Goal: Task Accomplishment & Management: Manage account settings

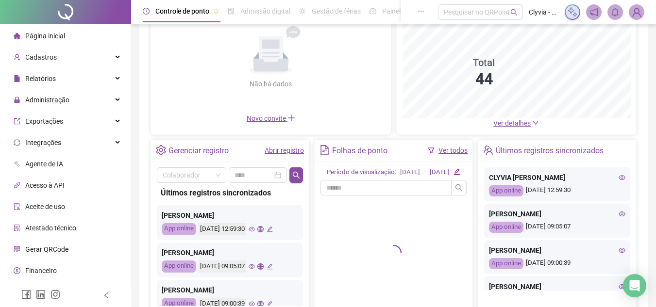
scroll to position [170, 0]
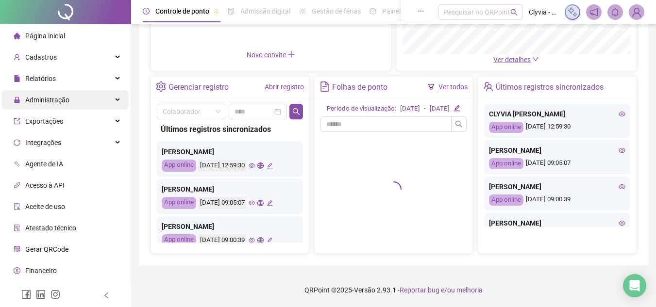
click at [106, 106] on div "Administração" at bounding box center [65, 99] width 127 height 19
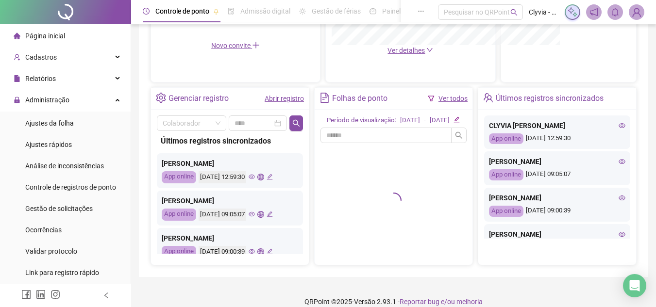
scroll to position [20, 0]
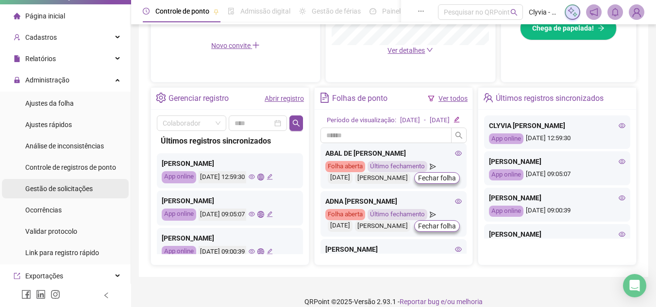
click at [54, 190] on span "Gestão de solicitações" at bounding box center [58, 189] width 67 height 8
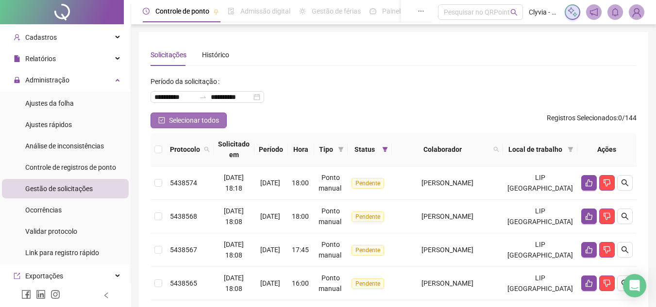
click at [221, 115] on button "Selecionar todos" at bounding box center [188, 121] width 76 height 16
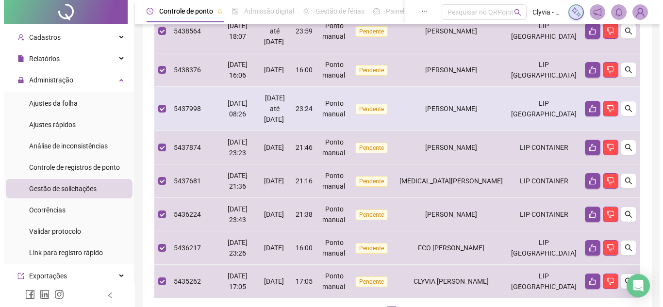
scroll to position [97, 0]
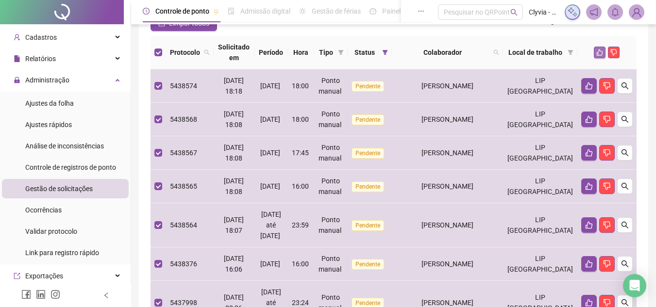
click at [602, 54] on icon "like" at bounding box center [599, 52] width 6 height 6
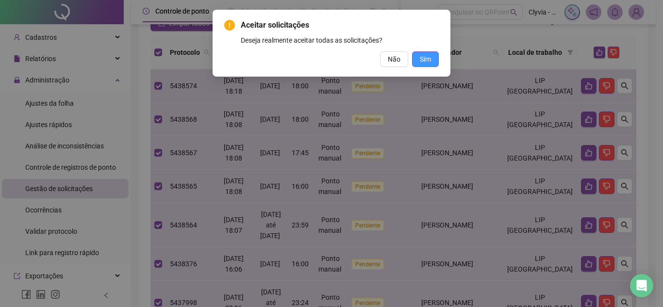
click at [431, 61] on button "Sim" at bounding box center [425, 59] width 27 height 16
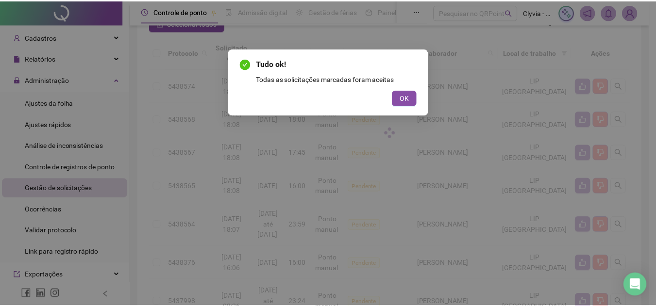
scroll to position [0, 0]
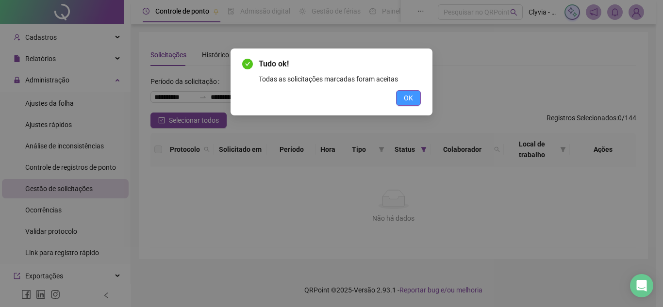
click at [404, 94] on span "OK" at bounding box center [408, 98] width 9 height 11
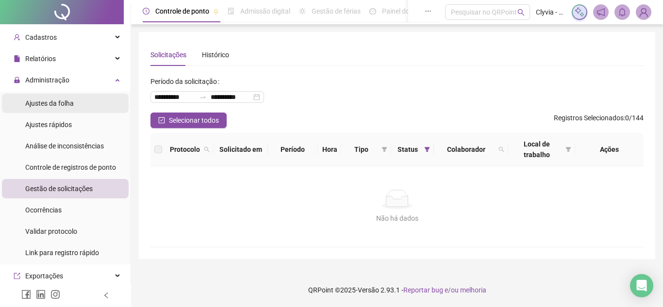
click at [61, 104] on span "Ajustes da folha" at bounding box center [49, 103] width 49 height 8
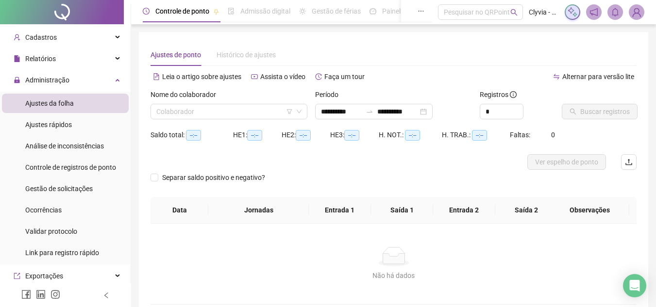
type input "**********"
click at [290, 111] on icon "filter" at bounding box center [289, 112] width 6 height 6
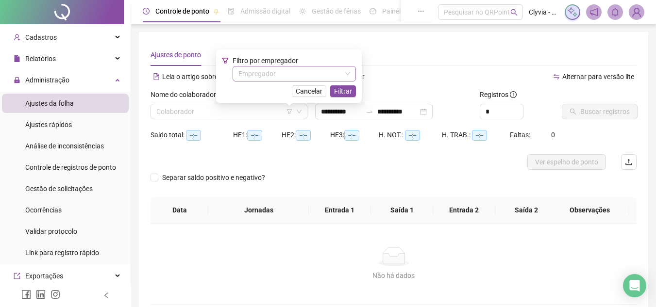
click at [297, 70] on input "search" at bounding box center [289, 73] width 103 height 15
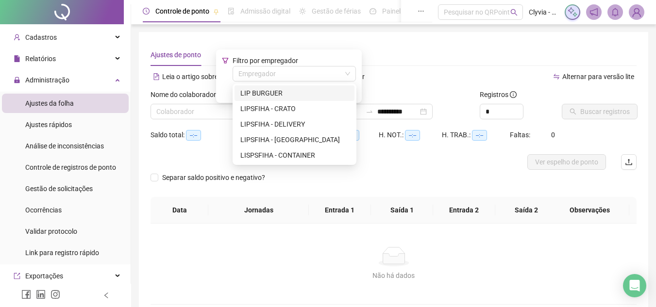
click at [289, 86] on div "LIP BURGUER" at bounding box center [294, 93] width 120 height 16
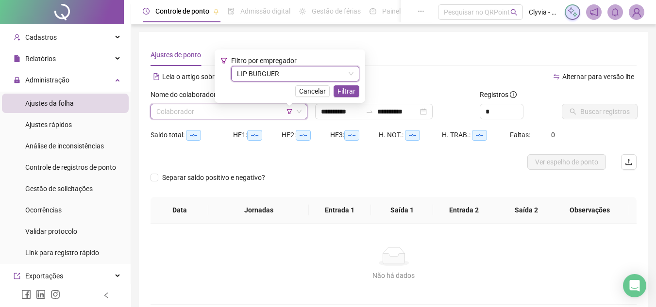
click at [354, 85] on div "Filtro por empregador LIP BURGUER LIP BURGUER Cancelar Filtrar" at bounding box center [289, 76] width 139 height 42
click at [343, 93] on span "Filtrar" at bounding box center [346, 91] width 18 height 11
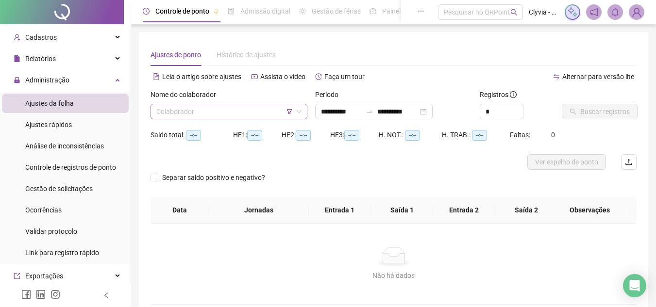
click at [251, 112] on input "search" at bounding box center [224, 111] width 136 height 15
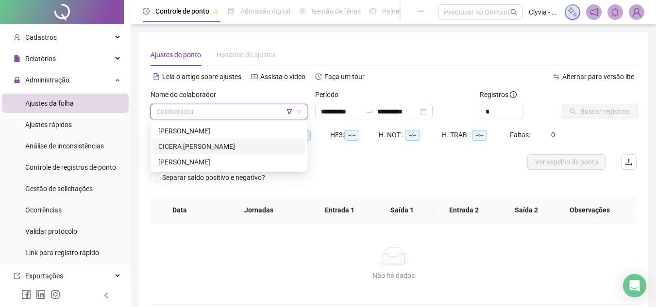
click at [229, 147] on div "CICERA [PERSON_NAME]" at bounding box center [228, 146] width 141 height 11
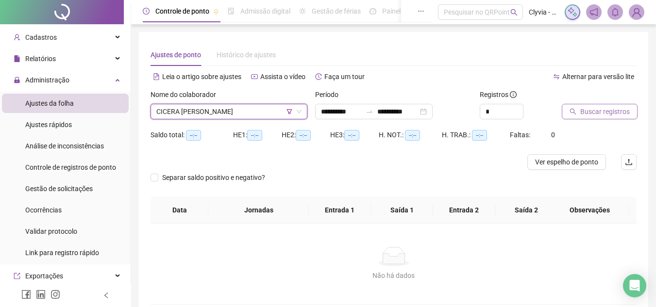
click at [588, 111] on span "Buscar registros" at bounding box center [604, 111] width 49 height 11
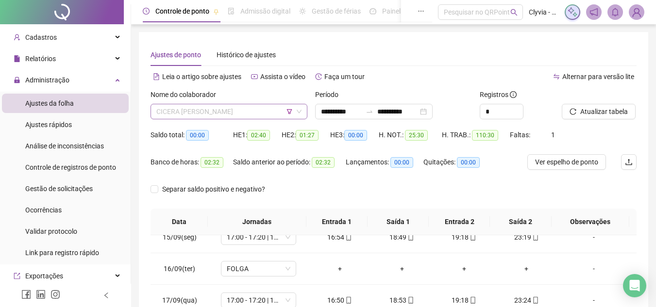
click at [270, 107] on span "CICERA [PERSON_NAME]" at bounding box center [228, 111] width 145 height 15
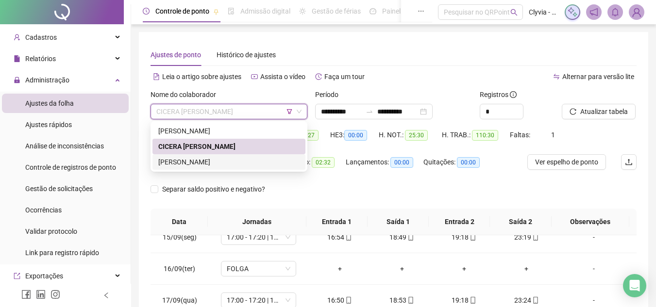
click at [214, 162] on div "[PERSON_NAME]" at bounding box center [228, 162] width 141 height 11
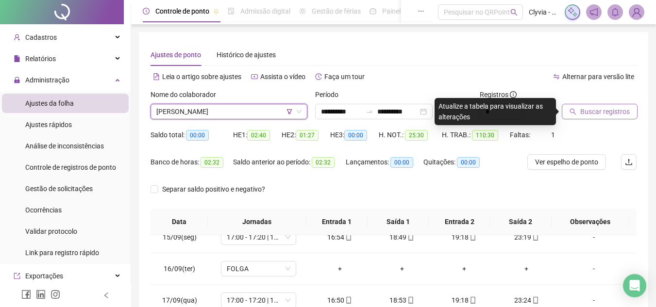
click at [567, 118] on button "Buscar registros" at bounding box center [599, 112] width 76 height 16
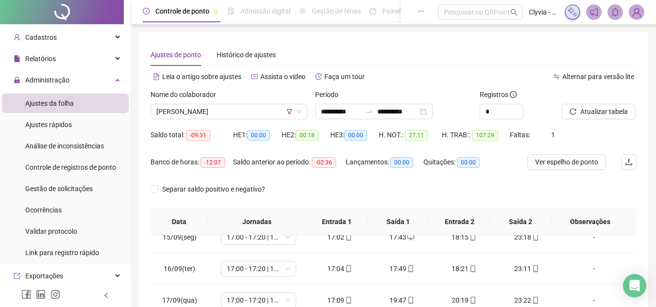
scroll to position [189, 0]
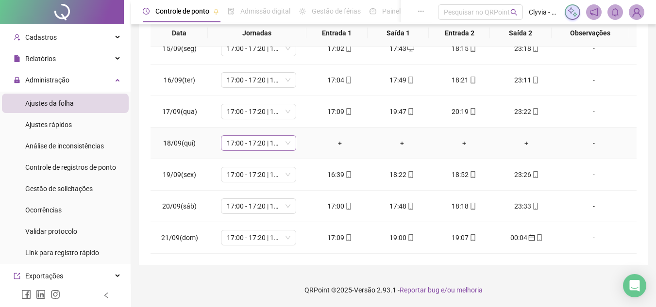
click at [274, 149] on span "17:00 - 17:20 | 17:50 - 00:00" at bounding box center [259, 143] width 64 height 15
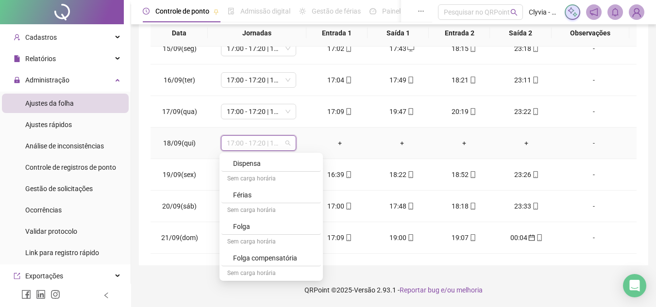
scroll to position [601, 0]
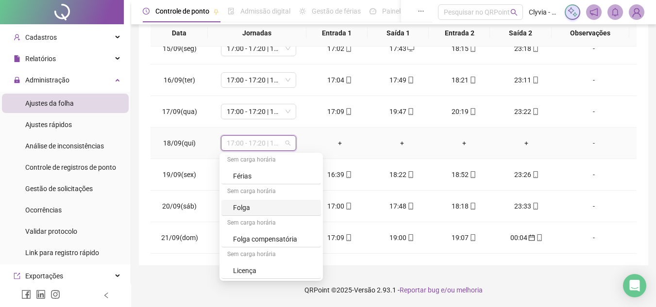
click at [259, 207] on div "Folga" at bounding box center [274, 207] width 82 height 11
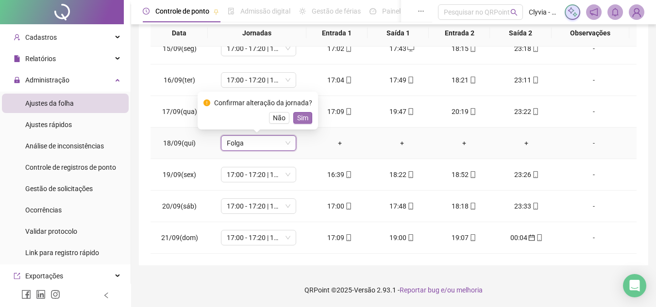
click at [304, 115] on span "Sim" at bounding box center [302, 118] width 11 height 11
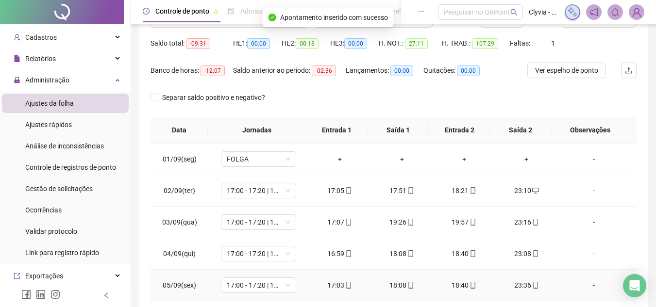
scroll to position [0, 0]
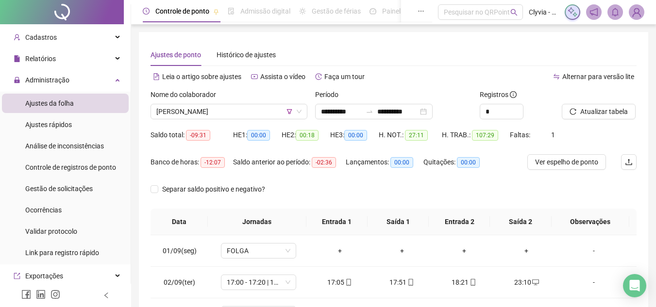
click at [604, 123] on div "Atualizar tabela" at bounding box center [599, 108] width 82 height 38
click at [602, 115] on span "Atualizar tabela" at bounding box center [604, 111] width 48 height 11
click at [265, 118] on span "[PERSON_NAME]" at bounding box center [228, 111] width 145 height 15
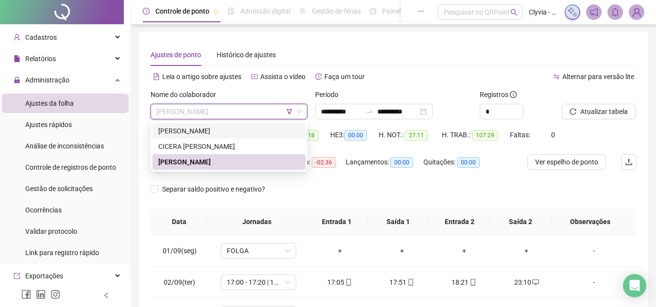
click at [290, 115] on span "[PERSON_NAME]" at bounding box center [228, 111] width 145 height 15
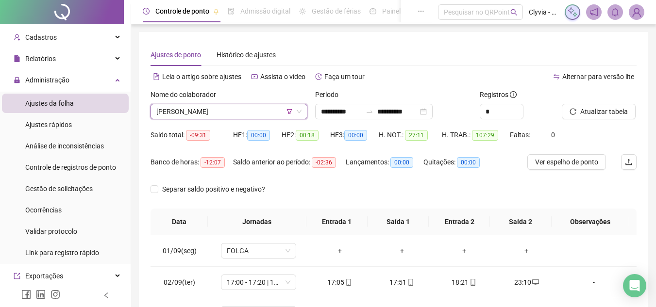
click at [288, 110] on icon "filter" at bounding box center [289, 112] width 6 height 6
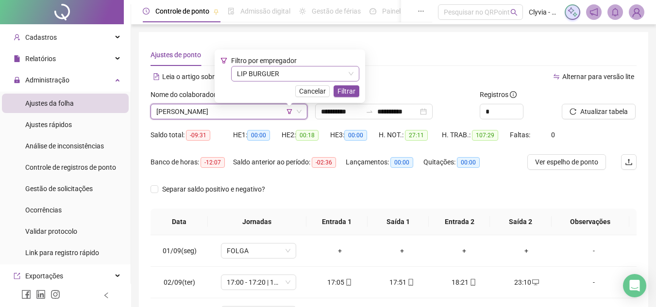
click at [268, 76] on span "LIP BURGUER" at bounding box center [295, 73] width 116 height 15
click at [271, 80] on span "LIP BURGUER" at bounding box center [295, 73] width 116 height 15
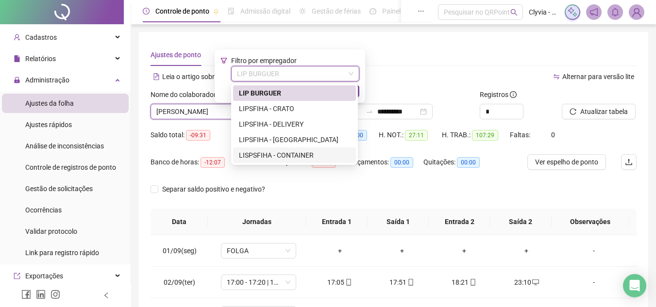
click at [277, 151] on div "LISPSFIHA - CONTAINER" at bounding box center [294, 155] width 111 height 11
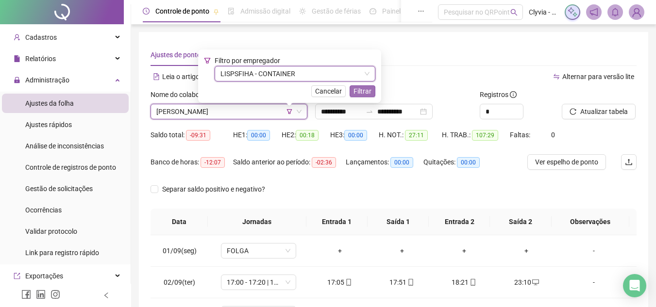
click at [366, 92] on span "Filtrar" at bounding box center [362, 91] width 18 height 11
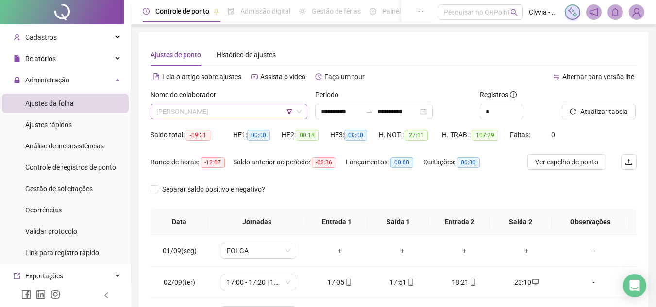
click at [246, 115] on span "[PERSON_NAME]" at bounding box center [228, 111] width 145 height 15
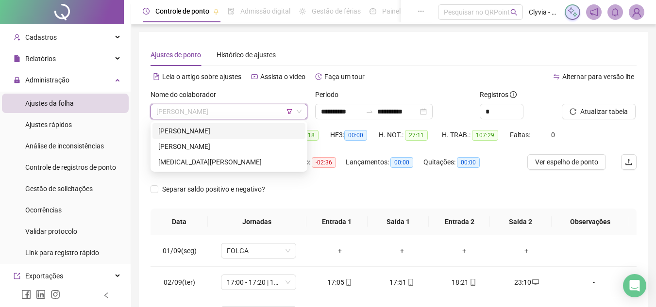
click at [234, 128] on div "[PERSON_NAME]" at bounding box center [228, 131] width 141 height 11
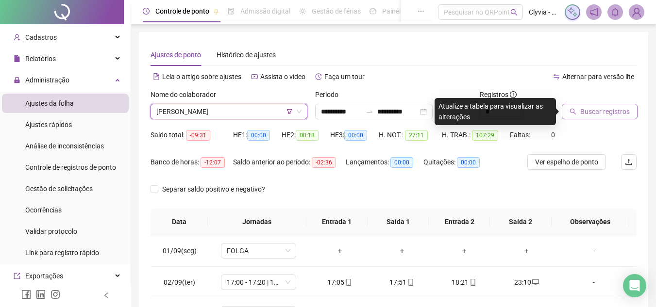
click at [591, 112] on span "Buscar registros" at bounding box center [604, 111] width 49 height 11
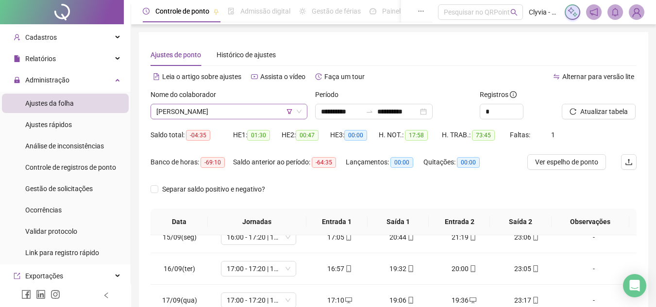
click at [231, 117] on span "[PERSON_NAME]" at bounding box center [228, 111] width 145 height 15
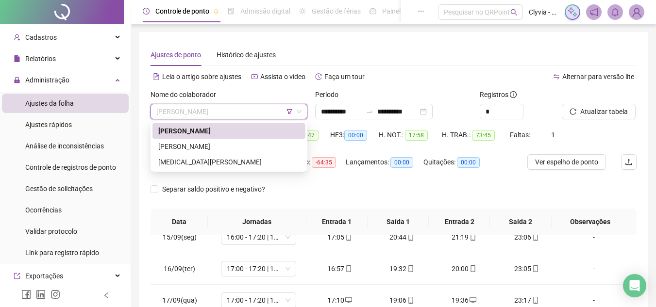
click at [231, 117] on span "[PERSON_NAME]" at bounding box center [228, 111] width 145 height 15
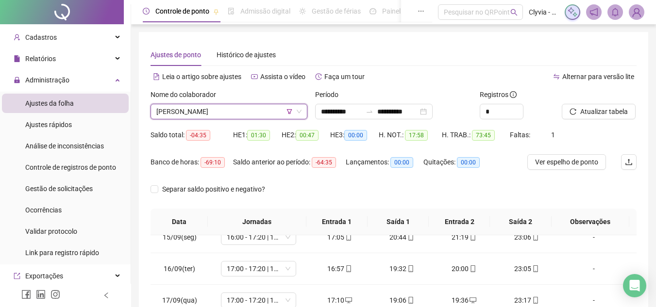
scroll to position [189, 0]
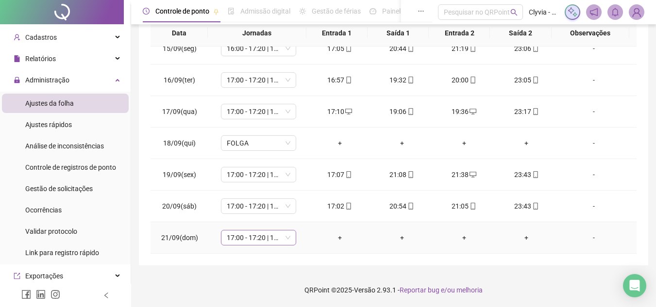
click at [272, 236] on span "17:00 - 17:20 | 17:50 - 00:00" at bounding box center [259, 237] width 64 height 15
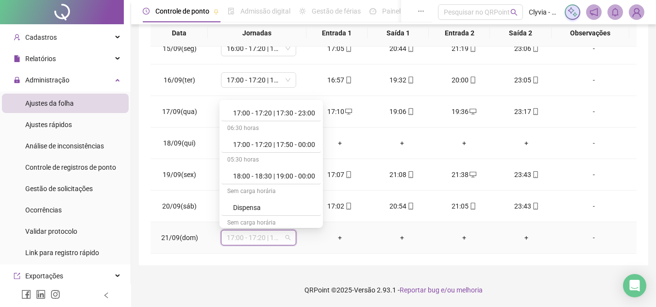
scroll to position [601, 0]
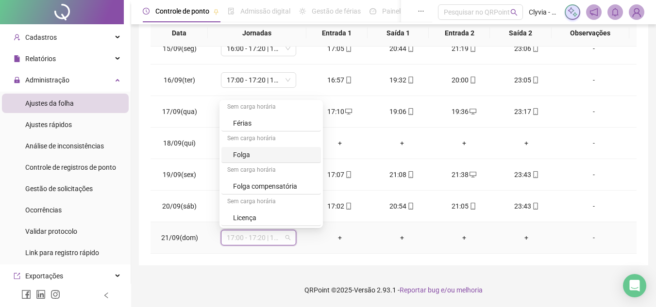
click at [279, 154] on div "Folga" at bounding box center [274, 154] width 82 height 11
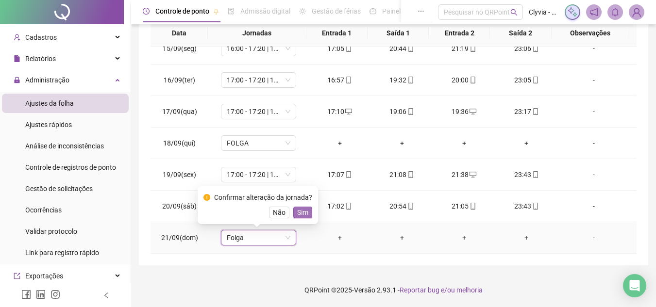
click at [297, 215] on span "Sim" at bounding box center [302, 212] width 11 height 11
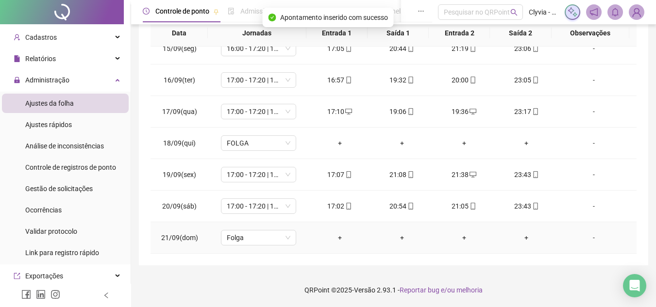
click at [592, 241] on div "-" at bounding box center [593, 237] width 57 height 11
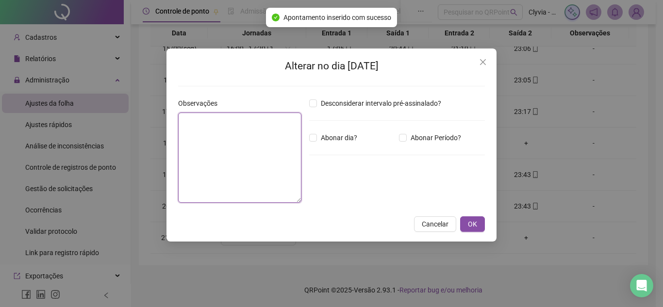
click at [195, 186] on textarea at bounding box center [239, 158] width 123 height 90
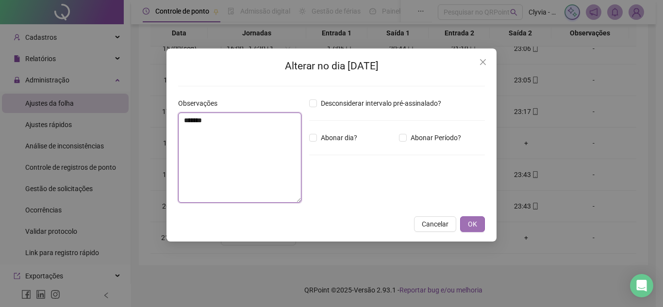
type textarea "*******"
click at [477, 222] on button "OK" at bounding box center [472, 224] width 25 height 16
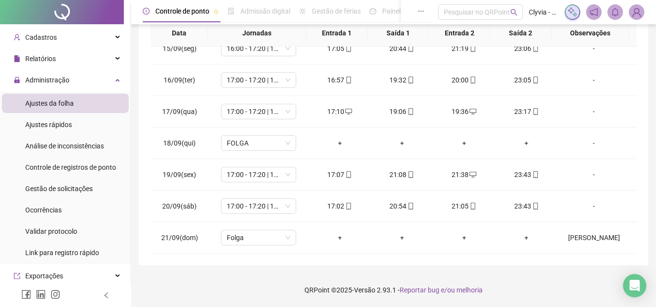
scroll to position [0, 0]
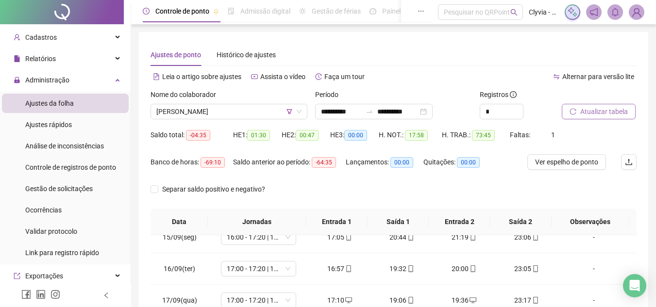
click at [606, 110] on span "Atualizar tabela" at bounding box center [604, 111] width 48 height 11
click at [238, 101] on div "Nome do colaborador" at bounding box center [228, 96] width 157 height 15
click at [240, 110] on span "[PERSON_NAME]" at bounding box center [228, 111] width 145 height 15
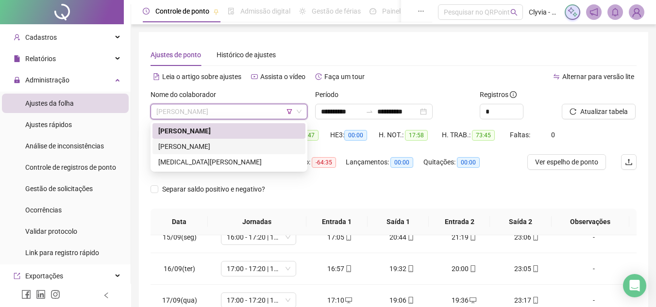
click at [223, 145] on div "[PERSON_NAME]" at bounding box center [228, 146] width 141 height 11
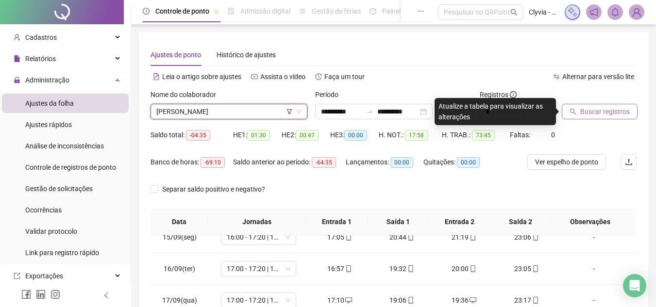
click at [596, 109] on span "Buscar registros" at bounding box center [604, 111] width 49 height 11
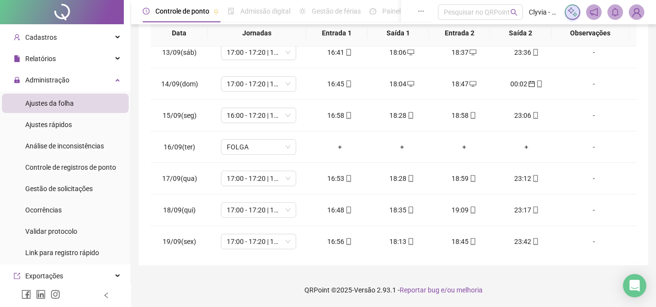
scroll to position [455, 0]
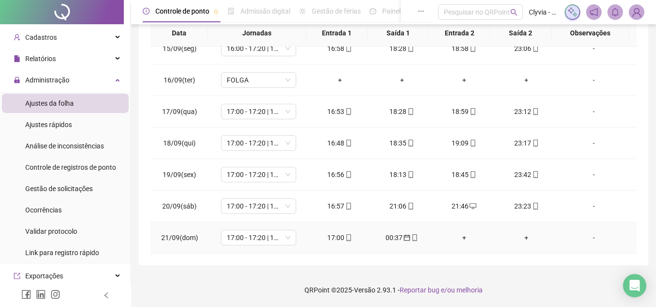
click at [456, 237] on div "+" at bounding box center [464, 237] width 47 height 11
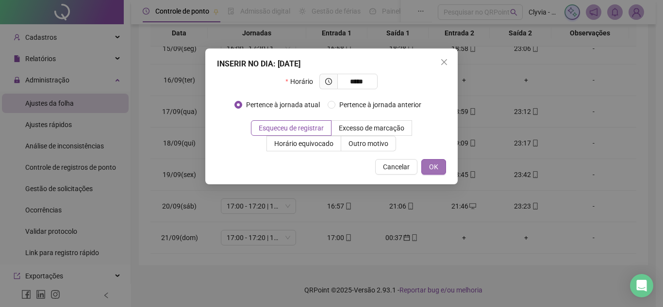
type input "*****"
click at [437, 171] on span "OK" at bounding box center [433, 167] width 9 height 11
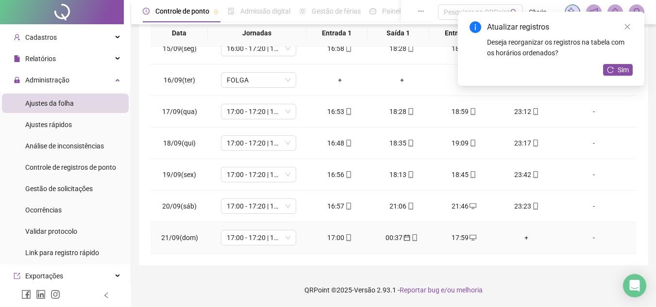
click at [518, 234] on div "+" at bounding box center [526, 237] width 47 height 11
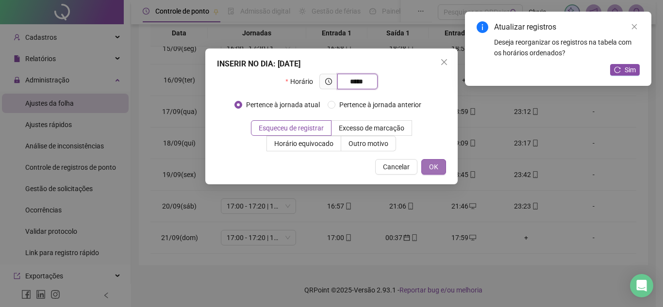
type input "*****"
click at [437, 169] on span "OK" at bounding box center [433, 167] width 9 height 11
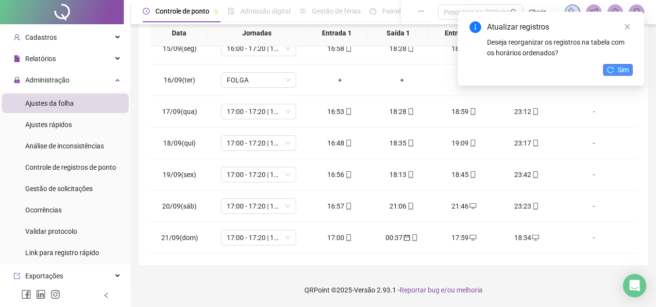
click at [619, 69] on span "Sim" at bounding box center [622, 70] width 11 height 11
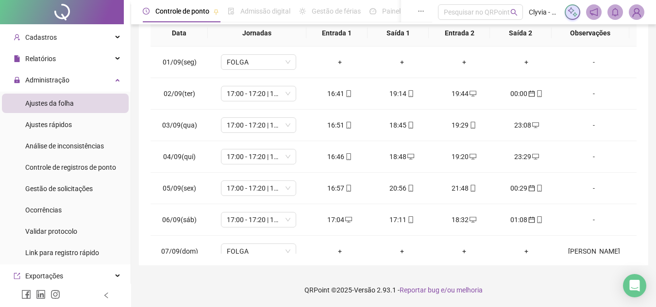
scroll to position [0, 0]
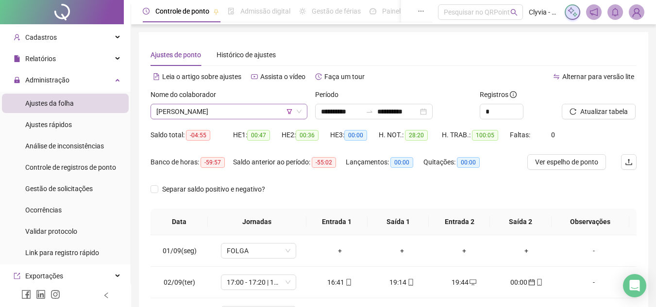
click at [229, 107] on span "[PERSON_NAME]" at bounding box center [228, 111] width 145 height 15
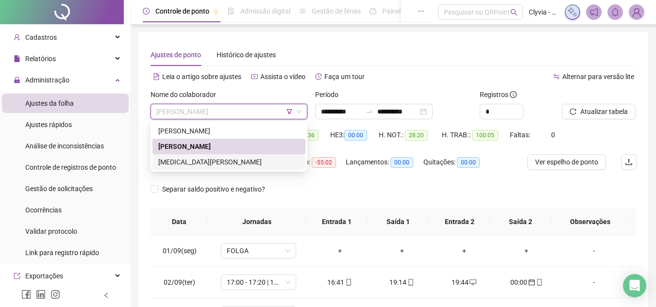
click at [193, 164] on div "[MEDICAL_DATA][PERSON_NAME]" at bounding box center [228, 162] width 141 height 11
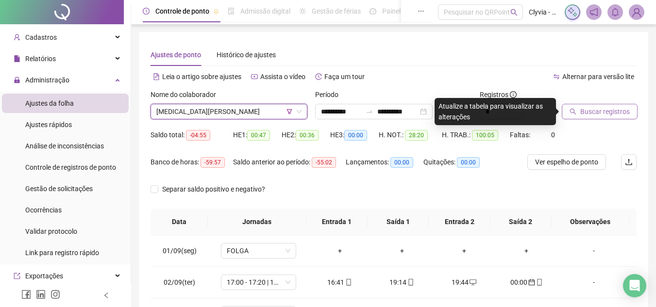
click at [578, 107] on button "Buscar registros" at bounding box center [599, 112] width 76 height 16
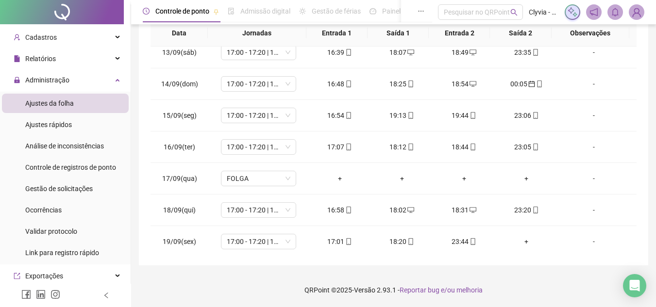
scroll to position [455, 0]
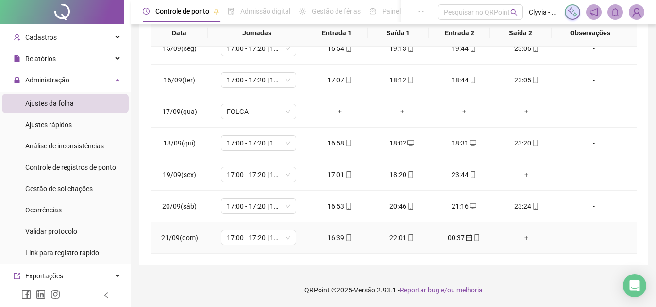
click at [518, 240] on div "+" at bounding box center [526, 237] width 47 height 11
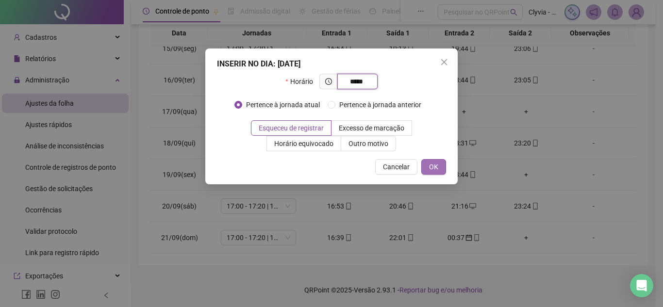
type input "*****"
click at [444, 167] on button "OK" at bounding box center [433, 167] width 25 height 16
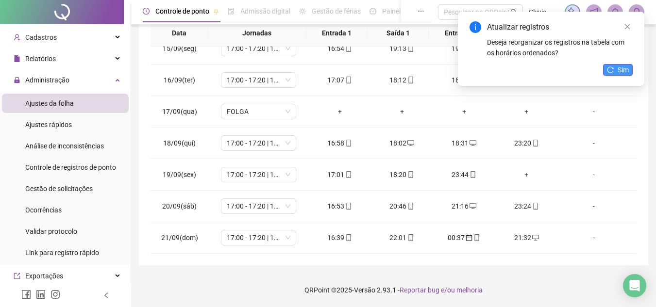
click at [618, 69] on span "Sim" at bounding box center [622, 70] width 11 height 11
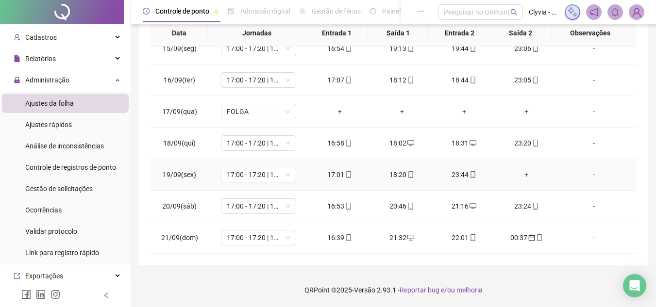
click at [523, 173] on div "+" at bounding box center [526, 174] width 47 height 11
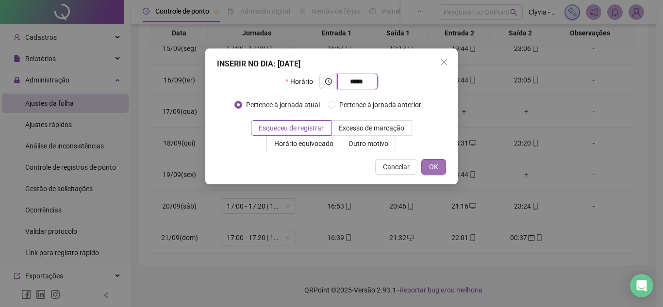
type input "*****"
click at [435, 164] on span "OK" at bounding box center [433, 167] width 9 height 11
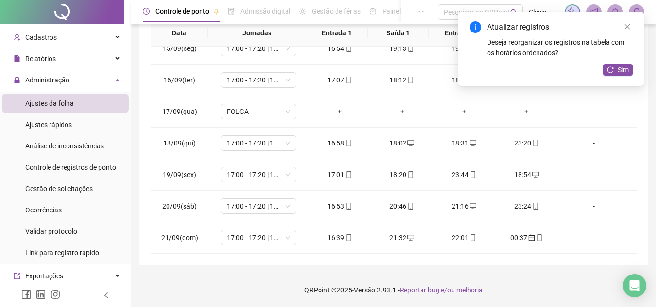
scroll to position [140, 0]
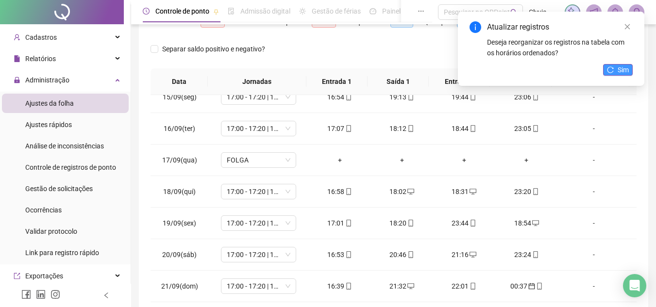
click at [623, 74] on span "Sim" at bounding box center [622, 70] width 11 height 11
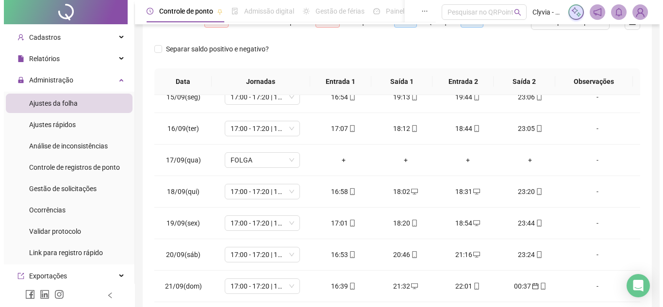
scroll to position [0, 0]
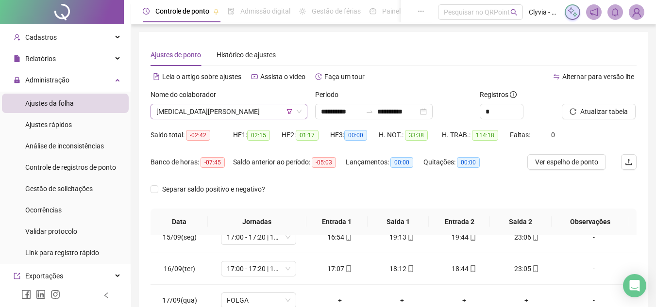
click at [263, 105] on span "[MEDICAL_DATA][PERSON_NAME]" at bounding box center [228, 111] width 145 height 15
click at [292, 113] on span "[MEDICAL_DATA][PERSON_NAME]" at bounding box center [228, 111] width 145 height 15
click at [295, 113] on span "[MEDICAL_DATA][PERSON_NAME]" at bounding box center [228, 111] width 145 height 15
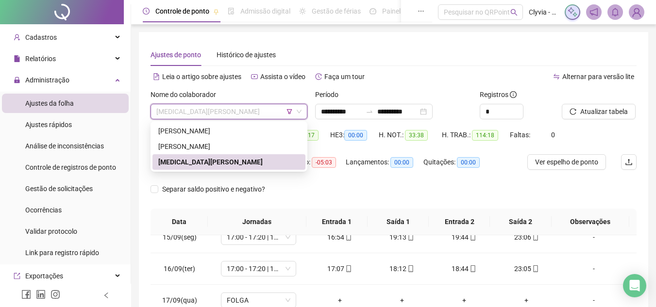
click at [292, 113] on icon "filter" at bounding box center [289, 112] width 6 height 6
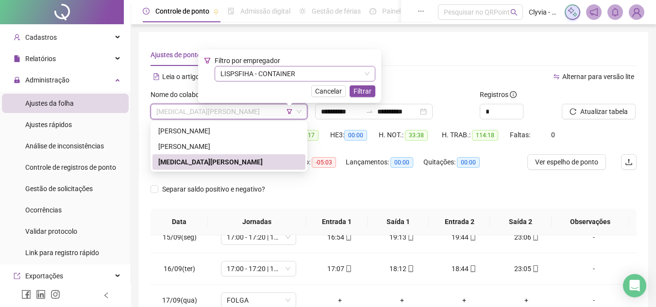
click at [284, 74] on span "LISPSFIHA - CONTAINER" at bounding box center [294, 73] width 149 height 15
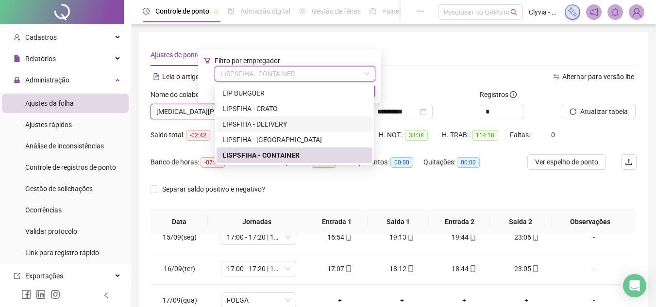
click at [288, 122] on div "LIPSFIHA - DELIVERY" at bounding box center [294, 124] width 144 height 11
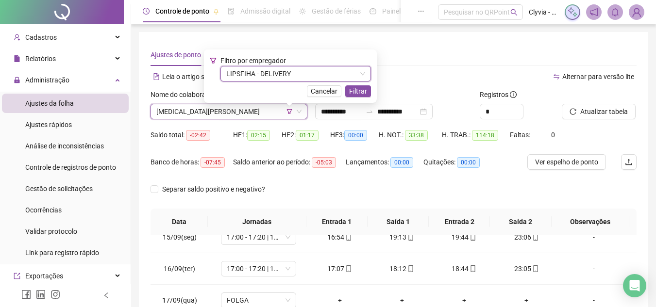
click at [360, 98] on div "Filtro por empregador LIPSFIHA - DELIVERY LIPSFIHA - DELIVERY Cancelar Filtrar" at bounding box center [290, 75] width 173 height 53
click at [357, 92] on span "Filtrar" at bounding box center [358, 91] width 18 height 11
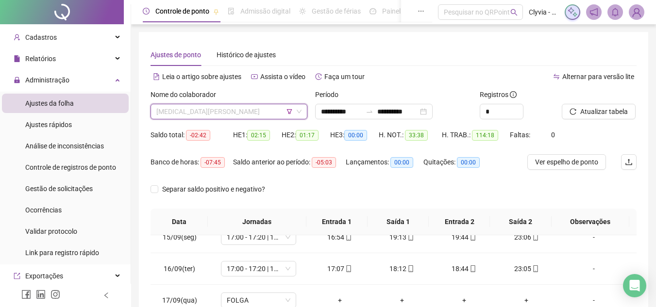
click at [232, 112] on span "[MEDICAL_DATA][PERSON_NAME]" at bounding box center [228, 111] width 145 height 15
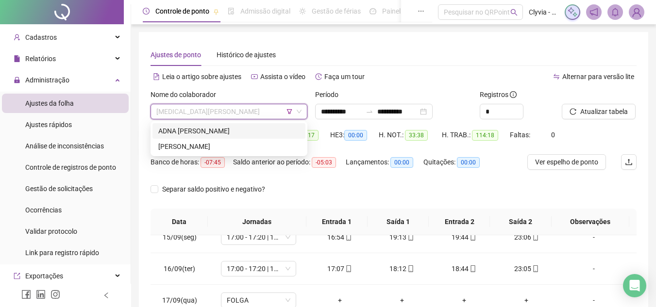
click at [229, 123] on div "ADNA [PERSON_NAME]" at bounding box center [228, 131] width 153 height 16
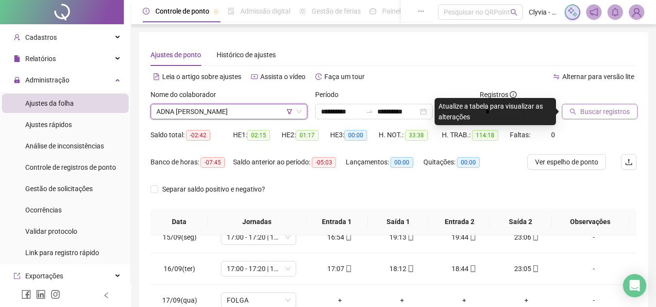
click at [590, 113] on span "Buscar registros" at bounding box center [604, 111] width 49 height 11
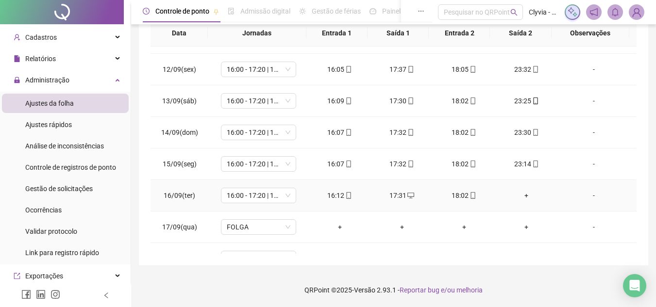
scroll to position [455, 0]
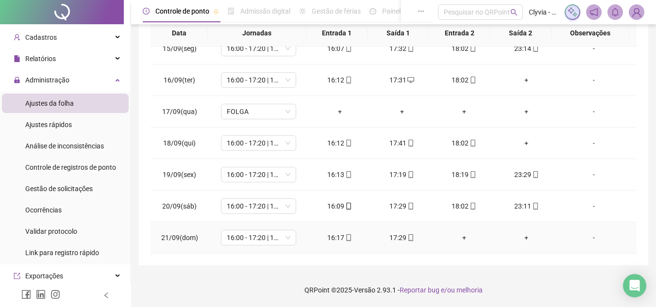
click at [462, 242] on div "+" at bounding box center [464, 237] width 47 height 11
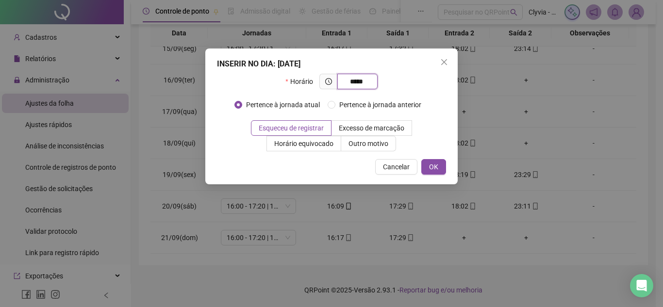
type input "*****"
click at [420, 162] on div "Cancelar OK" at bounding box center [331, 167] width 229 height 16
click at [427, 168] on button "OK" at bounding box center [433, 167] width 25 height 16
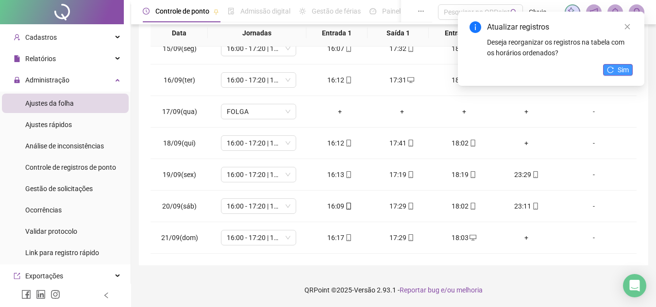
click at [624, 66] on span "Sim" at bounding box center [622, 70] width 11 height 11
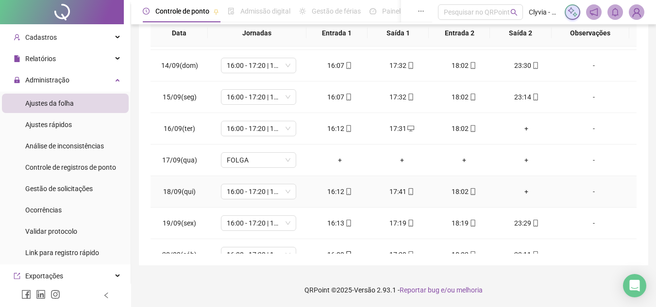
scroll to position [310, 0]
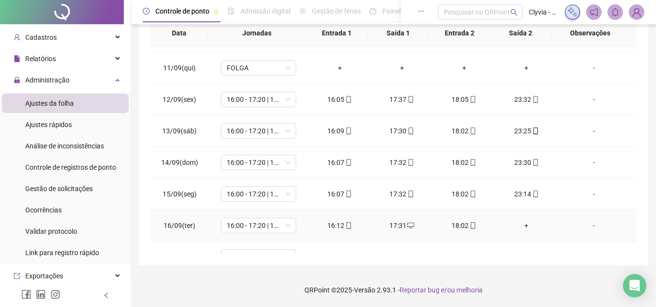
click at [524, 223] on div "+" at bounding box center [526, 225] width 47 height 11
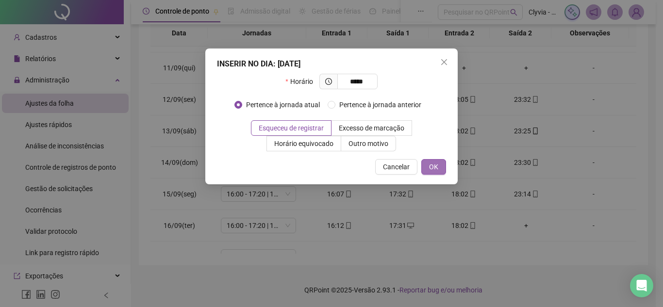
type input "*****"
click at [445, 164] on div "INSERIR NO DIA : [DATE] Horário ***** Pertence à jornada atual Pertence à jorna…" at bounding box center [331, 117] width 252 height 136
click at [430, 164] on span "OK" at bounding box center [433, 167] width 9 height 11
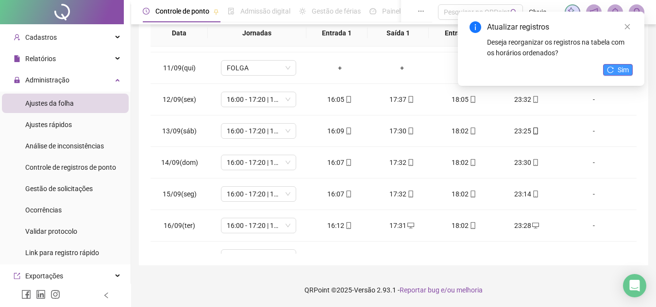
click at [624, 73] on span "Sim" at bounding box center [622, 70] width 11 height 11
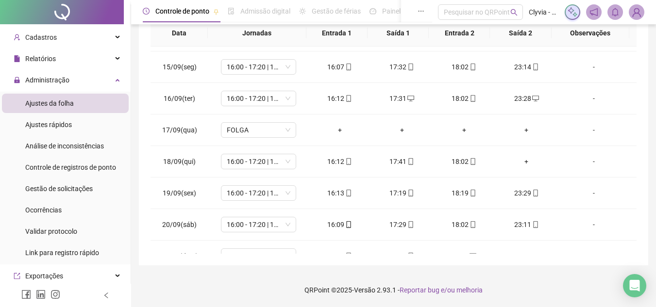
scroll to position [455, 0]
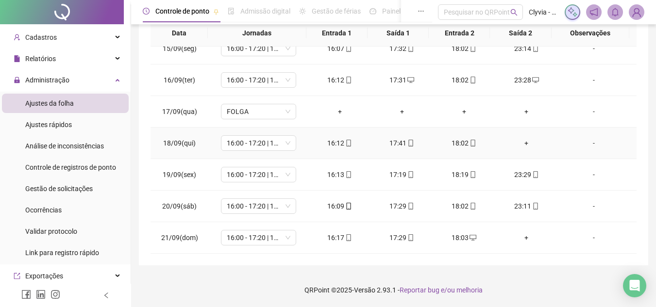
click at [520, 145] on div "+" at bounding box center [526, 143] width 47 height 11
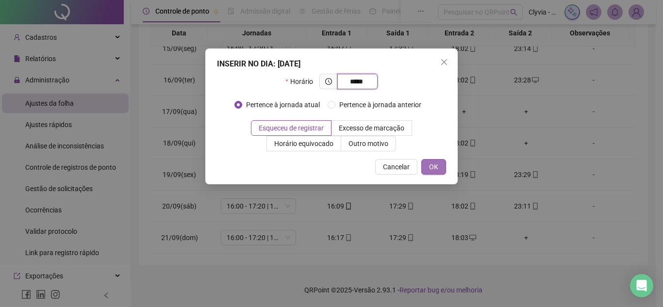
type input "*****"
click at [430, 164] on span "OK" at bounding box center [433, 167] width 9 height 11
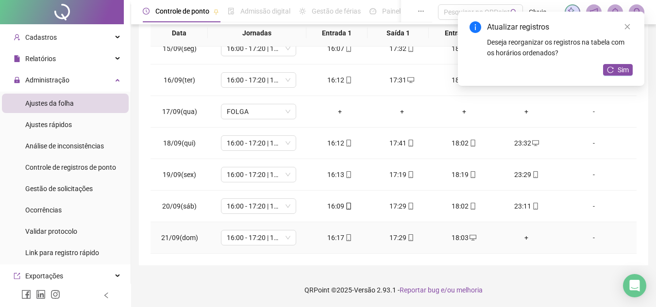
click at [520, 243] on div "+" at bounding box center [526, 237] width 47 height 11
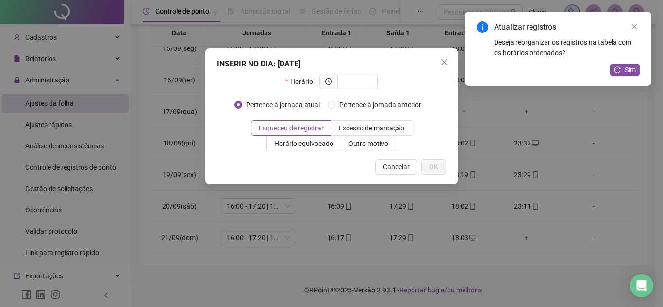
click at [394, 158] on div "INSERIR NO DIA : [DATE] Horário Pertence à jornada atual Pertence à jornada ant…" at bounding box center [331, 117] width 252 height 136
drag, startPoint x: 394, startPoint y: 166, endPoint x: 424, endPoint y: 148, distance: 34.6
click at [394, 166] on span "Cancelar" at bounding box center [396, 167] width 27 height 11
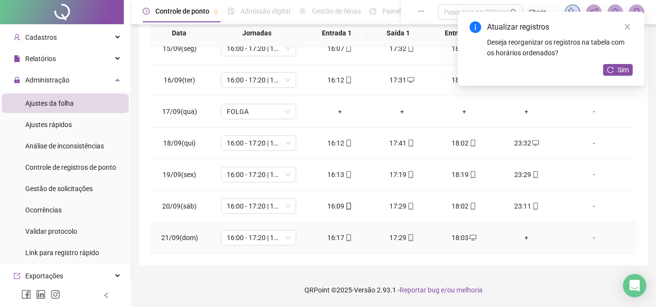
click at [522, 240] on div "+" at bounding box center [526, 237] width 47 height 11
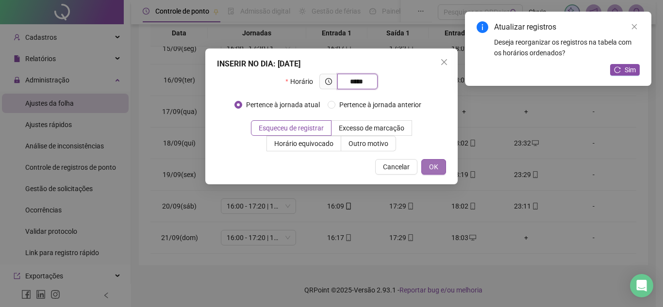
type input "*****"
click at [426, 163] on button "OK" at bounding box center [433, 167] width 25 height 16
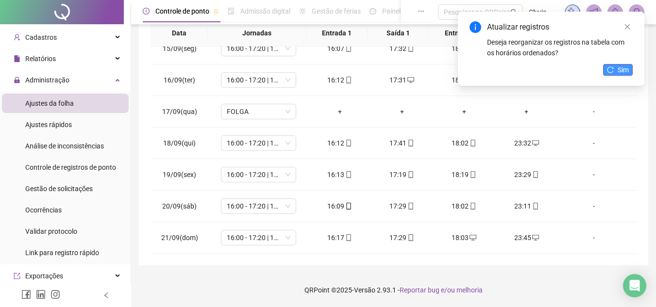
click at [612, 68] on icon "reload" at bounding box center [610, 69] width 6 height 6
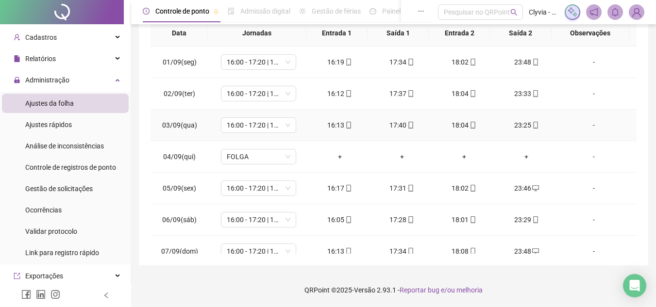
scroll to position [0, 0]
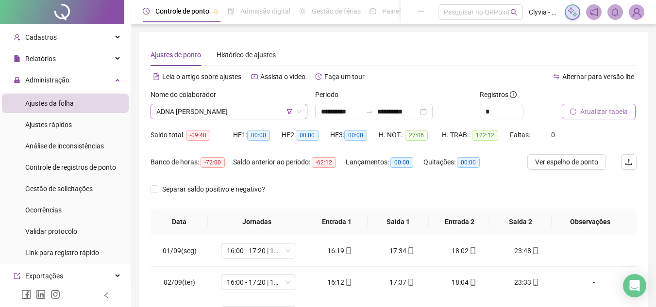
click at [230, 110] on span "ADNA [PERSON_NAME]" at bounding box center [228, 111] width 145 height 15
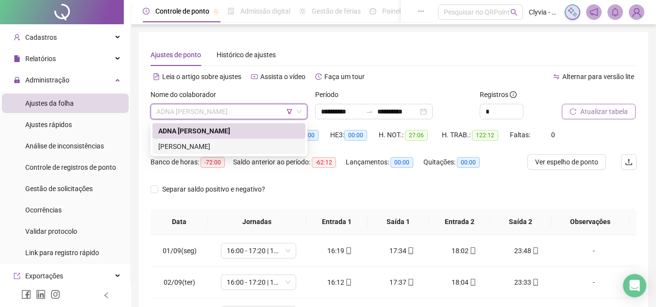
click at [219, 153] on div "[PERSON_NAME]" at bounding box center [228, 147] width 153 height 16
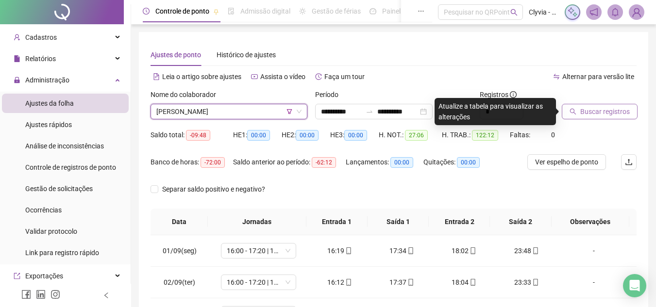
click at [592, 112] on span "Buscar registros" at bounding box center [604, 111] width 49 height 11
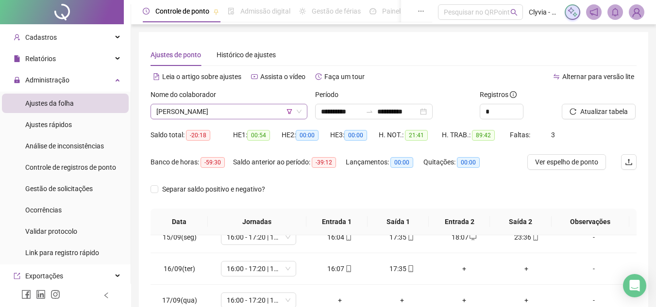
click at [254, 110] on span "[PERSON_NAME]" at bounding box center [228, 111] width 145 height 15
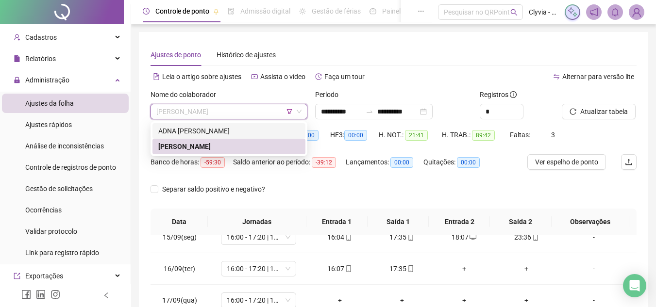
click at [285, 112] on span "[PERSON_NAME]" at bounding box center [228, 111] width 145 height 15
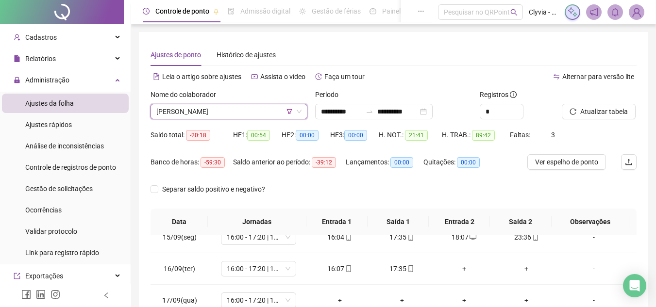
click at [289, 112] on icon "filter" at bounding box center [289, 111] width 5 height 5
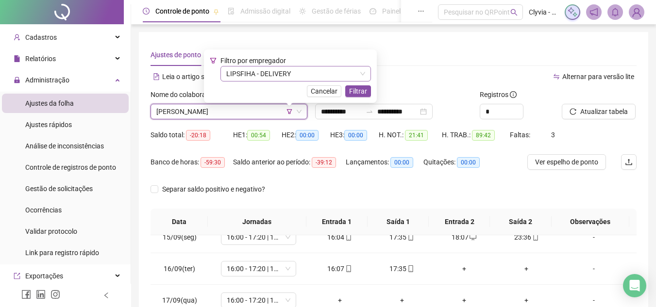
click at [279, 74] on span "LIPSFIHA - DELIVERY" at bounding box center [295, 73] width 139 height 15
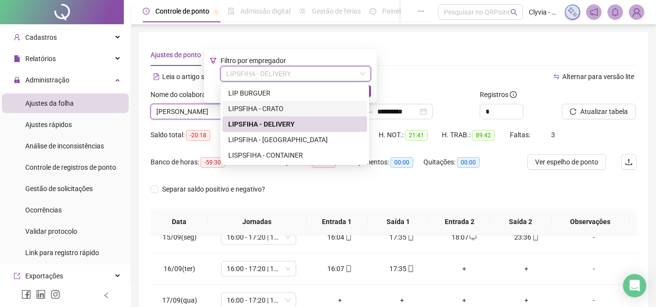
click at [277, 109] on div "LIPSFIHA - CRATO" at bounding box center [294, 108] width 133 height 11
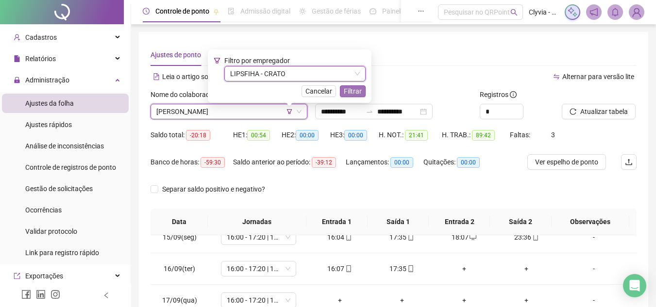
click at [350, 93] on span "Filtrar" at bounding box center [353, 91] width 18 height 11
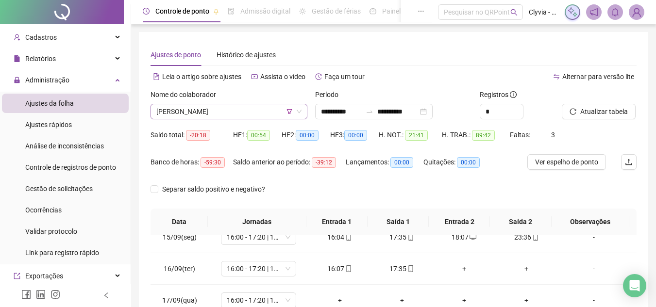
click at [273, 112] on span "[PERSON_NAME]" at bounding box center [228, 111] width 145 height 15
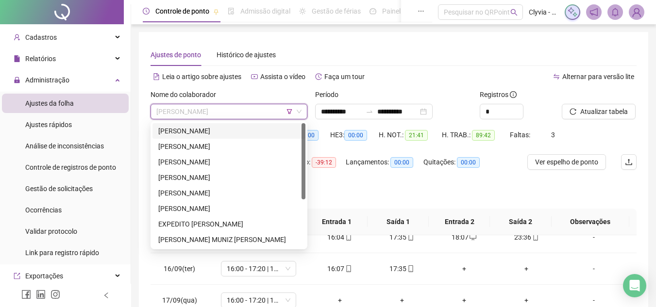
click at [247, 129] on div "[PERSON_NAME]" at bounding box center [228, 131] width 141 height 11
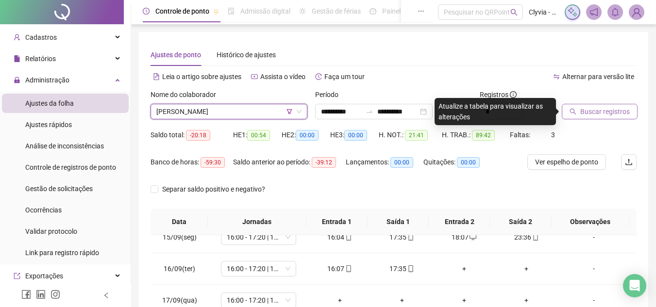
click at [571, 112] on icon "search" at bounding box center [572, 111] width 7 height 7
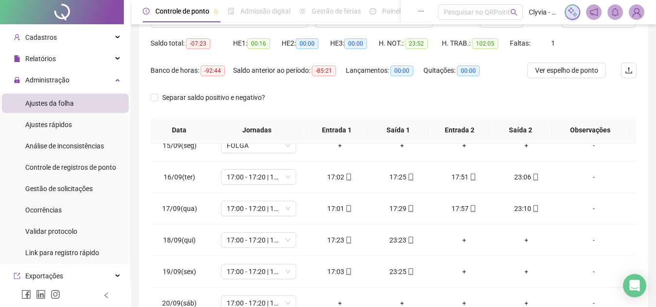
scroll to position [43, 0]
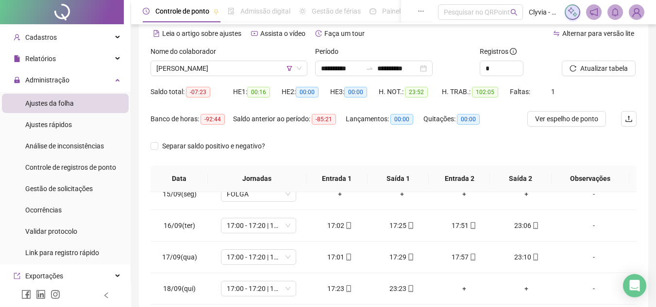
click at [245, 59] on div "Nome do colaborador" at bounding box center [228, 53] width 157 height 15
click at [242, 66] on span "[PERSON_NAME]" at bounding box center [228, 68] width 145 height 15
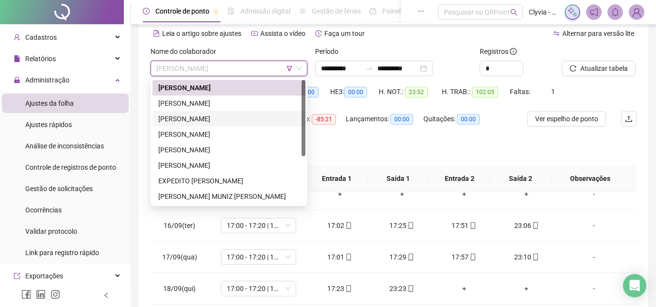
click at [212, 98] on div "[PERSON_NAME]" at bounding box center [228, 104] width 153 height 16
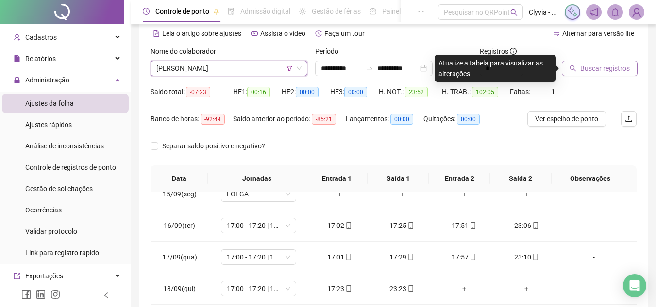
click at [563, 72] on button "Buscar registros" at bounding box center [599, 69] width 76 height 16
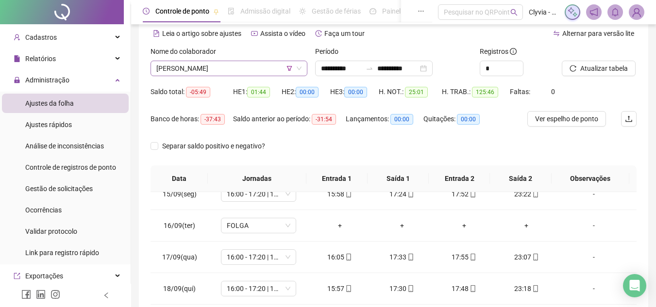
click at [261, 69] on span "[PERSON_NAME]" at bounding box center [228, 68] width 145 height 15
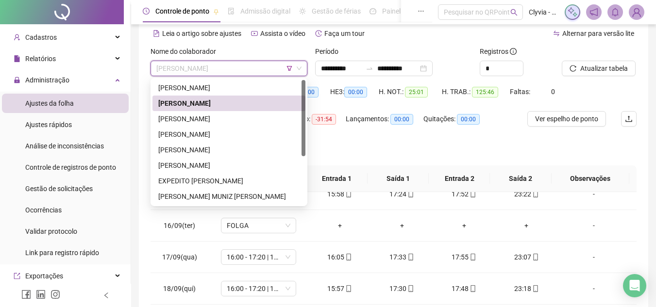
click at [240, 114] on div "[PERSON_NAME]" at bounding box center [228, 119] width 141 height 11
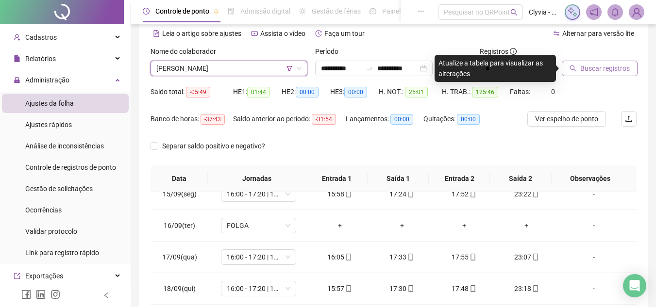
click at [573, 65] on button "Buscar registros" at bounding box center [599, 69] width 76 height 16
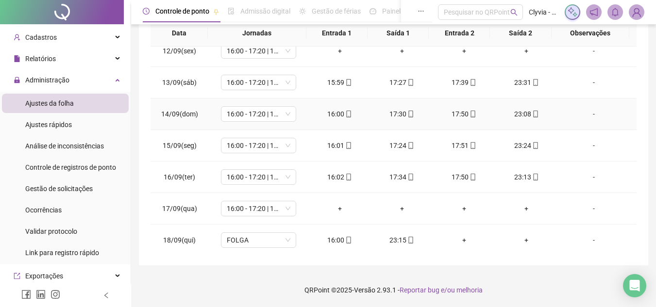
scroll to position [280, 0]
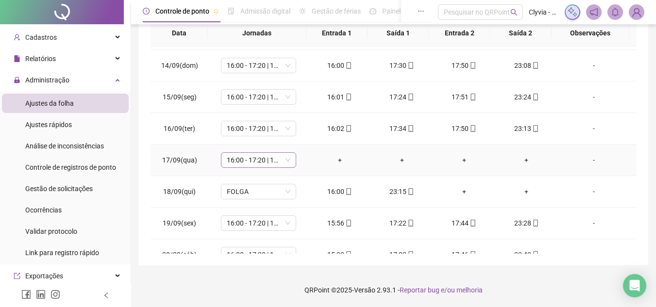
click at [263, 164] on span "16:00 - 17:20 | 17:50 - 00:00" at bounding box center [259, 160] width 64 height 15
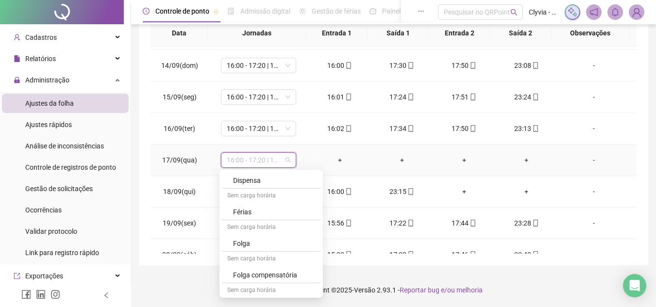
scroll to position [601, 0]
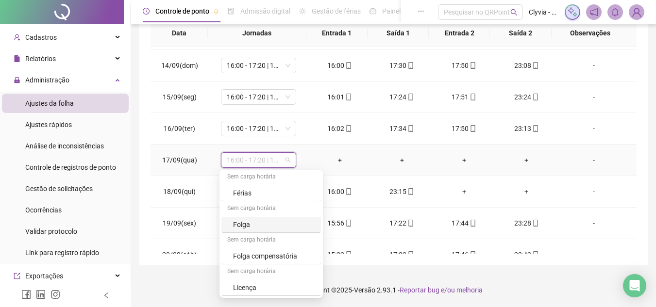
click at [283, 223] on div "Folga" at bounding box center [274, 224] width 82 height 11
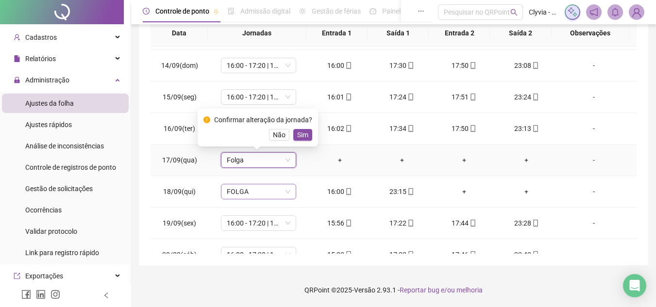
click at [297, 135] on span "Sim" at bounding box center [302, 135] width 11 height 11
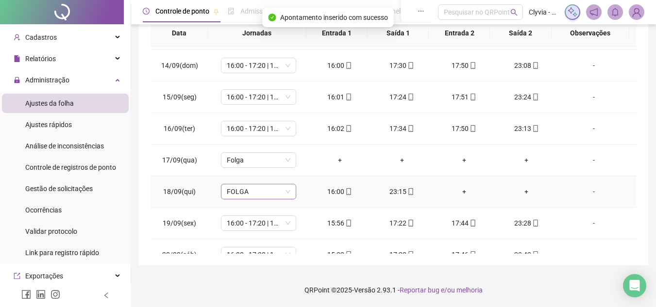
click at [277, 189] on span "FOLGA" at bounding box center [259, 191] width 64 height 15
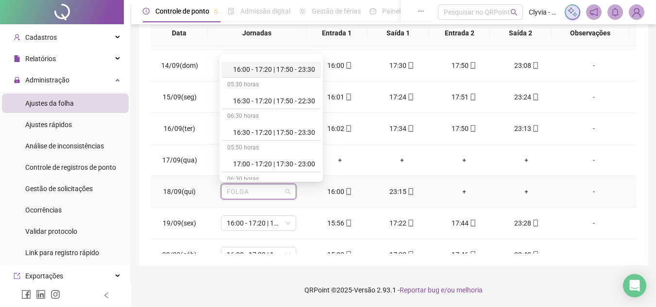
scroll to position [340, 0]
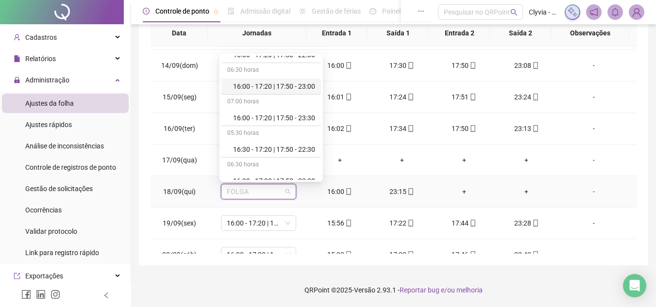
click at [294, 91] on div "16:00 - 17:20 | 17:50 - 23:00" at bounding box center [274, 86] width 82 height 11
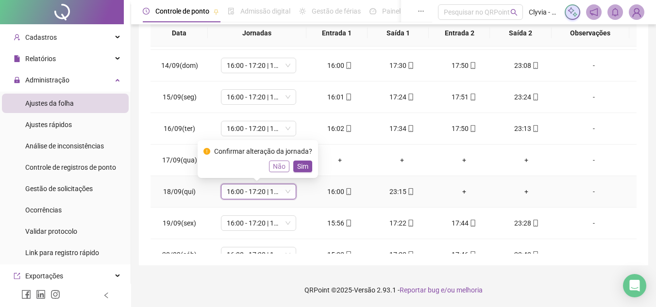
click at [281, 167] on span "Não" at bounding box center [279, 166] width 13 height 11
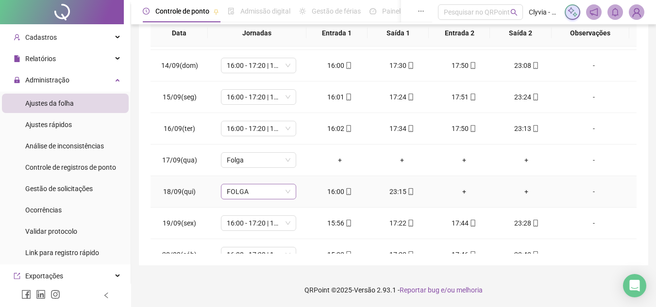
click at [280, 188] on span "FOLGA" at bounding box center [259, 191] width 64 height 15
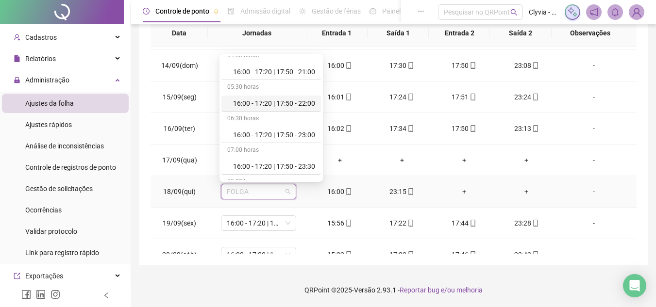
scroll to position [243, 0]
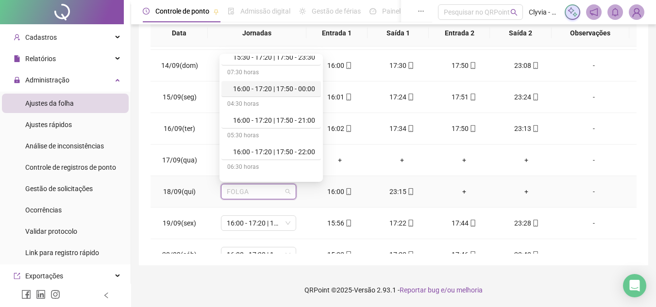
click at [296, 93] on div "16:00 - 17:20 | 17:50 - 00:00" at bounding box center [274, 88] width 82 height 11
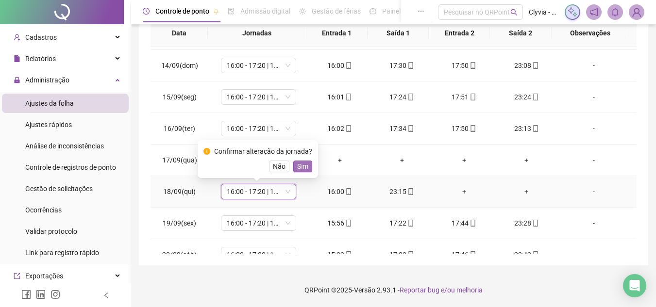
click at [300, 169] on span "Sim" at bounding box center [302, 166] width 11 height 11
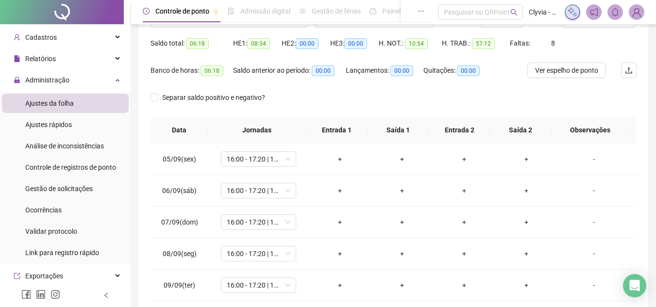
scroll to position [43, 0]
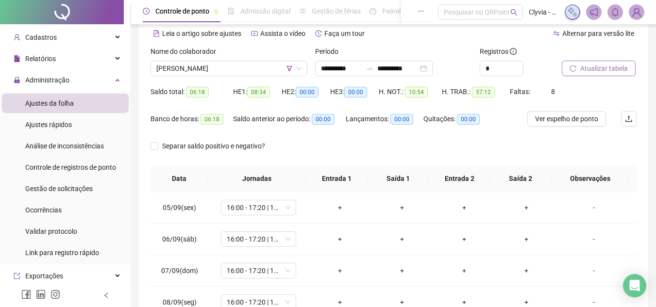
click at [616, 68] on span "Atualizar tabela" at bounding box center [604, 68] width 48 height 11
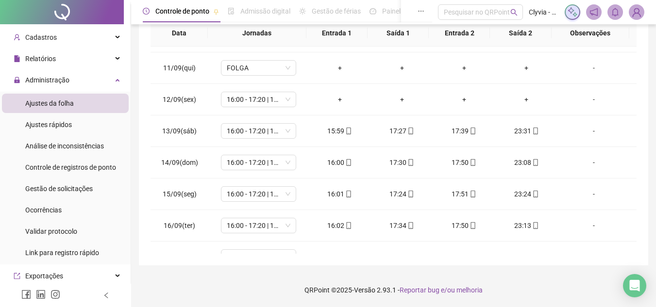
scroll to position [0, 0]
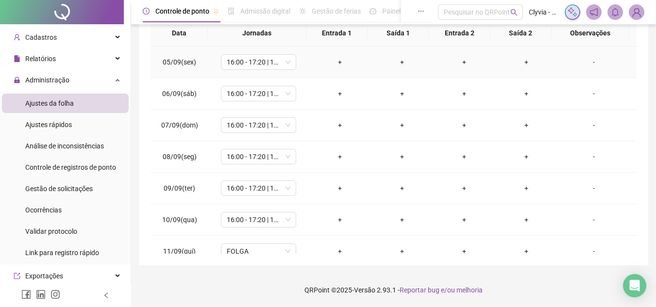
click at [334, 65] on div "+" at bounding box center [339, 62] width 47 height 11
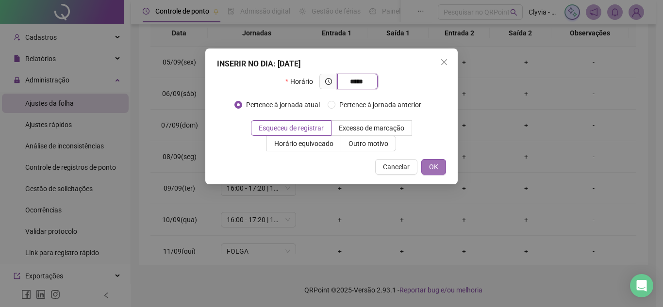
type input "*****"
click at [432, 164] on span "OK" at bounding box center [433, 167] width 9 height 11
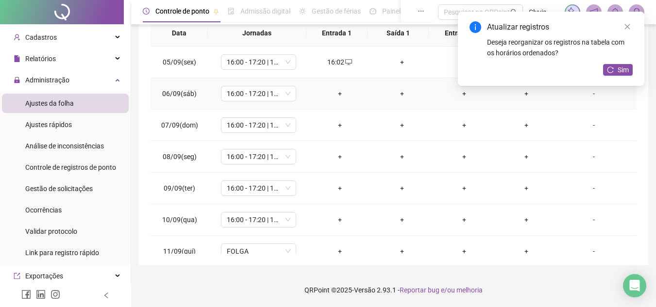
click at [334, 93] on div "+" at bounding box center [339, 93] width 47 height 11
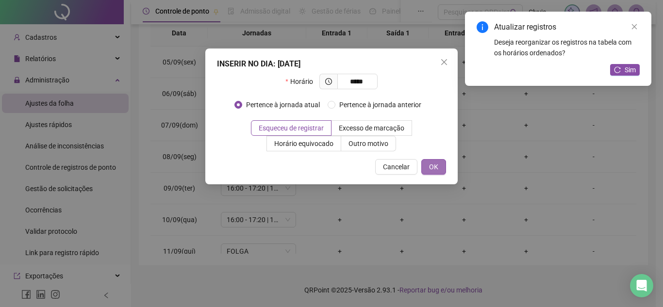
type input "*****"
click at [429, 168] on span "OK" at bounding box center [433, 167] width 9 height 11
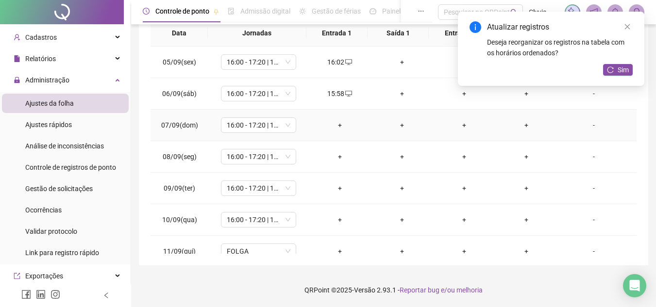
click at [332, 129] on div "+" at bounding box center [339, 125] width 47 height 11
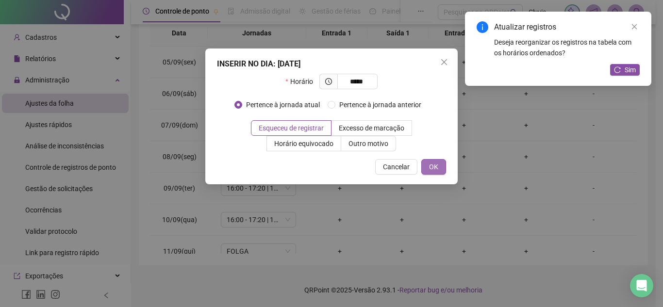
type input "*****"
click at [428, 173] on button "OK" at bounding box center [433, 167] width 25 height 16
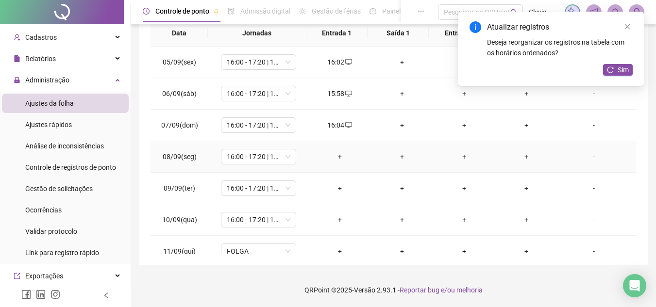
click at [335, 159] on div "+" at bounding box center [339, 156] width 47 height 11
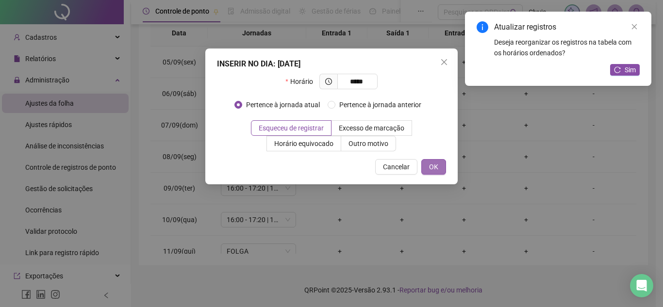
type input "*****"
click at [431, 163] on span "OK" at bounding box center [433, 167] width 9 height 11
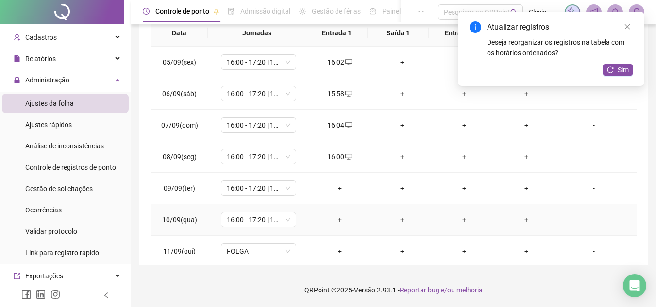
click at [335, 221] on div "+" at bounding box center [339, 219] width 47 height 11
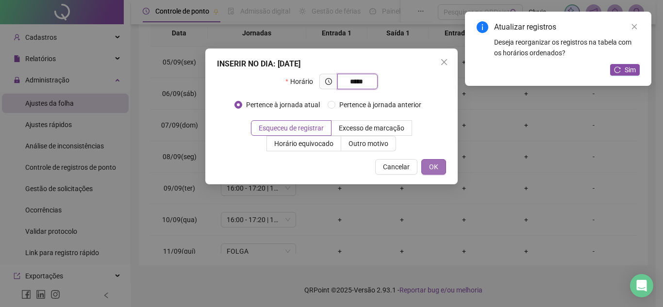
type input "*****"
click at [426, 164] on button "OK" at bounding box center [433, 167] width 25 height 16
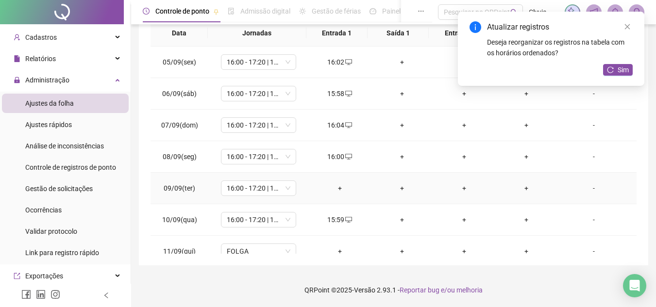
click at [343, 195] on td "+" at bounding box center [340, 189] width 62 height 32
click at [340, 191] on div "+" at bounding box center [339, 188] width 47 height 11
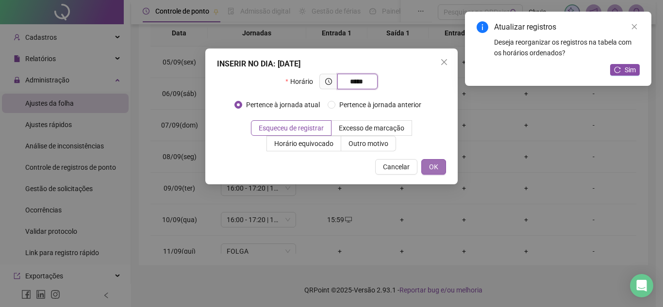
type input "*****"
click at [428, 174] on button "OK" at bounding box center [433, 167] width 25 height 16
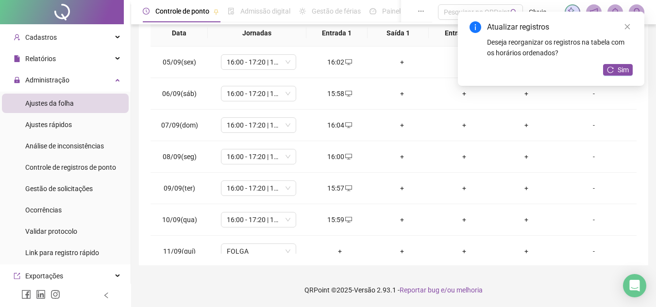
scroll to position [49, 0]
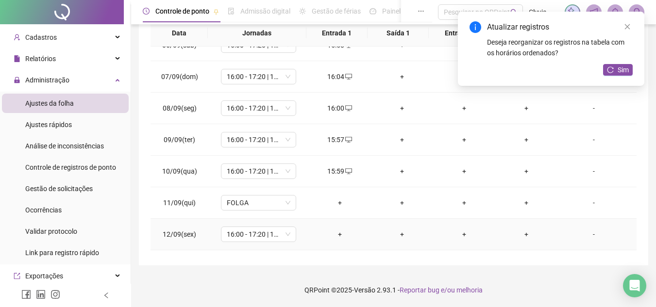
click at [338, 232] on div "+" at bounding box center [339, 234] width 47 height 11
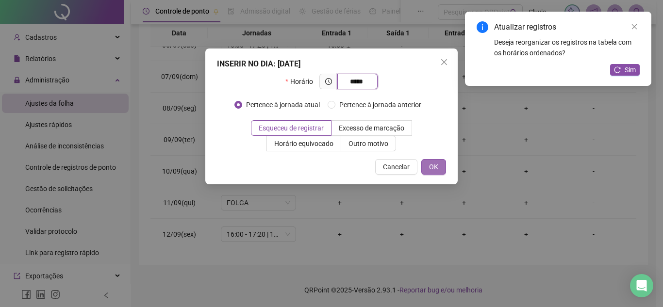
type input "*****"
click at [436, 160] on button "OK" at bounding box center [433, 167] width 25 height 16
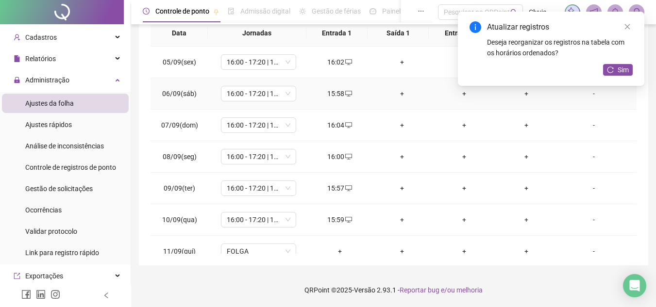
scroll to position [140, 0]
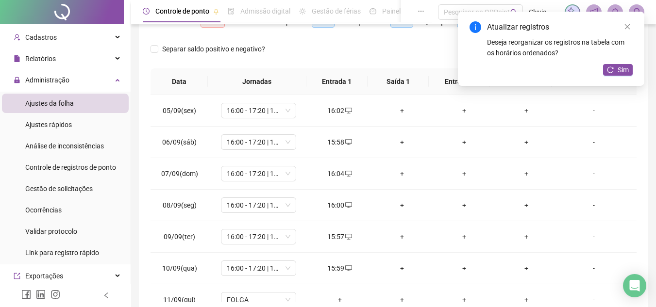
click at [616, 76] on div "Atualizar registros Deseja reorganizar os registros na tabela com os horários o…" at bounding box center [551, 49] width 186 height 74
click at [617, 68] on button "Sim" at bounding box center [618, 70] width 30 height 12
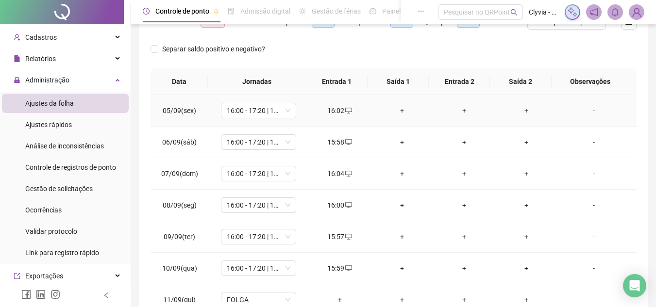
click at [402, 115] on div "+" at bounding box center [401, 110] width 47 height 11
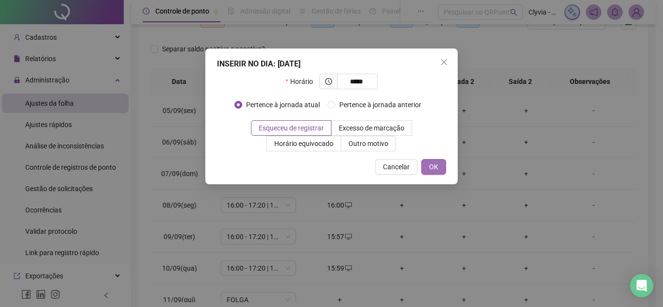
type input "*****"
click at [434, 166] on span "OK" at bounding box center [433, 167] width 9 height 11
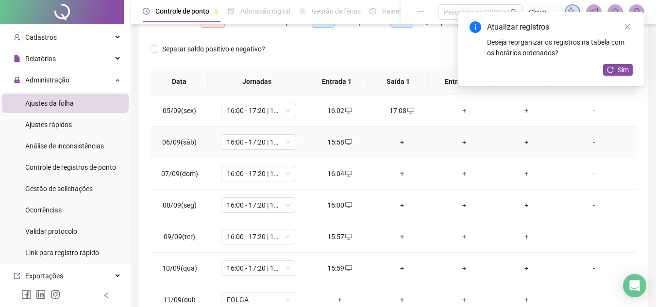
click at [395, 141] on div "+" at bounding box center [401, 142] width 47 height 11
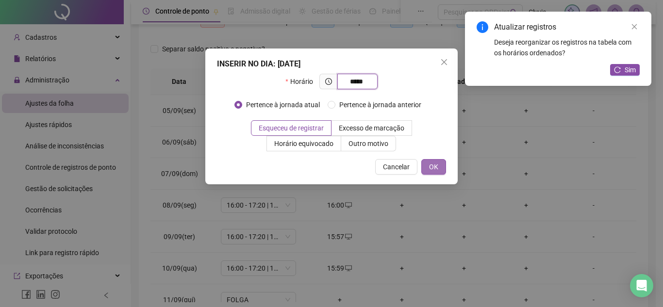
type input "*****"
click at [438, 166] on span "OK" at bounding box center [433, 167] width 9 height 11
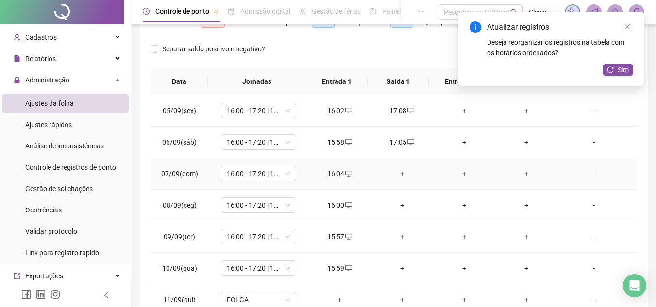
click at [393, 174] on div "+" at bounding box center [401, 173] width 47 height 11
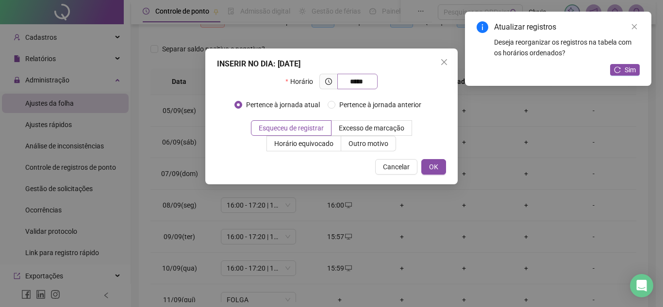
click at [351, 79] on input "*****" at bounding box center [356, 81] width 27 height 11
type input "*****"
click at [439, 175] on div "INSERIR NO DIA : [DATE] Horário ***** Pertence à jornada atual Pertence à jorna…" at bounding box center [331, 117] width 252 height 136
click at [437, 170] on span "OK" at bounding box center [433, 167] width 9 height 11
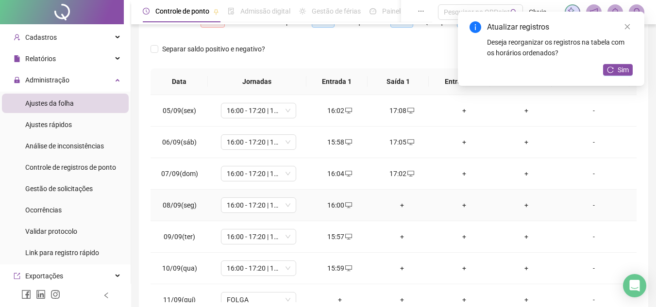
click at [395, 199] on td "+" at bounding box center [402, 206] width 62 height 32
click at [402, 205] on div "+" at bounding box center [401, 205] width 47 height 11
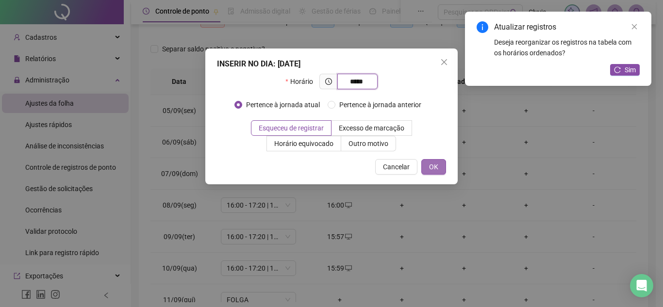
type input "*****"
click at [441, 173] on button "OK" at bounding box center [433, 167] width 25 height 16
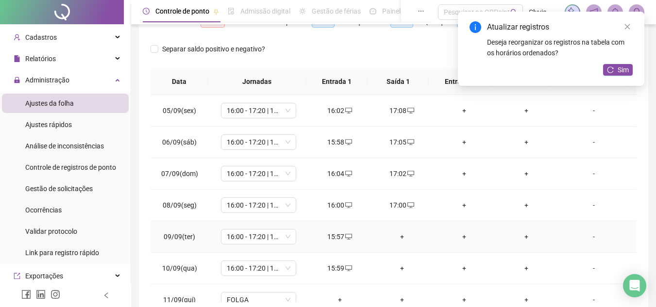
click at [400, 238] on div "+" at bounding box center [401, 236] width 47 height 11
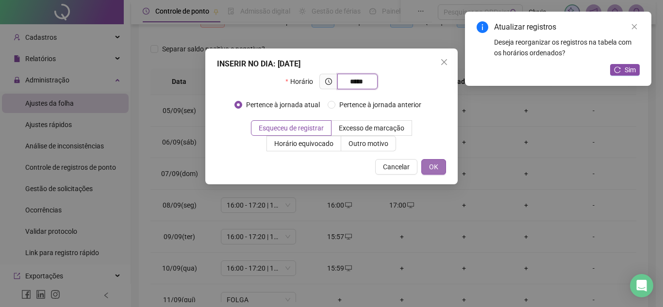
type input "*****"
click at [432, 167] on span "OK" at bounding box center [433, 167] width 9 height 11
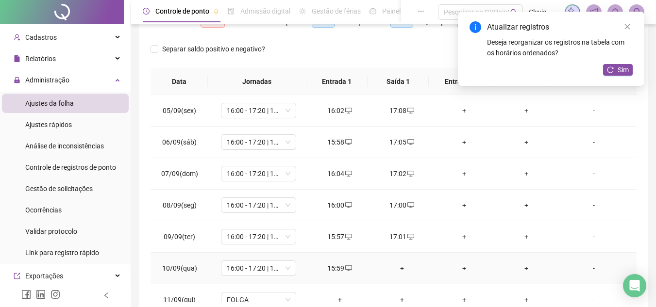
click at [399, 266] on div "+" at bounding box center [401, 268] width 47 height 11
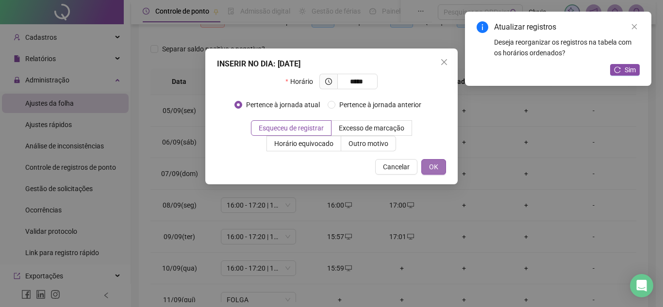
type input "*****"
click at [427, 168] on button "OK" at bounding box center [433, 167] width 25 height 16
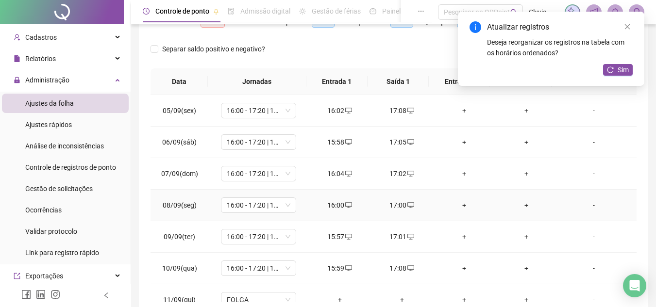
click at [465, 209] on div "+" at bounding box center [464, 205] width 47 height 11
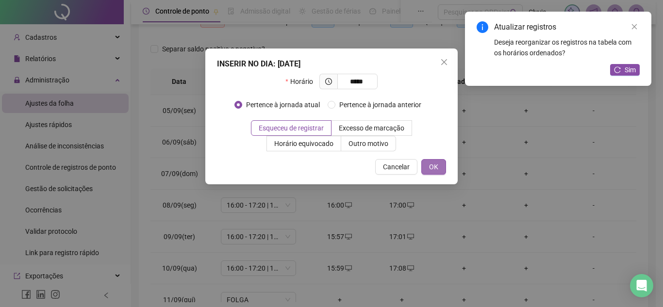
type input "*****"
click at [439, 168] on button "OK" at bounding box center [433, 167] width 25 height 16
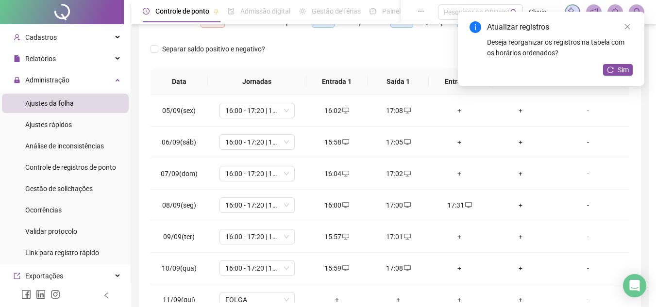
click at [457, 238] on div "+" at bounding box center [459, 236] width 46 height 11
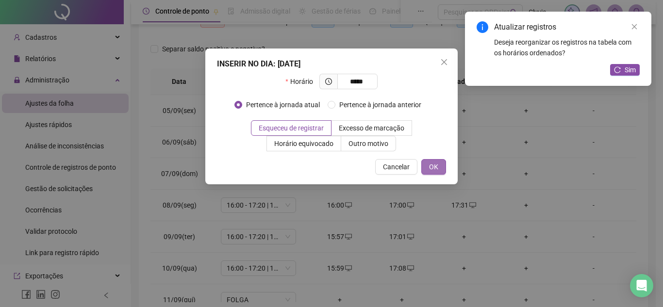
type input "*****"
click at [424, 164] on button "OK" at bounding box center [433, 167] width 25 height 16
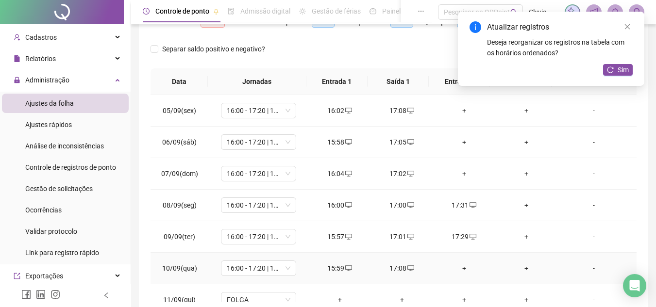
click at [459, 266] on div "+" at bounding box center [464, 268] width 47 height 11
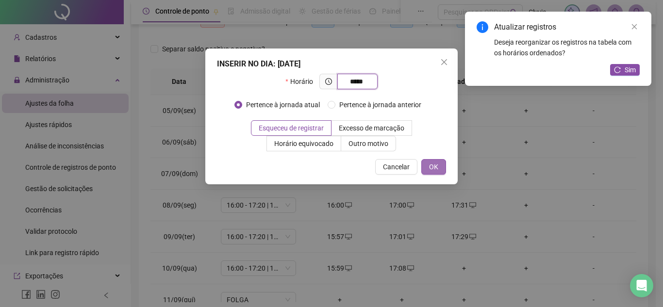
type input "*****"
click at [436, 166] on span "OK" at bounding box center [433, 167] width 9 height 11
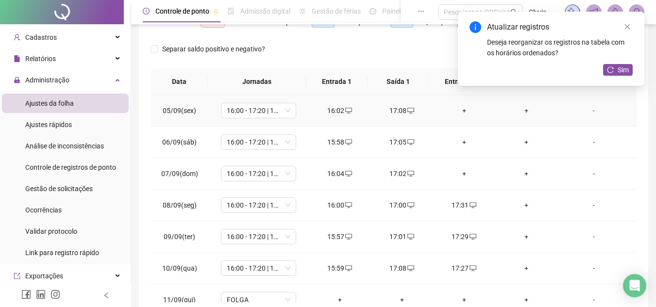
click at [460, 111] on div "+" at bounding box center [464, 110] width 47 height 11
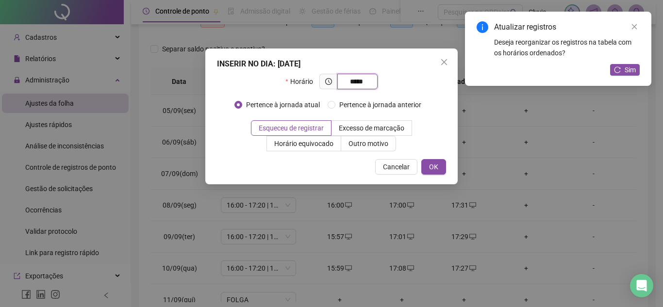
type input "*****"
click at [443, 155] on div "INSERIR NO DIA : [DATE] Horário ***** Pertence à jornada atual Pertence à jorna…" at bounding box center [331, 117] width 252 height 136
click at [443, 161] on button "OK" at bounding box center [433, 167] width 25 height 16
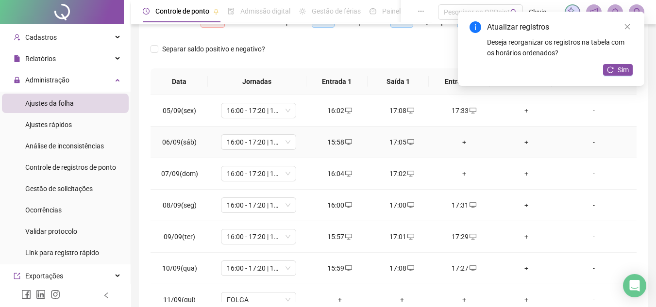
click at [459, 143] on div "+" at bounding box center [464, 142] width 47 height 11
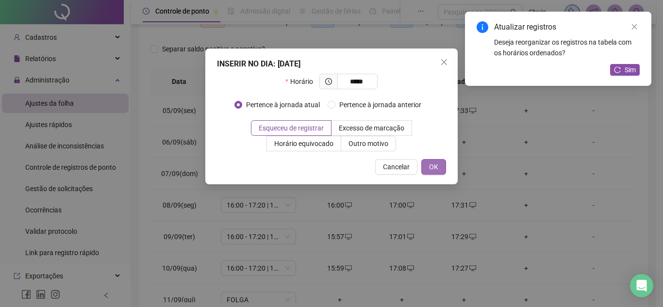
type input "*****"
click at [434, 167] on span "OK" at bounding box center [433, 167] width 9 height 11
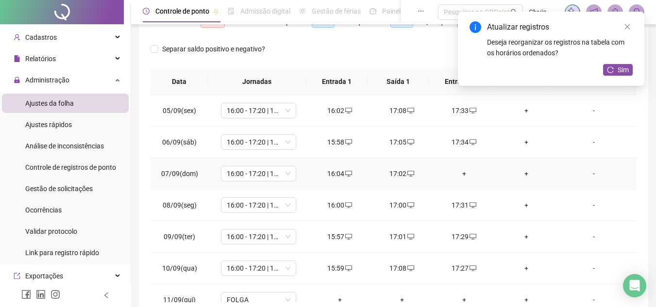
click at [460, 179] on td "+" at bounding box center [464, 174] width 62 height 32
click at [458, 175] on div "+" at bounding box center [464, 173] width 47 height 11
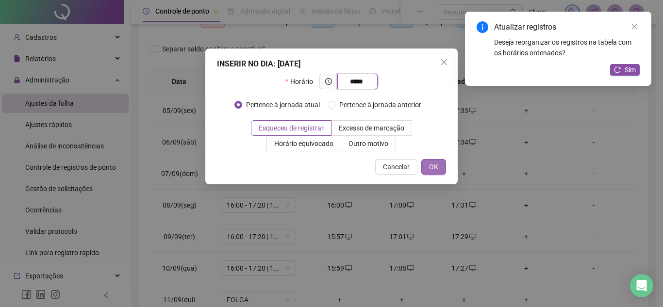
type input "*****"
click at [432, 162] on span "OK" at bounding box center [433, 167] width 9 height 11
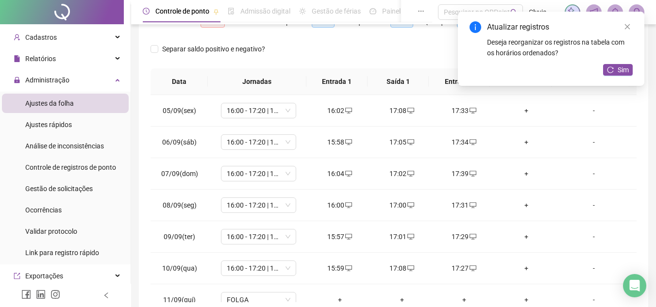
click at [623, 61] on div "Atualizar registros Deseja reorganizar os registros na tabela com os horários o…" at bounding box center [551, 49] width 186 height 74
click at [624, 71] on span "Sim" at bounding box center [622, 70] width 11 height 11
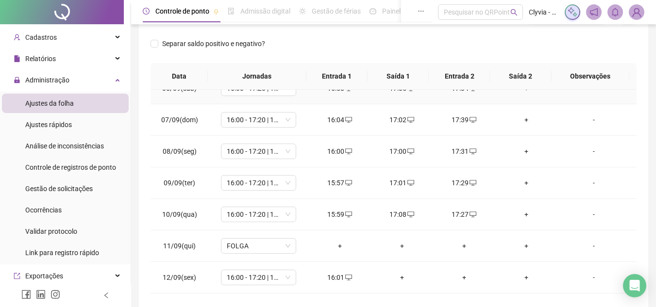
scroll to position [97, 0]
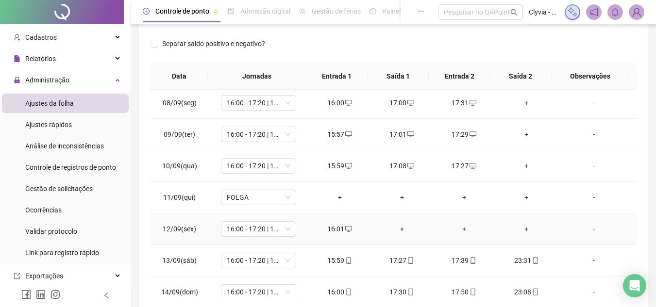
click at [400, 228] on div "+" at bounding box center [401, 229] width 47 height 11
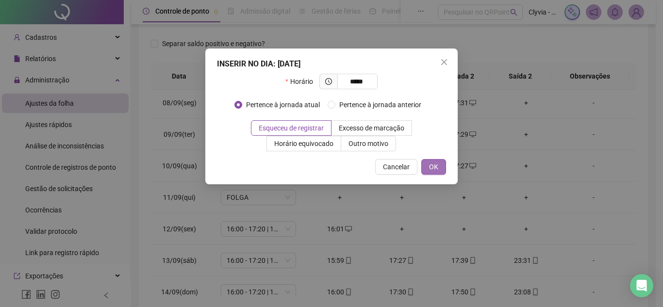
type input "*****"
click at [437, 167] on span "OK" at bounding box center [433, 167] width 9 height 11
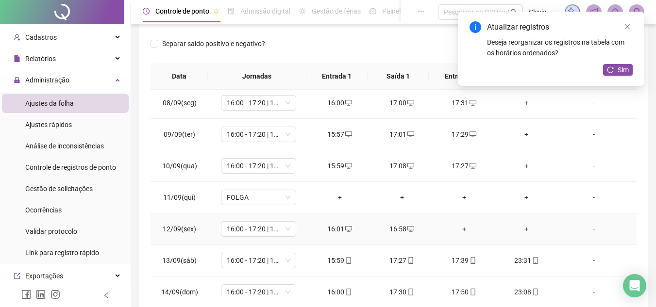
click at [461, 228] on div "+" at bounding box center [464, 229] width 47 height 11
click at [458, 230] on div "+" at bounding box center [464, 229] width 47 height 11
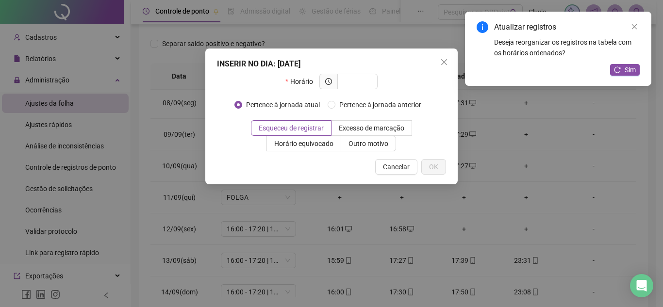
click at [462, 226] on div "INSERIR NO DIA : [DATE] Horário Pertence à jornada atual Pertence à jornada ant…" at bounding box center [331, 153] width 663 height 307
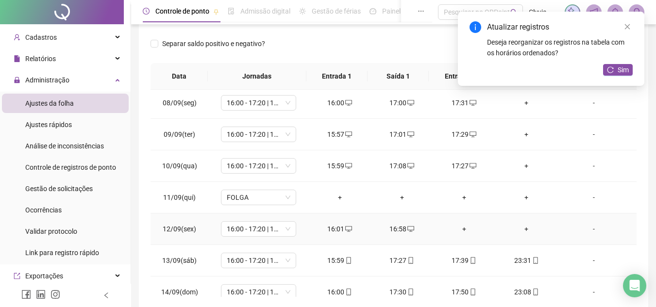
click at [462, 226] on div "+" at bounding box center [464, 229] width 47 height 11
click at [470, 226] on div "+" at bounding box center [464, 229] width 47 height 11
click at [459, 231] on div "+" at bounding box center [464, 229] width 47 height 11
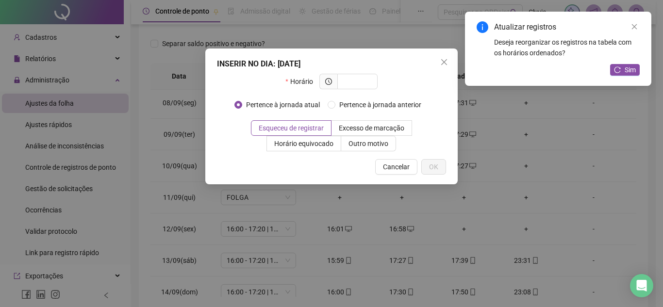
click at [457, 223] on div "INSERIR NO DIA : [DATE] Horário Pertence à jornada atual Pertence à jornada ant…" at bounding box center [331, 153] width 663 height 307
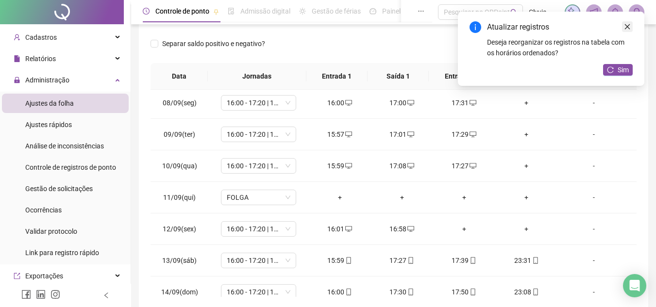
click at [456, 229] on div "+" at bounding box center [464, 229] width 47 height 11
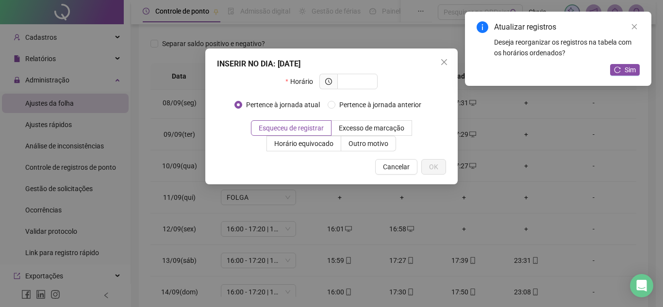
click at [624, 27] on div "Atualizar registros" at bounding box center [567, 27] width 146 height 12
click at [363, 88] on span at bounding box center [357, 82] width 40 height 16
click at [359, 82] on input "text" at bounding box center [356, 81] width 27 height 11
click at [631, 23] on icon "close" at bounding box center [634, 26] width 7 height 7
click at [636, 29] on icon "close" at bounding box center [634, 26] width 7 height 7
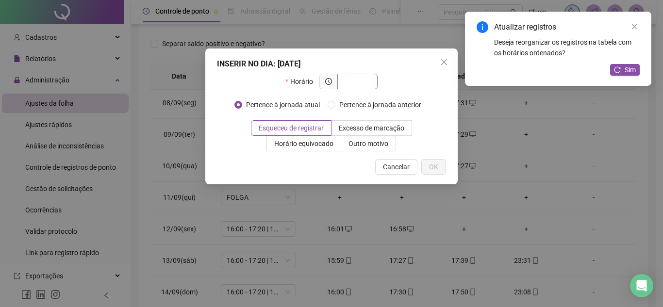
click at [636, 30] on icon "close" at bounding box center [634, 26] width 7 height 7
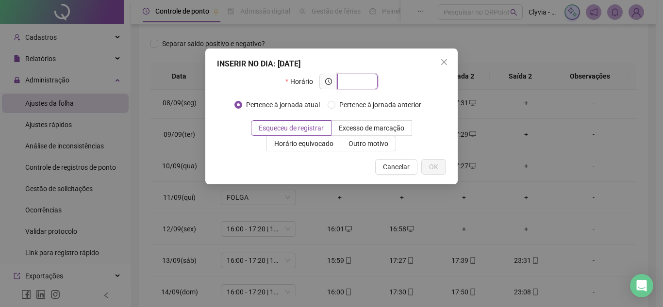
click at [356, 82] on input "text" at bounding box center [356, 81] width 27 height 11
click at [369, 86] on input "text" at bounding box center [356, 81] width 27 height 11
type input "*****"
click at [433, 168] on span "OK" at bounding box center [433, 167] width 9 height 11
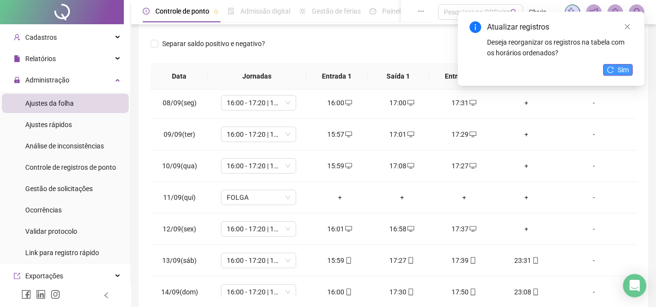
click at [618, 74] on span "Sim" at bounding box center [622, 70] width 11 height 11
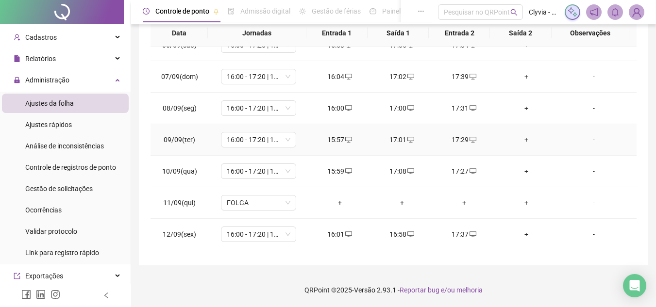
scroll to position [0, 0]
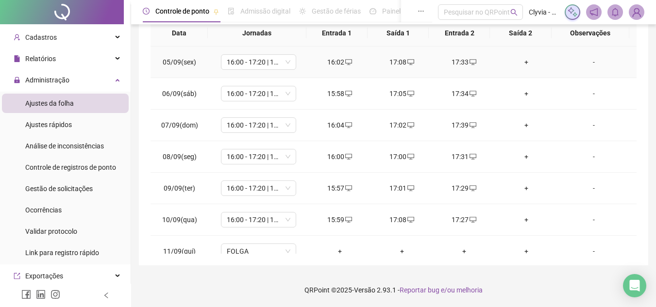
click at [523, 67] on div "+" at bounding box center [526, 62] width 47 height 11
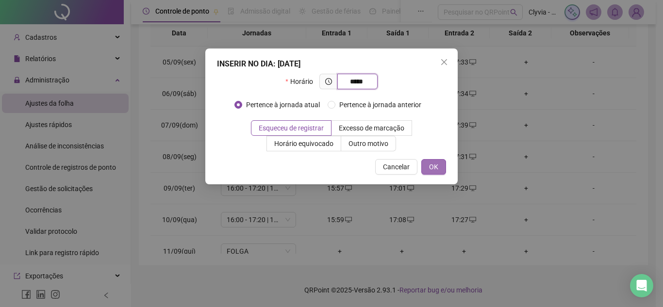
type input "*****"
click at [433, 164] on span "OK" at bounding box center [433, 167] width 9 height 11
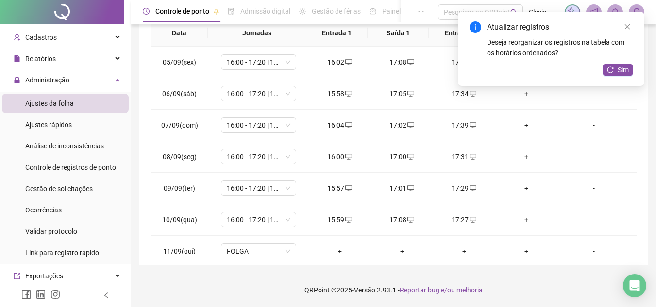
click at [521, 86] on div "Atualizar registros Deseja reorganizar os registros na tabela com os horários o…" at bounding box center [551, 49] width 186 height 74
click at [523, 94] on div "+" at bounding box center [526, 93] width 47 height 11
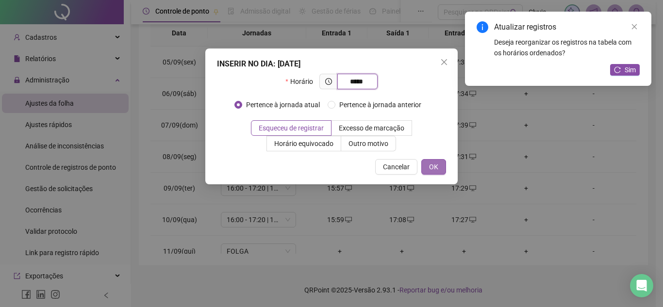
type input "*****"
click at [435, 169] on span "OK" at bounding box center [433, 167] width 9 height 11
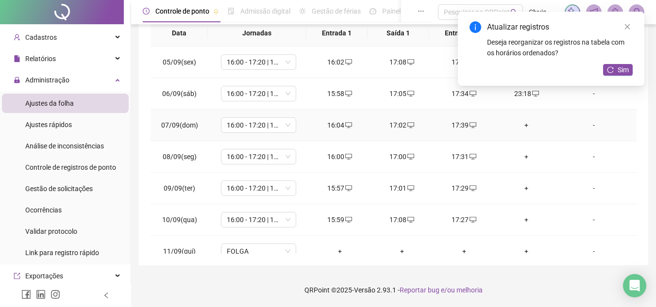
click at [519, 125] on div "+" at bounding box center [526, 125] width 47 height 11
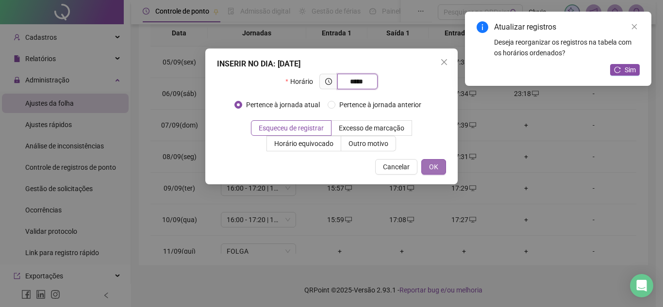
type input "*****"
click at [430, 166] on span "OK" at bounding box center [433, 167] width 9 height 11
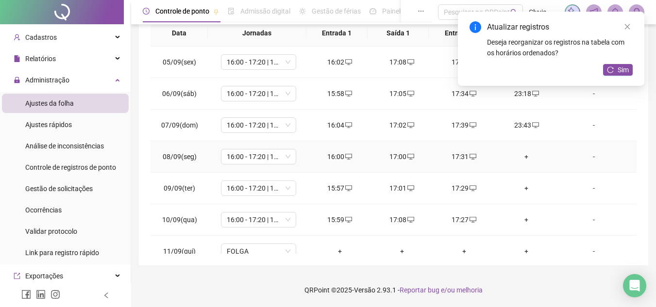
click at [522, 159] on div "+" at bounding box center [526, 156] width 47 height 11
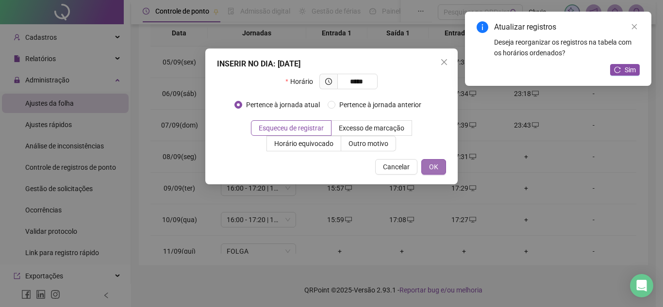
type input "*****"
click at [426, 174] on button "OK" at bounding box center [433, 167] width 25 height 16
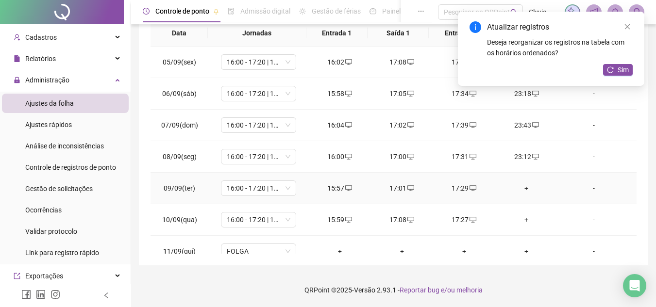
click at [521, 188] on div "+" at bounding box center [526, 188] width 47 height 11
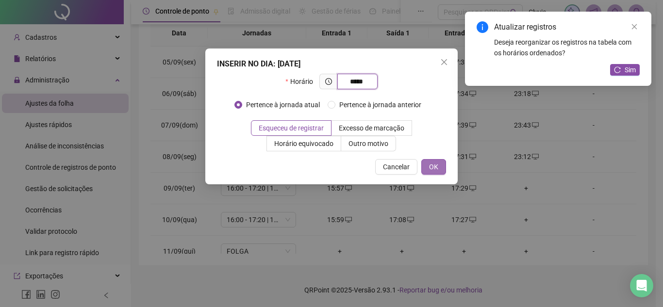
type input "*****"
click at [443, 168] on button "OK" at bounding box center [433, 167] width 25 height 16
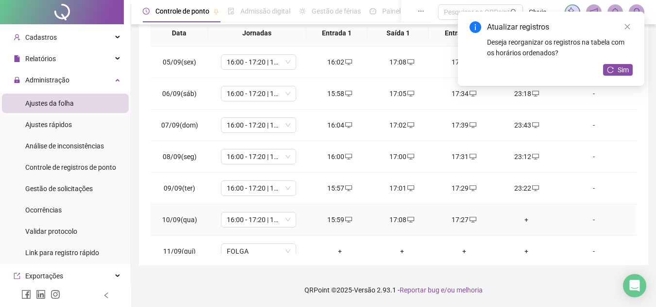
click at [520, 219] on div "+" at bounding box center [526, 219] width 47 height 11
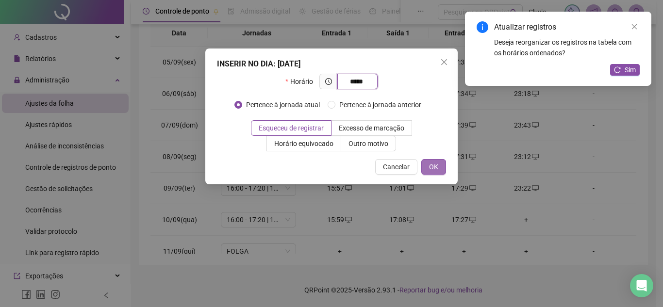
type input "*****"
click at [436, 169] on span "OK" at bounding box center [433, 167] width 9 height 11
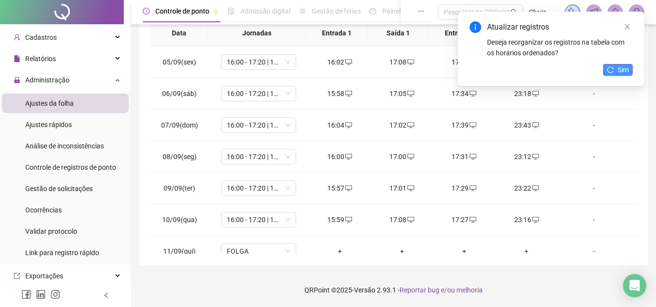
click at [613, 67] on icon "reload" at bounding box center [610, 69] width 7 height 7
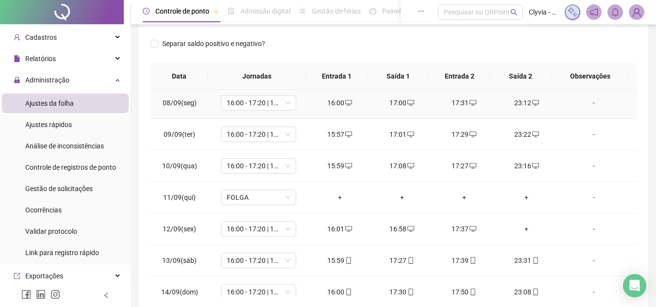
scroll to position [146, 0]
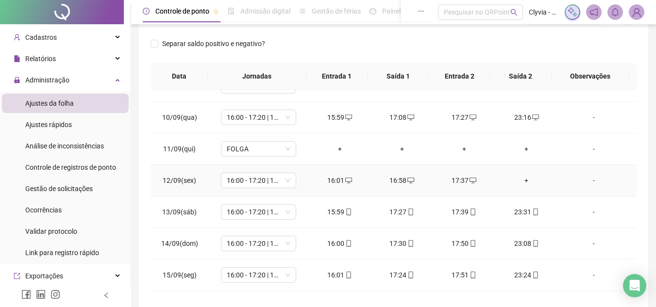
click at [512, 181] on div "+" at bounding box center [526, 180] width 47 height 11
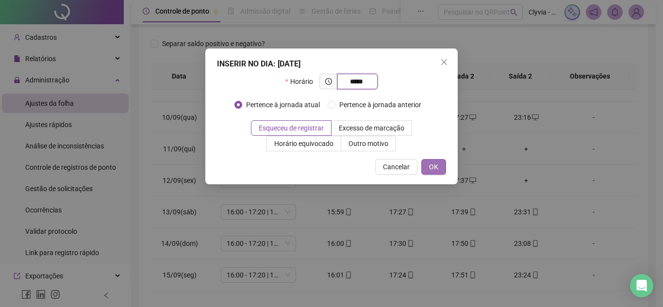
type input "*****"
click at [437, 166] on span "OK" at bounding box center [433, 167] width 9 height 11
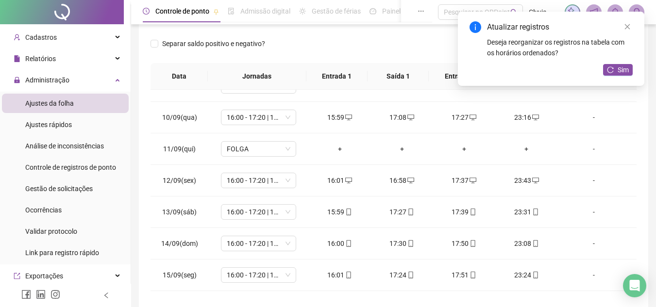
scroll to position [0, 0]
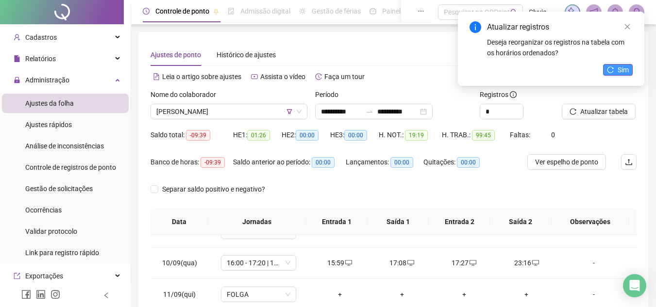
click at [616, 69] on button "Sim" at bounding box center [618, 70] width 30 height 12
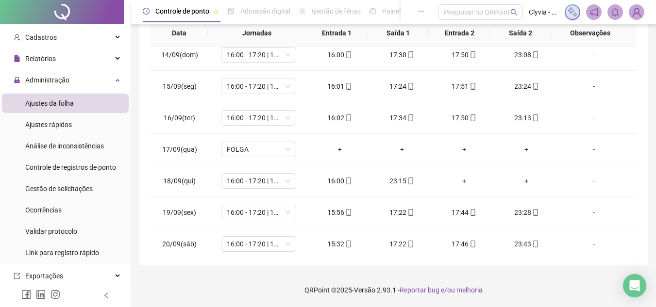
scroll to position [329, 0]
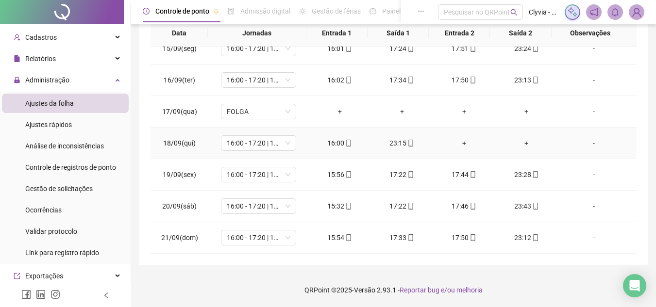
click at [460, 139] on div "+" at bounding box center [464, 143] width 47 height 11
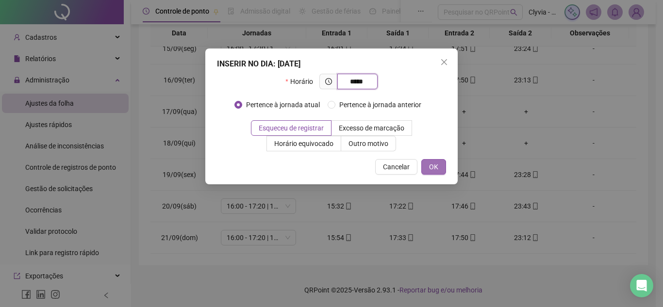
type input "*****"
click at [438, 168] on button "OK" at bounding box center [433, 167] width 25 height 16
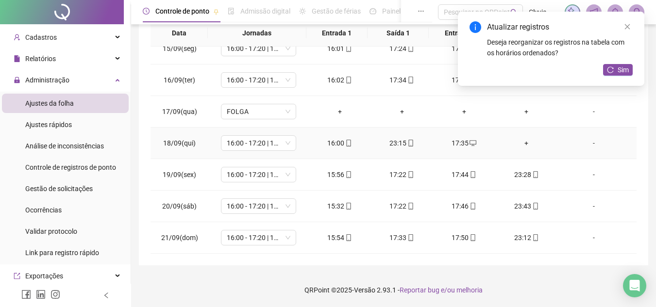
click at [523, 141] on div "+" at bounding box center [526, 143] width 47 height 11
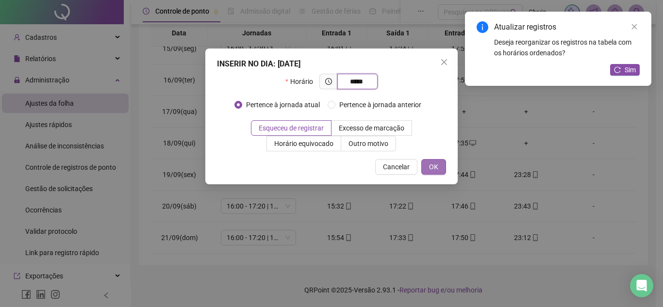
type input "*****"
click at [436, 164] on span "OK" at bounding box center [433, 167] width 9 height 11
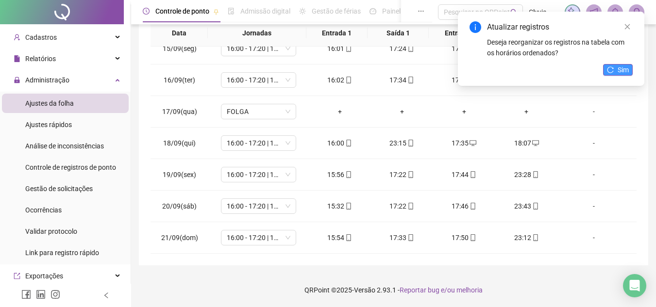
click at [622, 67] on span "Sim" at bounding box center [622, 70] width 11 height 11
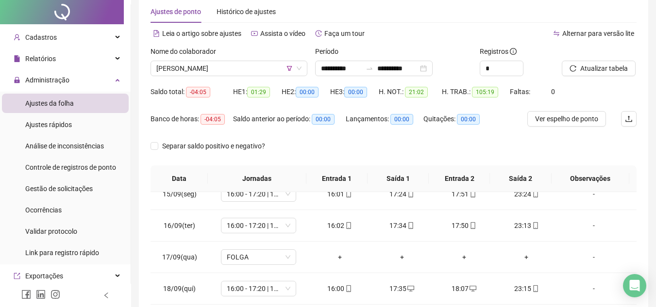
scroll to position [0, 0]
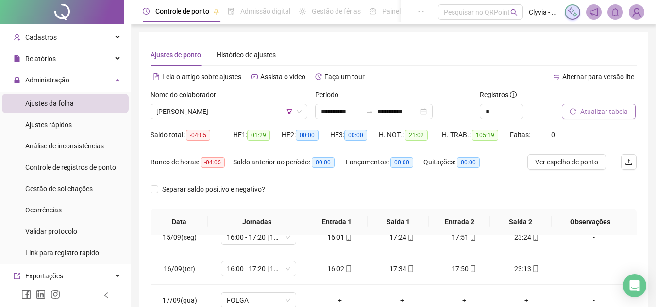
click at [602, 106] on button "Atualizar tabela" at bounding box center [598, 112] width 74 height 16
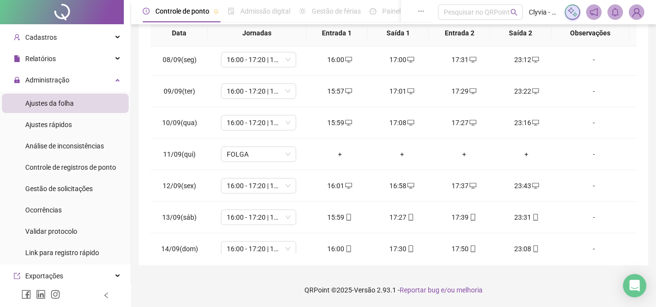
scroll to position [329, 0]
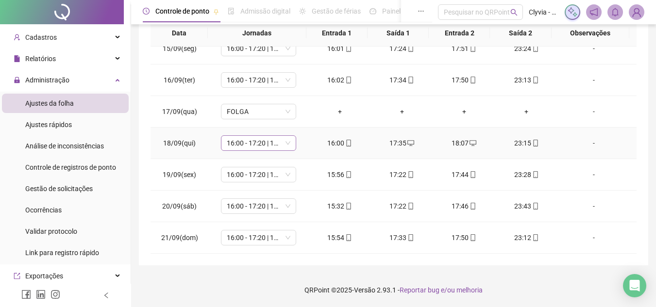
click at [264, 147] on span "16:00 - 17:20 | 17:50 - 00:00" at bounding box center [259, 143] width 64 height 15
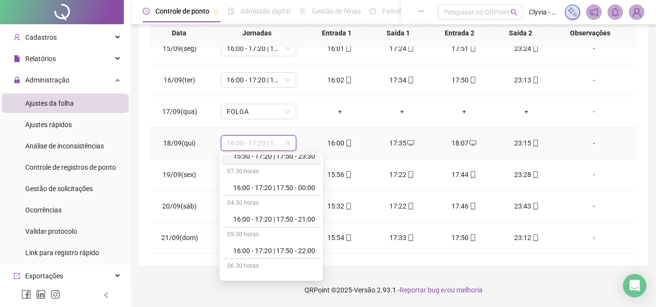
scroll to position [291, 0]
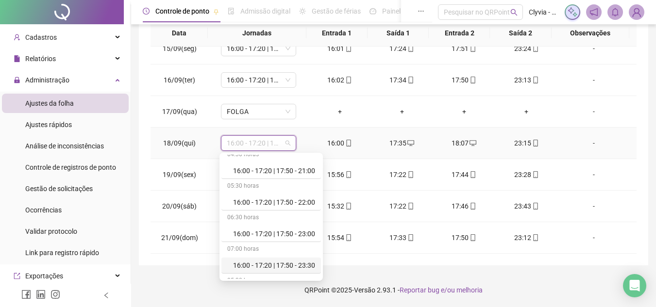
click at [303, 268] on div "16:00 - 17:20 | 17:50 - 23:30" at bounding box center [274, 265] width 82 height 11
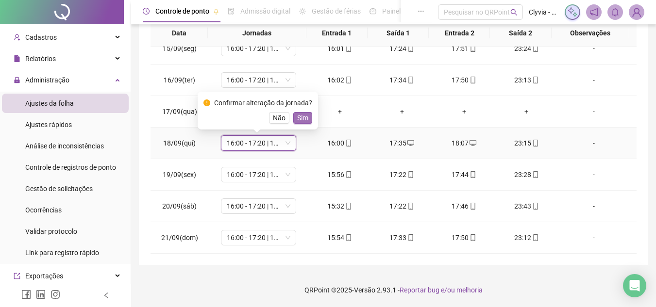
click at [297, 114] on span "Sim" at bounding box center [302, 118] width 11 height 11
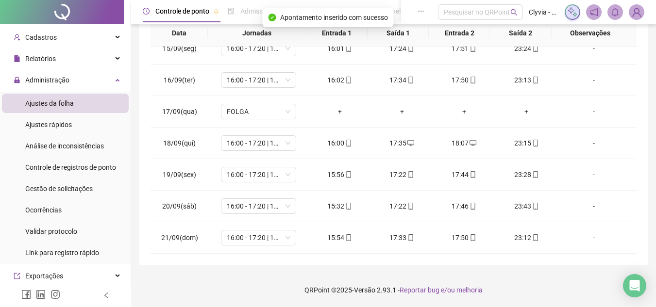
scroll to position [0, 0]
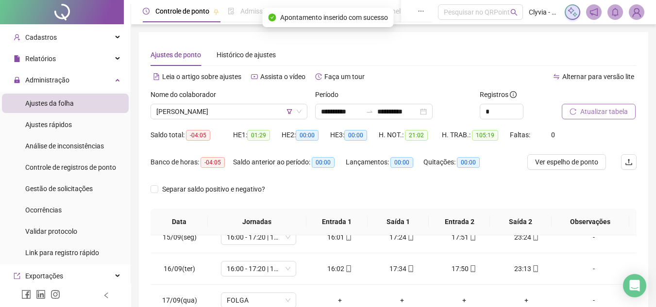
click at [604, 115] on span "Atualizar tabela" at bounding box center [604, 111] width 48 height 11
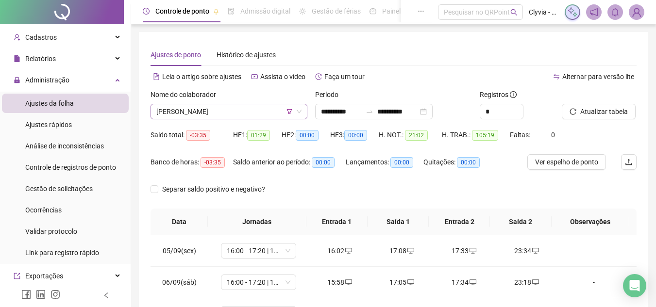
click at [242, 117] on span "[PERSON_NAME]" at bounding box center [228, 111] width 145 height 15
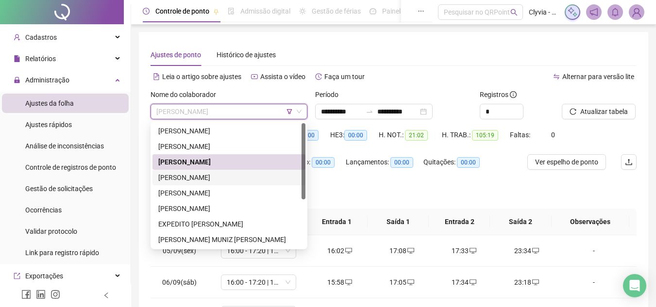
click at [233, 172] on div "[PERSON_NAME]" at bounding box center [228, 178] width 153 height 16
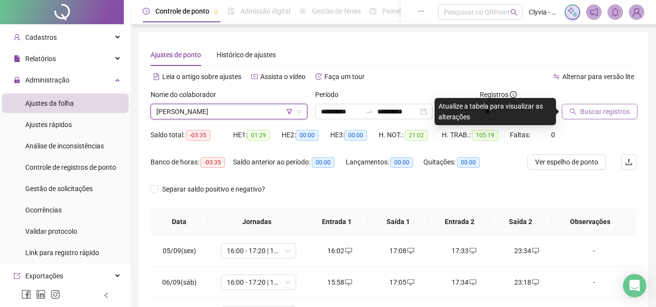
click at [606, 108] on span "Buscar registros" at bounding box center [604, 111] width 49 height 11
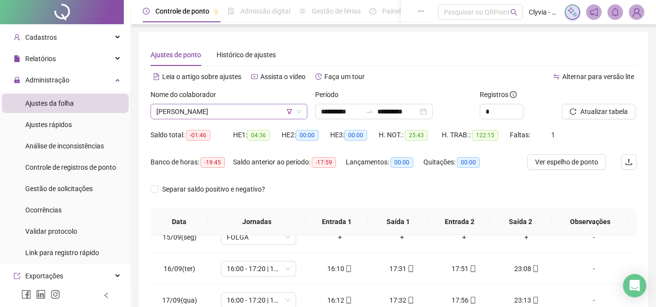
click at [205, 112] on span "[PERSON_NAME]" at bounding box center [228, 111] width 145 height 15
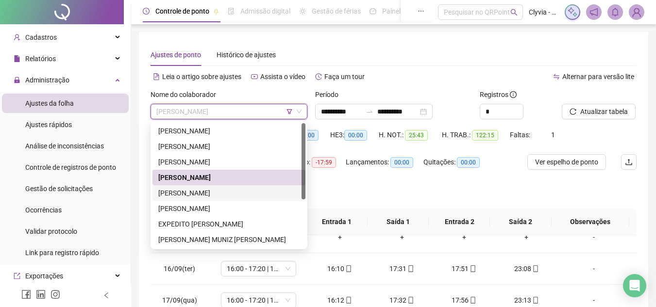
click at [203, 188] on div "[PERSON_NAME]" at bounding box center [228, 193] width 141 height 11
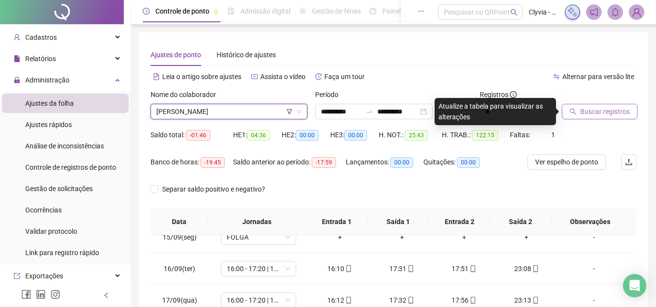
click at [562, 110] on button "Buscar registros" at bounding box center [599, 112] width 76 height 16
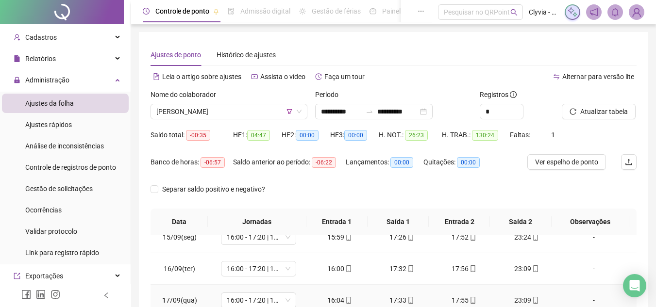
scroll to position [189, 0]
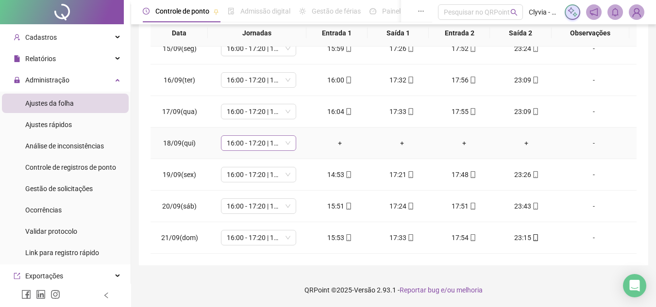
click at [289, 147] on div "16:00 - 17:20 | 17:50 - 00:00" at bounding box center [258, 143] width 75 height 16
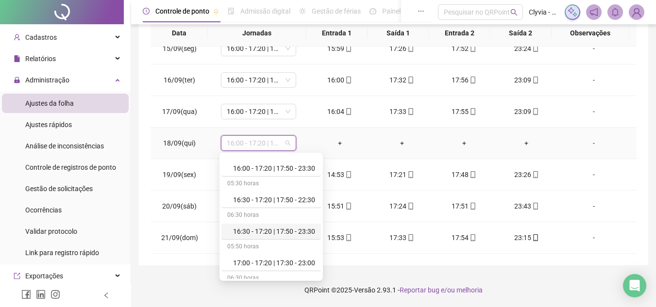
scroll to position [534, 0]
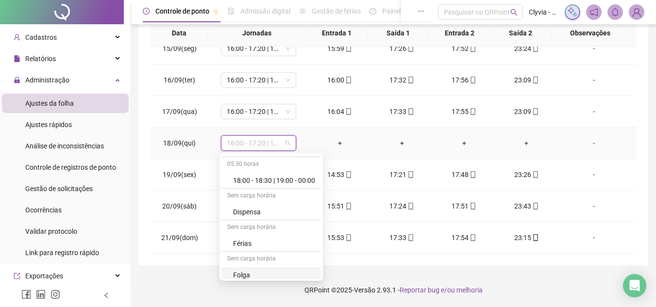
click at [252, 269] on div "Folga" at bounding box center [270, 275] width 99 height 16
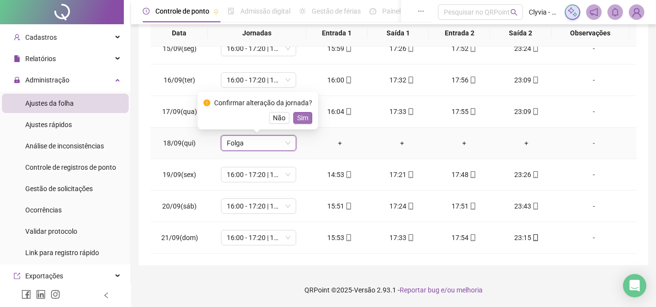
click at [297, 115] on span "Sim" at bounding box center [302, 118] width 11 height 11
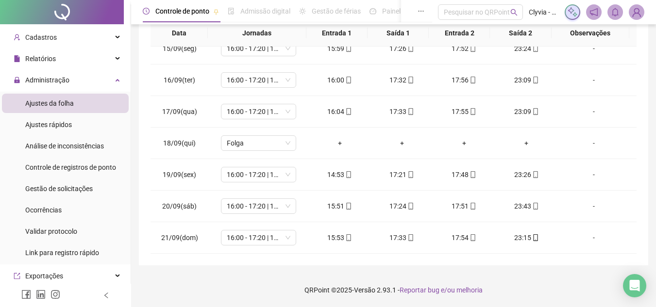
scroll to position [43, 0]
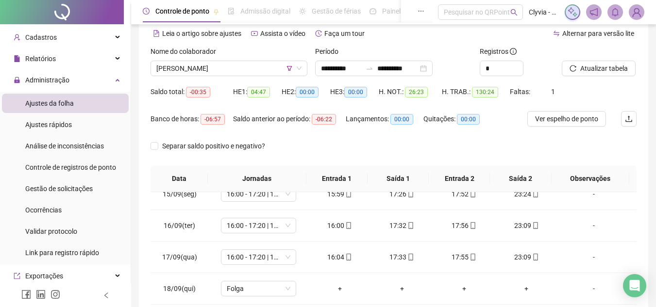
click at [619, 55] on div "Atualizar tabela" at bounding box center [598, 61] width 75 height 30
click at [612, 73] on span "Atualizar tabela" at bounding box center [604, 68] width 48 height 11
click at [184, 67] on span "[PERSON_NAME]" at bounding box center [228, 68] width 145 height 15
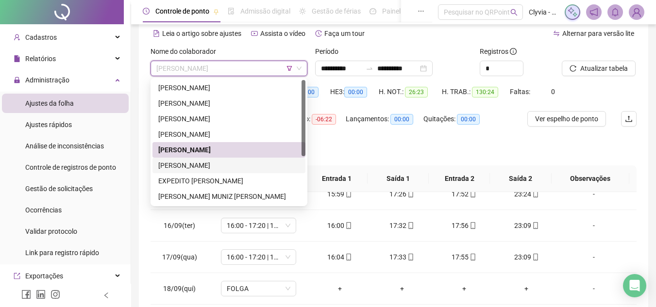
click at [191, 168] on div "[PERSON_NAME]" at bounding box center [228, 165] width 141 height 11
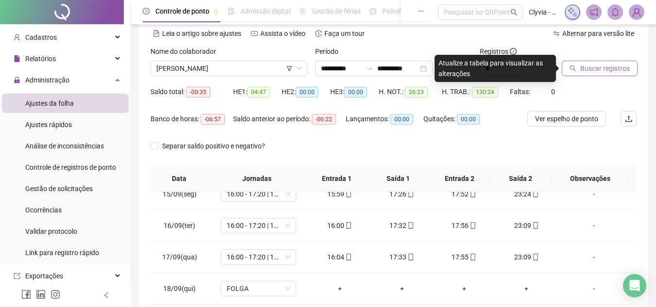
click at [582, 66] on span "Buscar registros" at bounding box center [604, 68] width 49 height 11
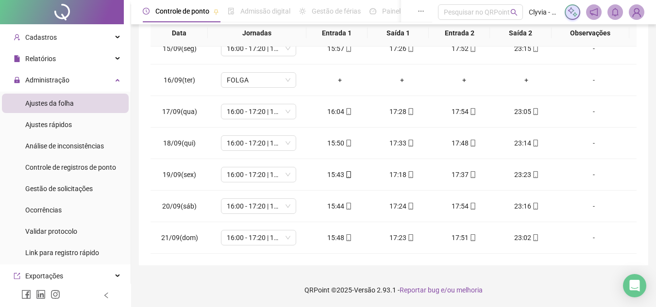
scroll to position [0, 0]
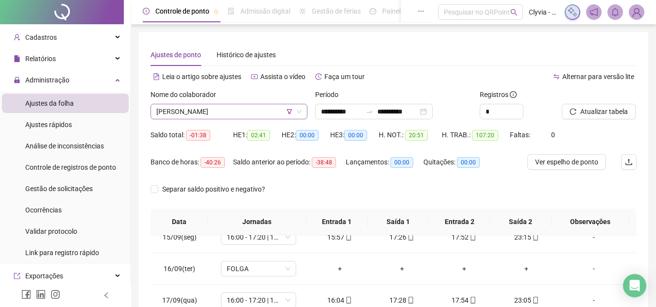
click at [218, 112] on span "[PERSON_NAME]" at bounding box center [228, 111] width 145 height 15
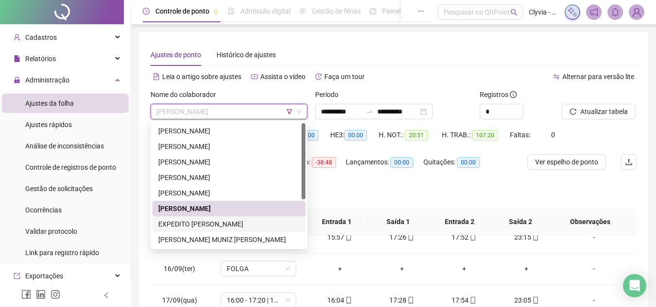
click at [198, 225] on div "EXPEDITO [PERSON_NAME]" at bounding box center [228, 224] width 141 height 11
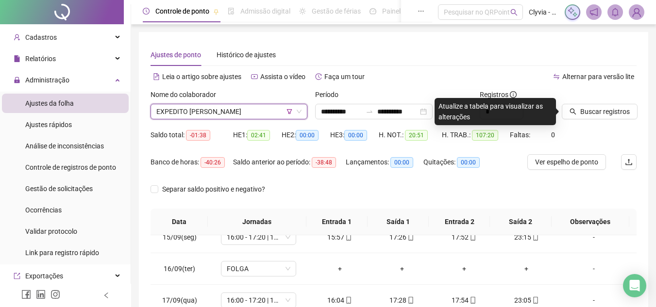
click at [223, 109] on span "EXPEDITO [PERSON_NAME]" at bounding box center [228, 111] width 145 height 15
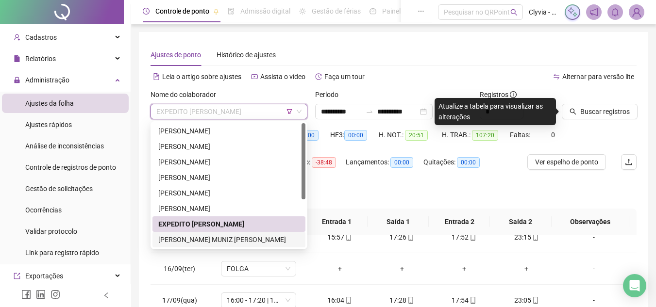
click at [210, 233] on div "[PERSON_NAME] MUNIZ [PERSON_NAME]" at bounding box center [228, 240] width 153 height 16
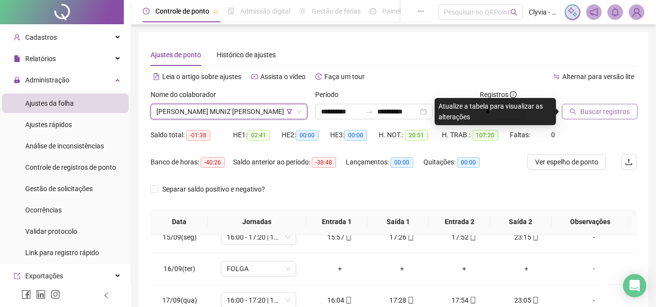
click at [609, 107] on span "Buscar registros" at bounding box center [604, 111] width 49 height 11
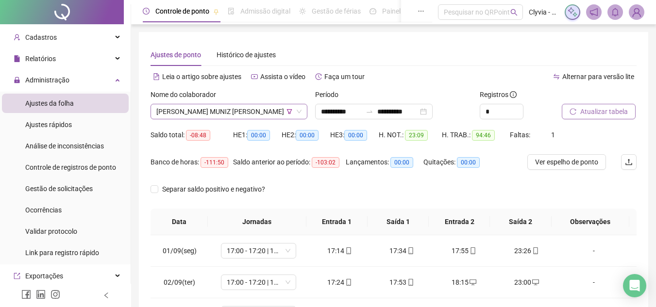
click at [270, 109] on span "[PERSON_NAME] MUNIZ [PERSON_NAME]" at bounding box center [228, 111] width 145 height 15
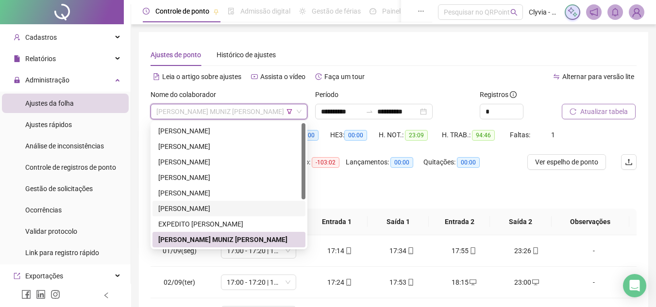
scroll to position [49, 0]
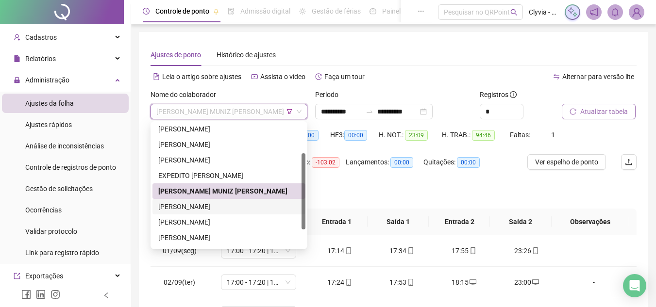
click at [276, 204] on div "[PERSON_NAME]" at bounding box center [228, 206] width 141 height 11
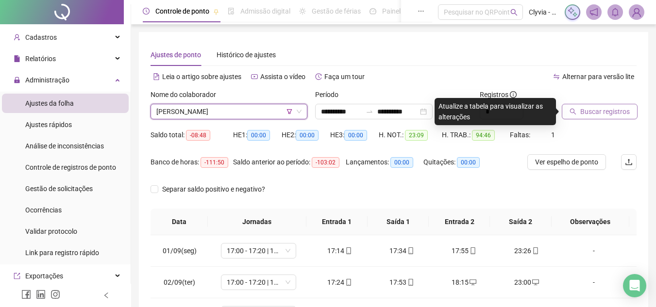
click at [620, 101] on div "Buscar registros" at bounding box center [598, 104] width 75 height 30
click at [620, 112] on span "Buscar registros" at bounding box center [604, 111] width 49 height 11
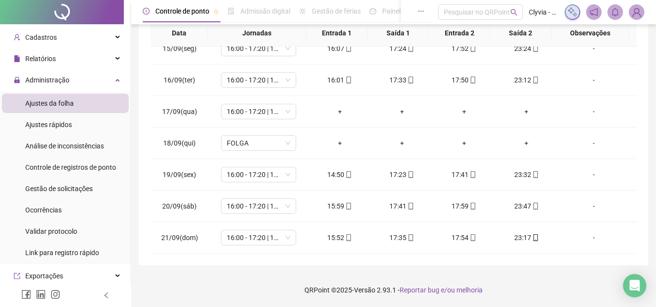
scroll to position [43, 0]
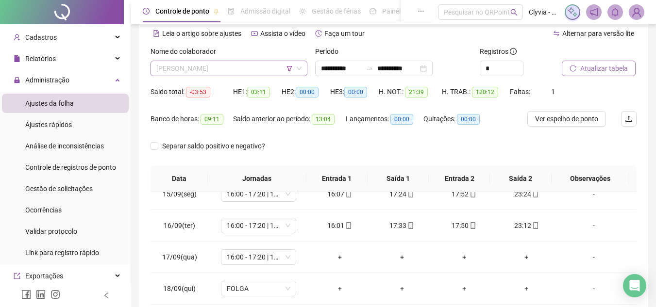
click at [176, 75] on span "[PERSON_NAME]" at bounding box center [228, 68] width 145 height 15
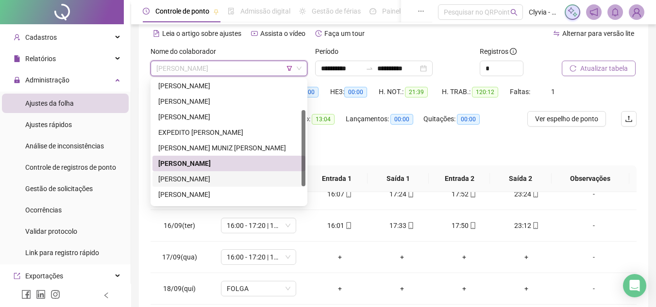
click at [189, 178] on div "[PERSON_NAME]" at bounding box center [228, 179] width 141 height 11
click at [189, 178] on th "Data" at bounding box center [178, 178] width 57 height 27
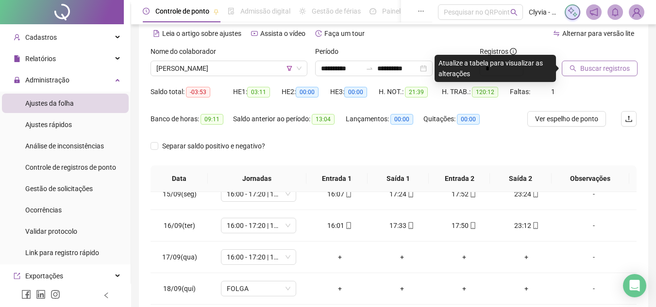
click at [579, 65] on button "Buscar registros" at bounding box center [599, 69] width 76 height 16
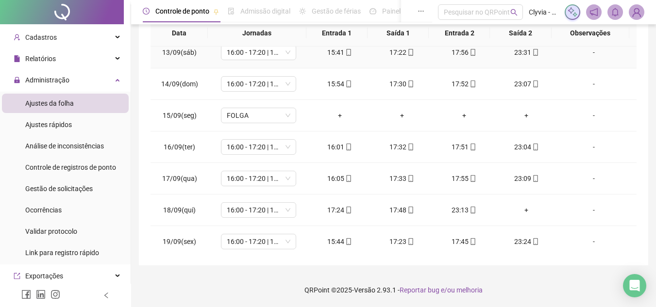
scroll to position [437, 0]
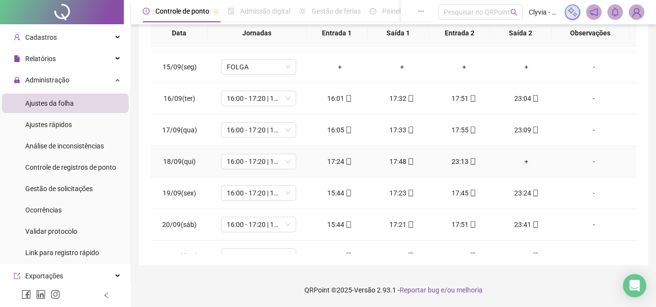
click at [519, 162] on div "+" at bounding box center [526, 161] width 47 height 11
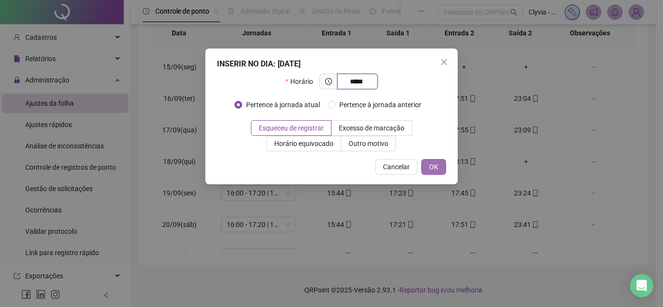
type input "*****"
click at [444, 166] on button "OK" at bounding box center [433, 167] width 25 height 16
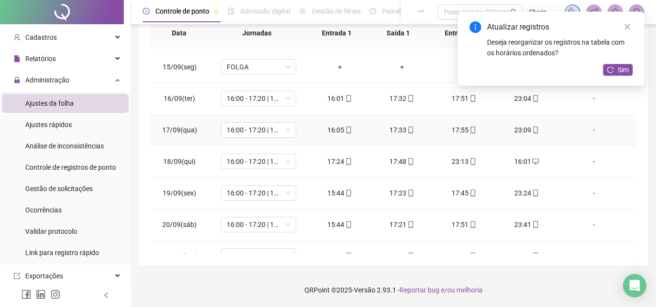
scroll to position [455, 0]
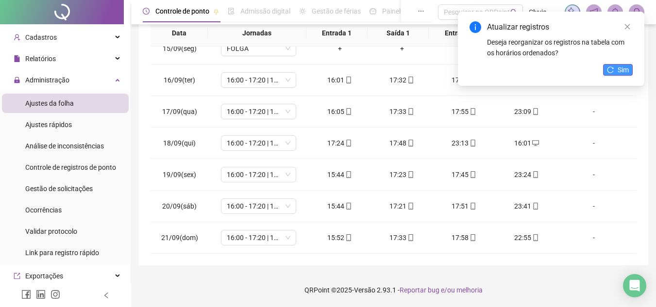
click at [629, 66] on button "Sim" at bounding box center [618, 70] width 30 height 12
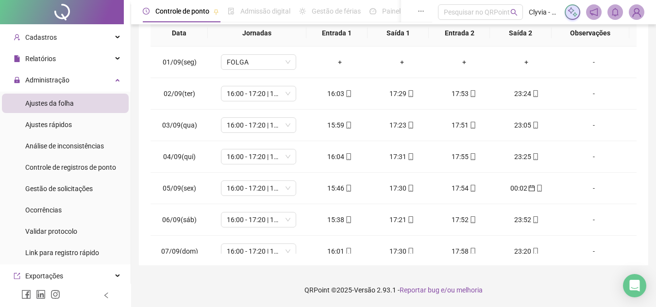
scroll to position [0, 0]
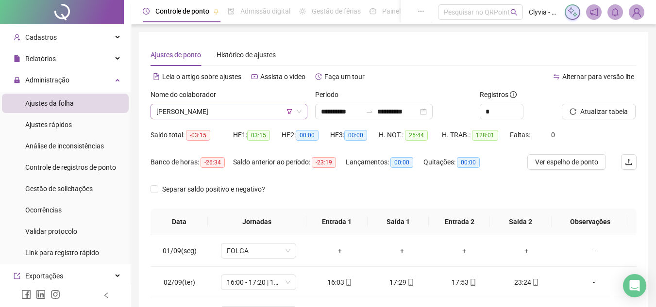
click at [260, 114] on span "[PERSON_NAME]" at bounding box center [228, 111] width 145 height 15
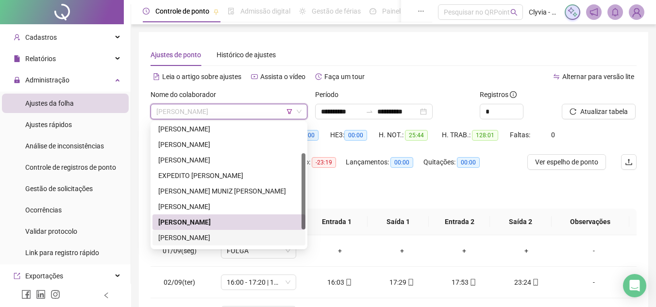
click at [202, 235] on div "[PERSON_NAME]" at bounding box center [228, 237] width 141 height 11
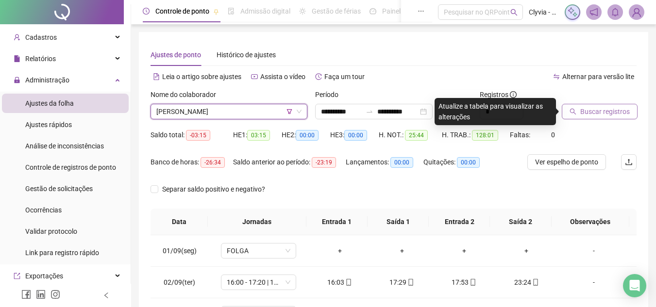
click at [612, 112] on span "Buscar registros" at bounding box center [604, 111] width 49 height 11
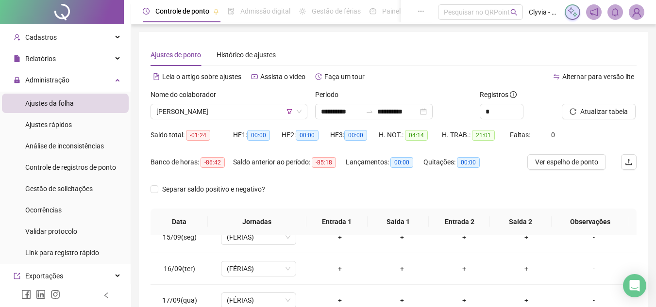
click at [271, 120] on div "Nome do colaborador [PERSON_NAME]" at bounding box center [229, 108] width 164 height 38
click at [257, 112] on span "[PERSON_NAME]" at bounding box center [228, 111] width 145 height 15
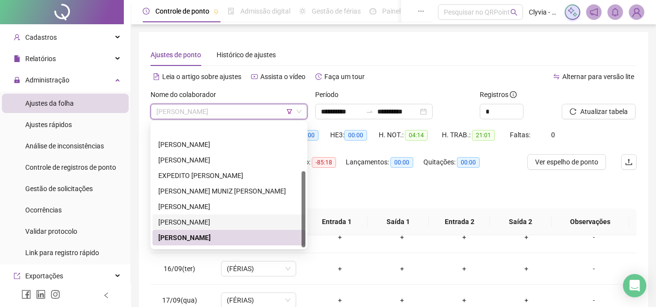
scroll to position [78, 0]
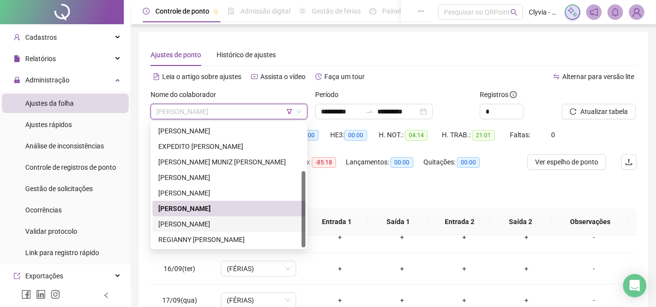
click at [222, 223] on div "[PERSON_NAME]" at bounding box center [228, 224] width 141 height 11
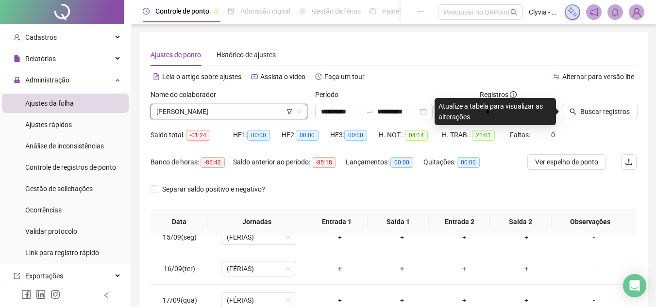
click at [589, 100] on div at bounding box center [586, 96] width 50 height 15
click at [586, 115] on span "Buscar registros" at bounding box center [604, 111] width 49 height 11
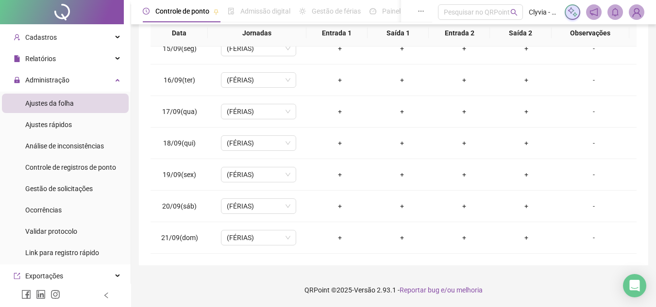
scroll to position [0, 0]
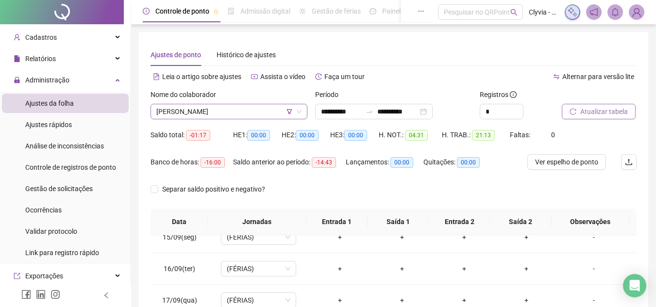
click at [235, 115] on span "[PERSON_NAME]" at bounding box center [228, 111] width 145 height 15
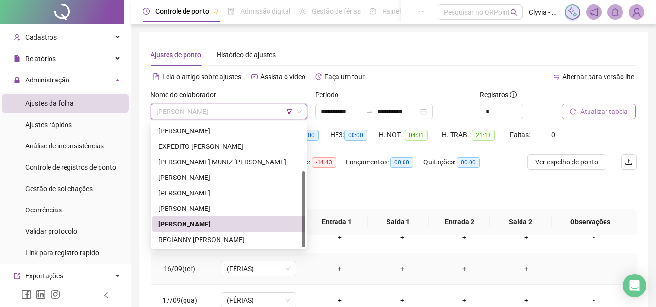
scroll to position [49, 0]
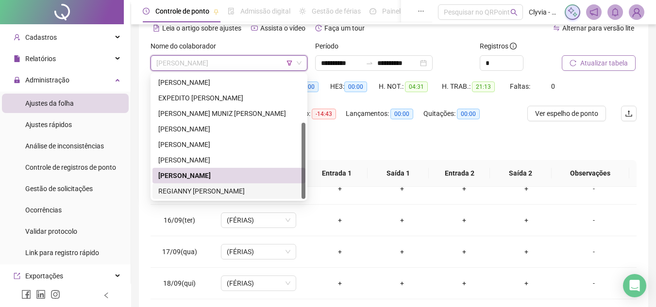
click at [203, 190] on div "REGIANNY [PERSON_NAME]" at bounding box center [228, 191] width 141 height 11
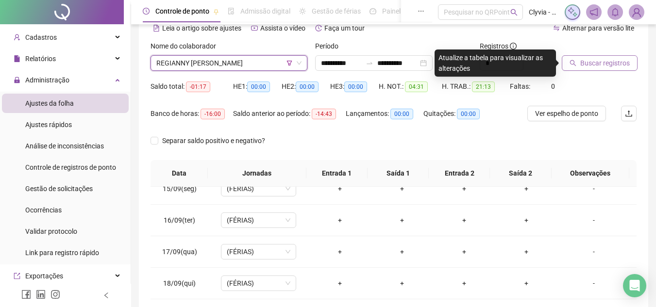
click at [580, 66] on span "Buscar registros" at bounding box center [604, 63] width 49 height 11
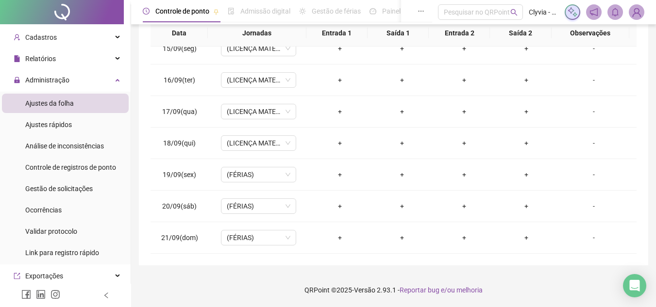
scroll to position [0, 0]
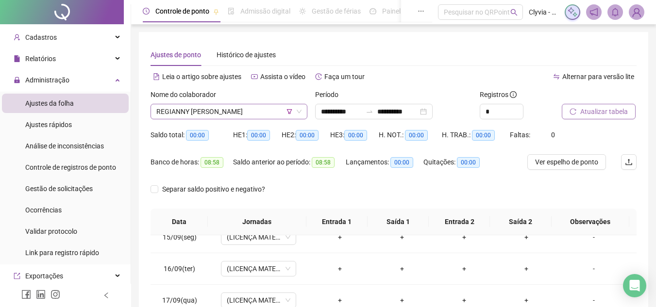
click at [202, 115] on span "REGIANNY [PERSON_NAME]" at bounding box center [228, 111] width 145 height 15
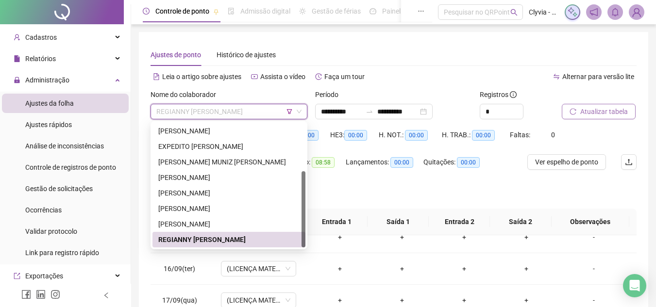
click at [291, 109] on icon "filter" at bounding box center [289, 112] width 6 height 6
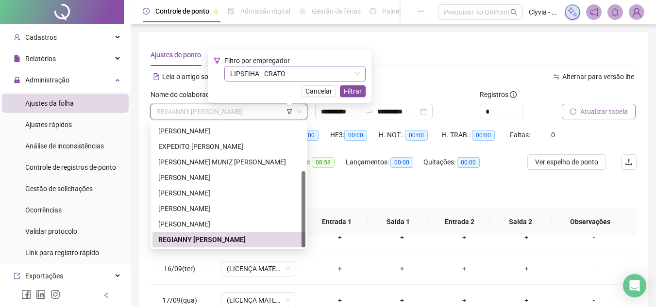
click at [292, 71] on span "LIPSFIHA - CRATO" at bounding box center [295, 73] width 130 height 15
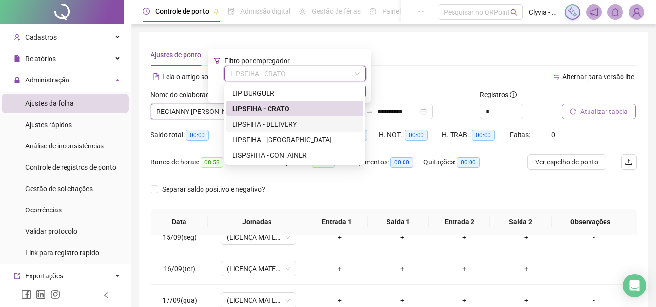
click at [288, 125] on div "LIPSFIHA - DELIVERY" at bounding box center [294, 124] width 125 height 11
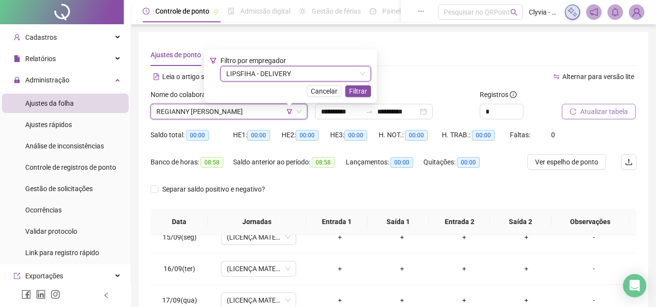
click at [309, 75] on span "LIPSFIHA - DELIVERY" at bounding box center [295, 73] width 139 height 15
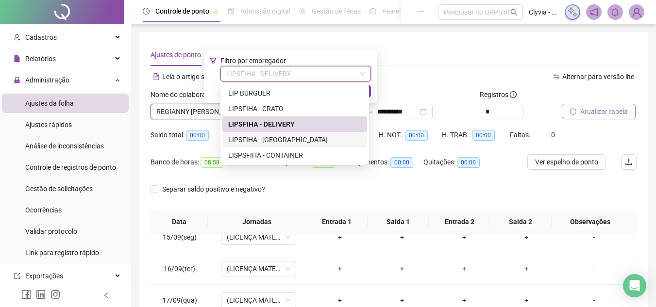
click at [287, 146] on div "LIPSFIHA - [GEOGRAPHIC_DATA]" at bounding box center [294, 140] width 145 height 16
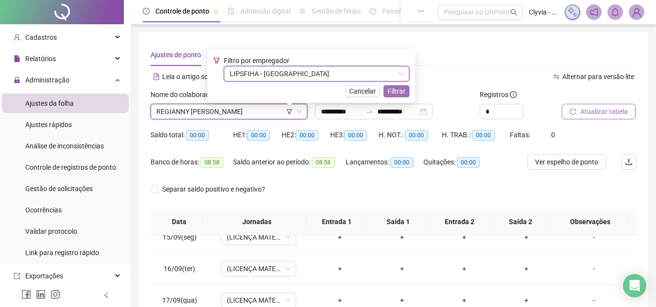
click at [383, 91] on button "Filtrar" at bounding box center [396, 91] width 26 height 12
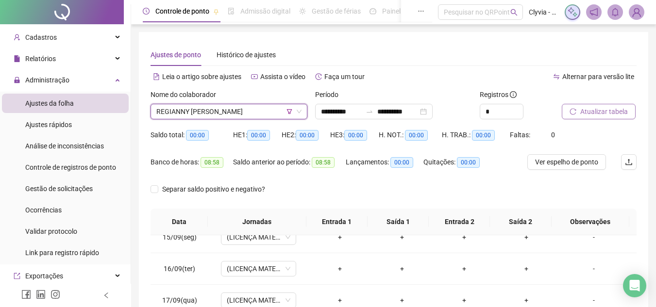
click at [256, 114] on span "REGIANNY [PERSON_NAME]" at bounding box center [228, 111] width 145 height 15
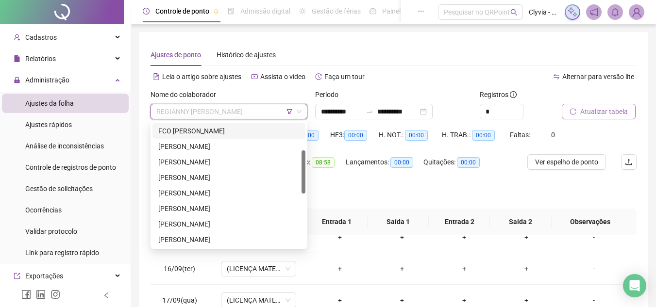
click at [251, 136] on div "FCO [PERSON_NAME]" at bounding box center [228, 131] width 153 height 16
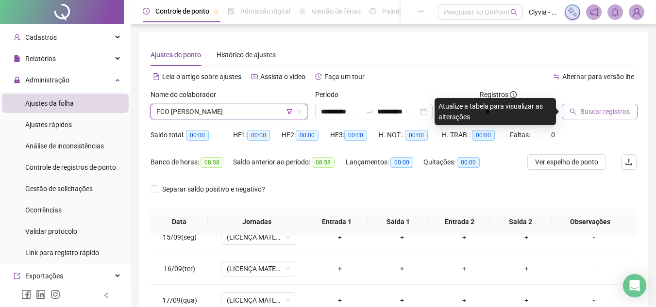
click at [564, 115] on button "Buscar registros" at bounding box center [599, 112] width 76 height 16
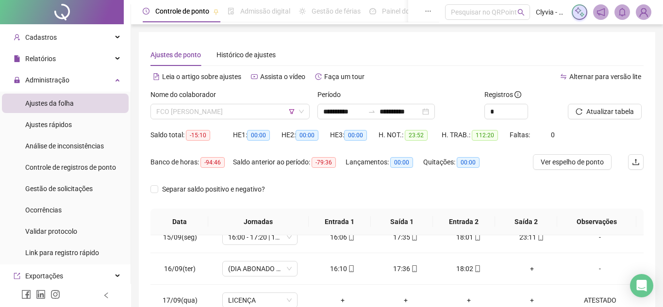
click at [244, 110] on span "FCO [PERSON_NAME]" at bounding box center [230, 111] width 148 height 15
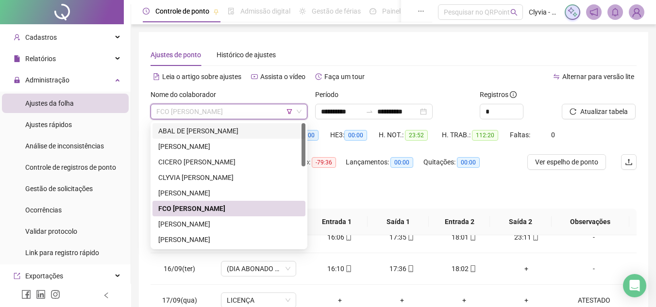
click at [233, 134] on div "ABAL DE [PERSON_NAME]" at bounding box center [228, 131] width 141 height 11
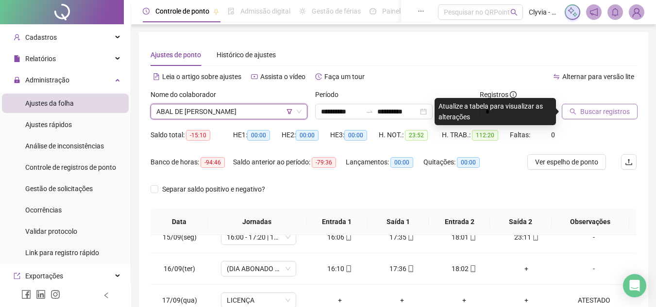
click at [616, 110] on span "Buscar registros" at bounding box center [604, 111] width 49 height 11
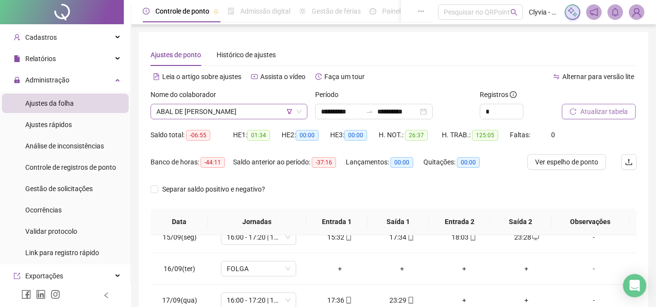
click at [246, 111] on span "ABAL DE [PERSON_NAME]" at bounding box center [228, 111] width 145 height 15
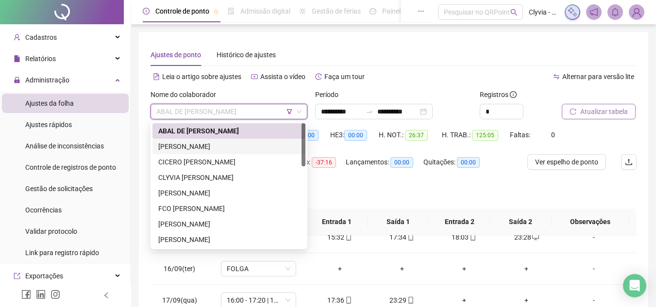
click at [201, 143] on div "[PERSON_NAME]" at bounding box center [228, 146] width 141 height 11
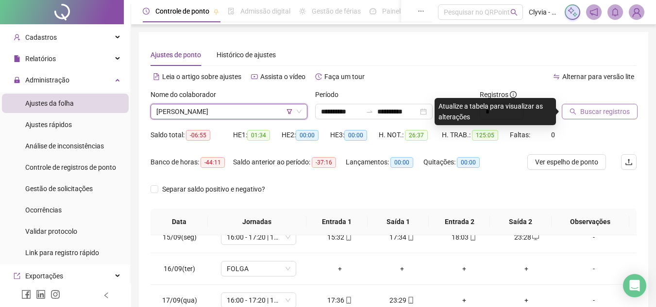
click at [606, 111] on span "Buscar registros" at bounding box center [604, 111] width 49 height 11
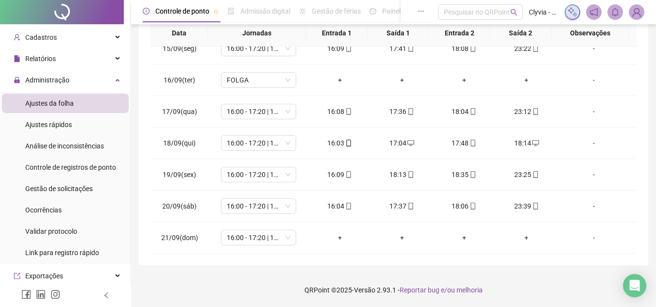
scroll to position [43, 0]
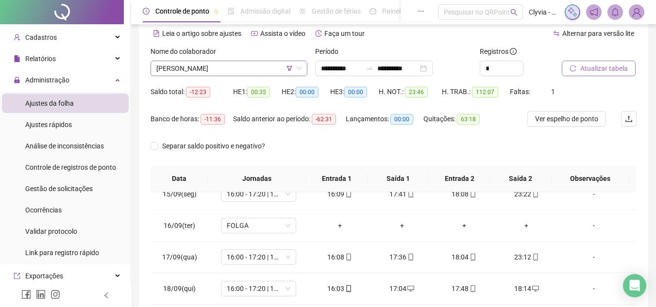
click at [252, 65] on span "[PERSON_NAME]" at bounding box center [228, 68] width 145 height 15
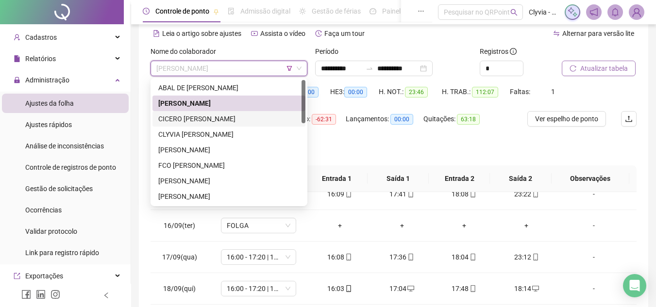
click at [223, 117] on div "CICERO [PERSON_NAME]" at bounding box center [228, 119] width 141 height 11
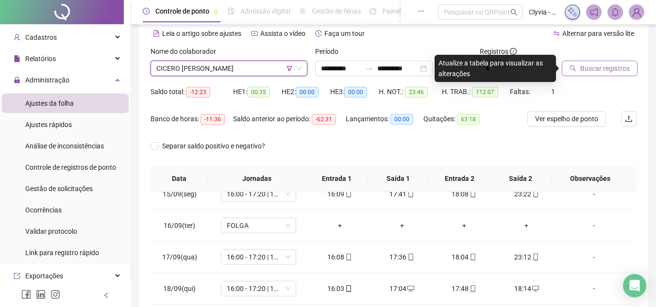
click at [607, 65] on span "Buscar registros" at bounding box center [604, 68] width 49 height 11
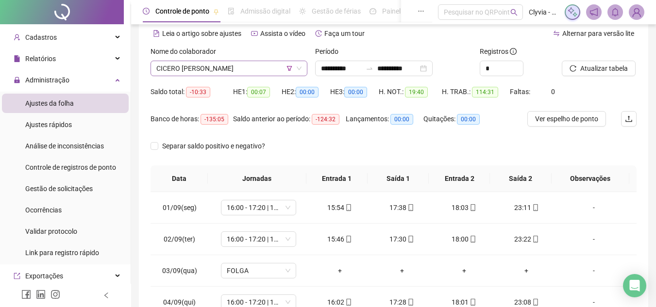
click at [256, 70] on span "CICERO [PERSON_NAME]" at bounding box center [228, 68] width 145 height 15
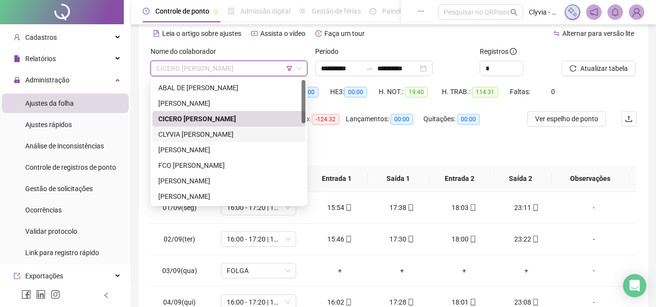
click at [226, 134] on div "CLYVIA [PERSON_NAME]" at bounding box center [228, 134] width 141 height 11
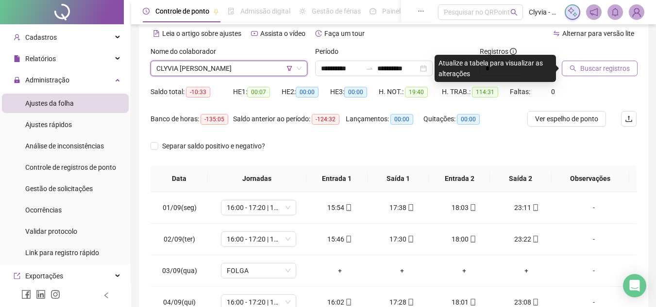
click at [573, 75] on button "Buscar registros" at bounding box center [599, 69] width 76 height 16
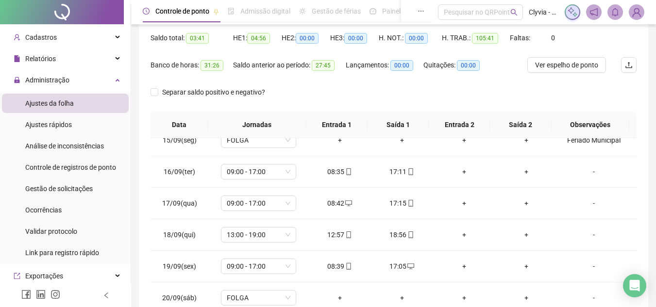
scroll to position [0, 0]
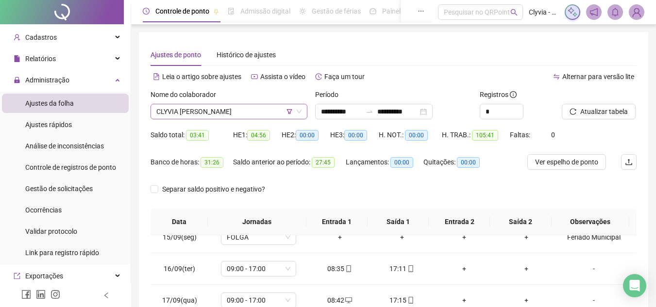
click at [181, 107] on span "CLYVIA [PERSON_NAME]" at bounding box center [228, 111] width 145 height 15
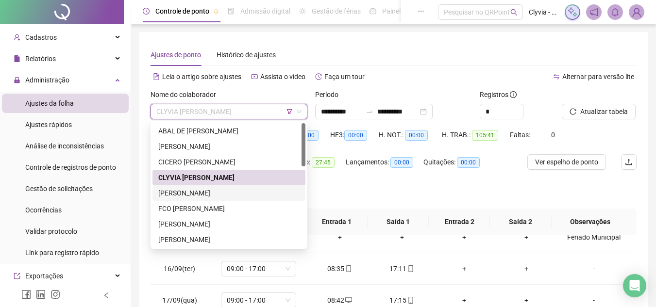
click at [216, 188] on div "[PERSON_NAME]" at bounding box center [228, 193] width 141 height 11
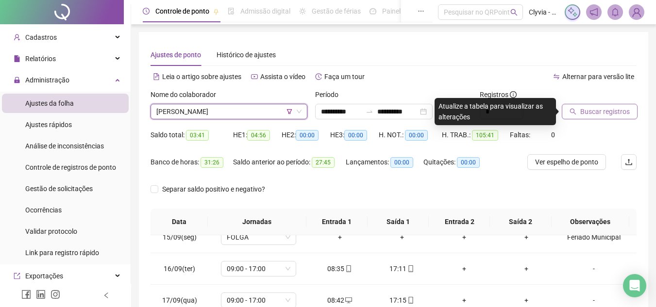
click at [588, 109] on span "Buscar registros" at bounding box center [604, 111] width 49 height 11
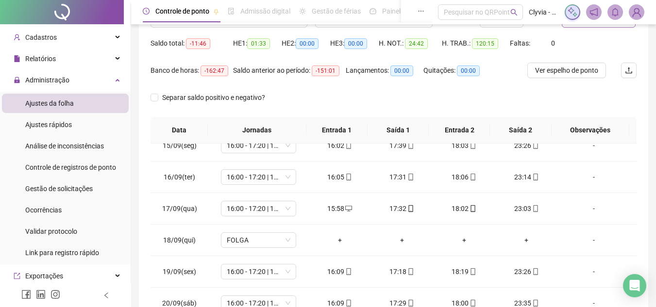
scroll to position [43, 0]
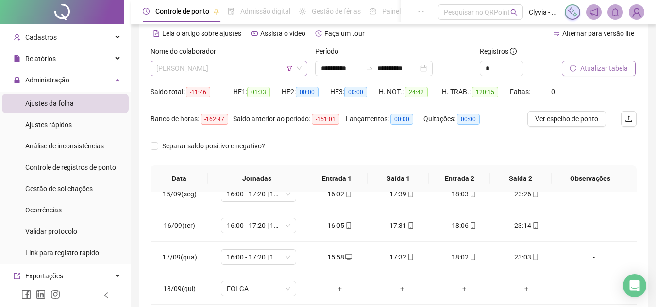
click at [259, 67] on span "[PERSON_NAME]" at bounding box center [228, 68] width 145 height 15
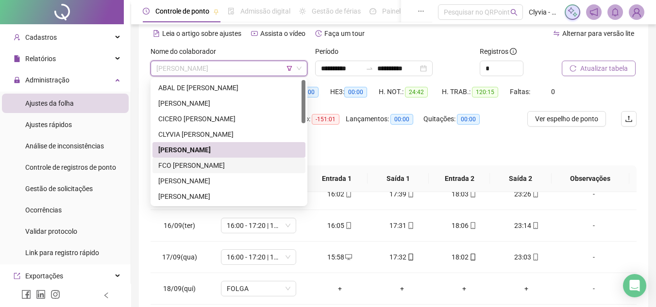
click at [234, 160] on div "FCO [PERSON_NAME]" at bounding box center [228, 166] width 153 height 16
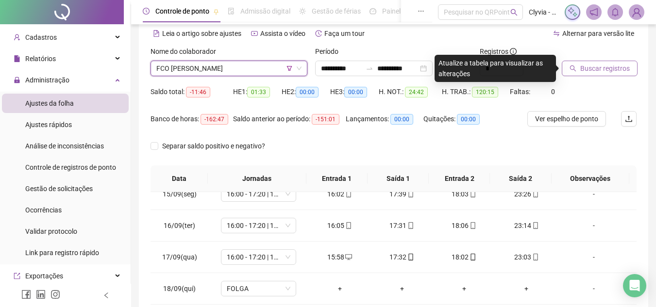
click at [596, 66] on span "Buscar registros" at bounding box center [604, 68] width 49 height 11
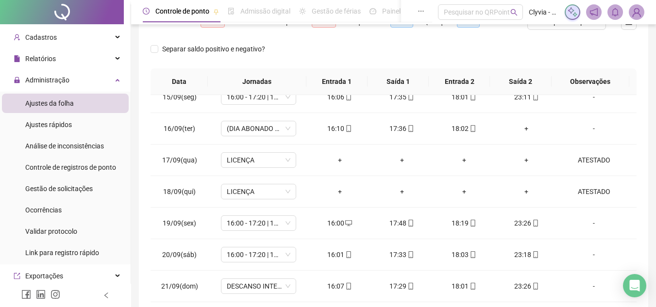
scroll to position [189, 0]
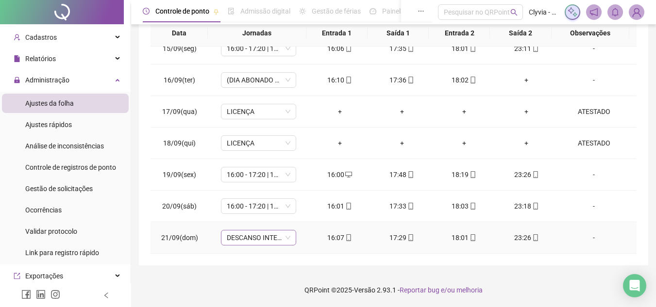
click at [245, 243] on span "DESCANSO INTER-JORNADA" at bounding box center [259, 237] width 64 height 15
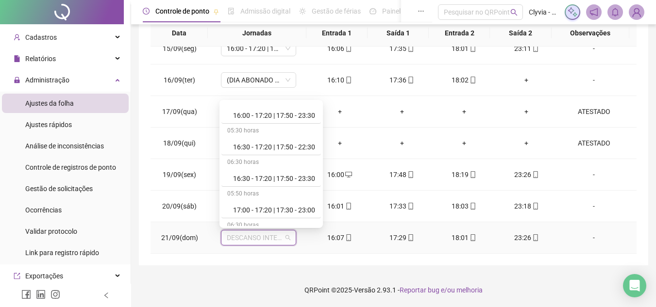
scroll to position [485, 0]
click at [457, 196] on td "18:03" at bounding box center [464, 207] width 62 height 32
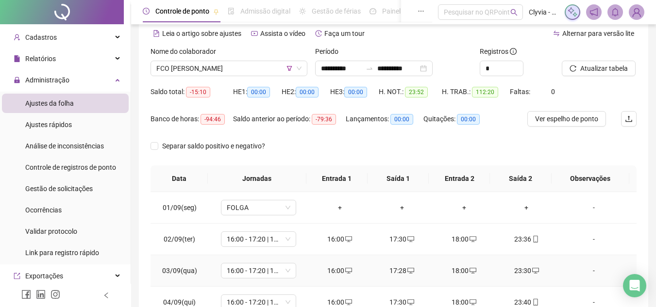
scroll to position [0, 0]
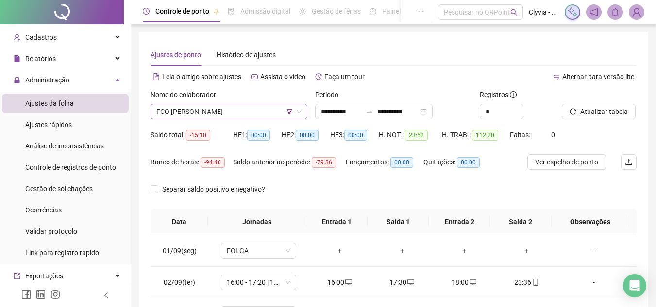
click at [226, 110] on span "FCO [PERSON_NAME]" at bounding box center [228, 111] width 145 height 15
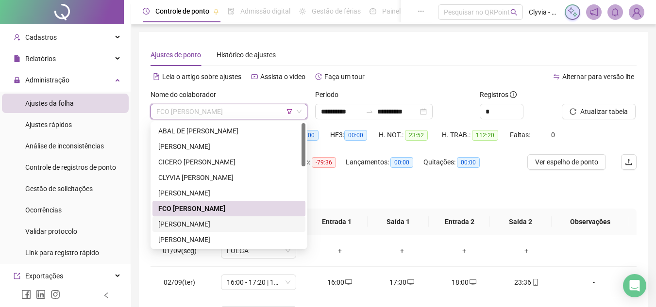
click at [216, 223] on div "[PERSON_NAME]" at bounding box center [228, 224] width 141 height 11
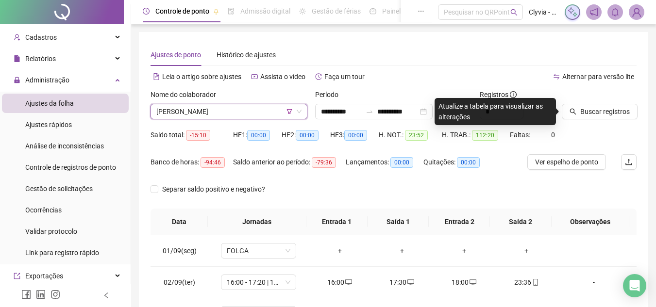
click at [219, 109] on span "[PERSON_NAME]" at bounding box center [228, 111] width 145 height 15
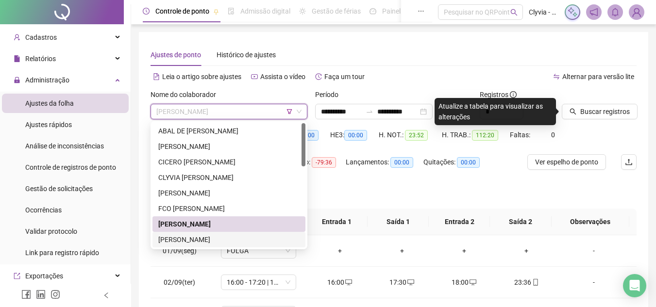
click at [180, 237] on div "[PERSON_NAME]" at bounding box center [228, 239] width 141 height 11
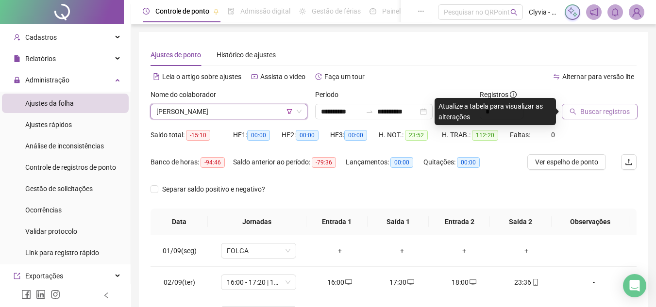
click at [613, 117] on button "Buscar registros" at bounding box center [599, 112] width 76 height 16
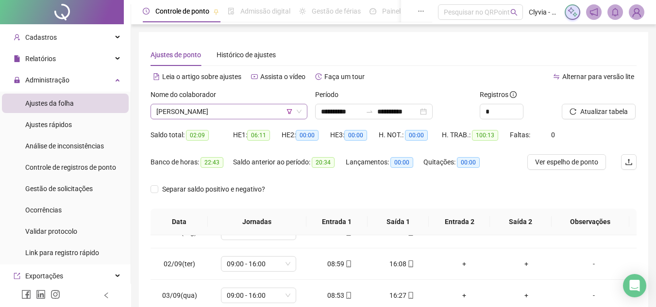
click at [229, 116] on span "[PERSON_NAME]" at bounding box center [228, 111] width 145 height 15
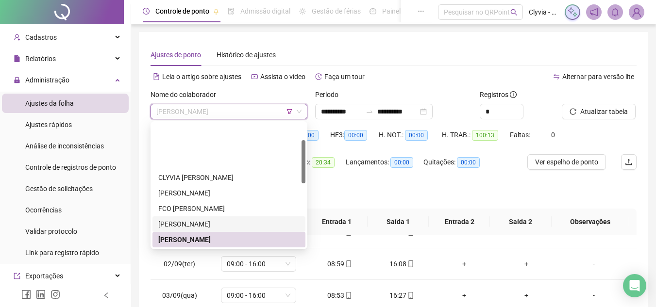
scroll to position [49, 0]
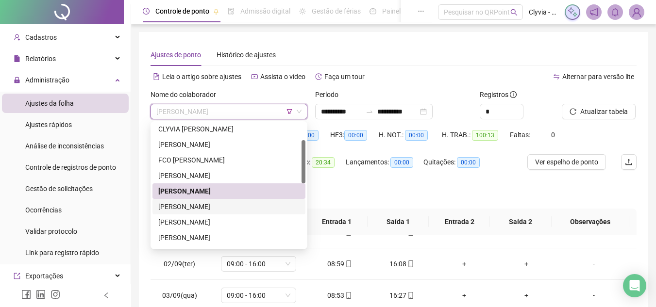
click at [198, 211] on div "[PERSON_NAME]" at bounding box center [228, 206] width 141 height 11
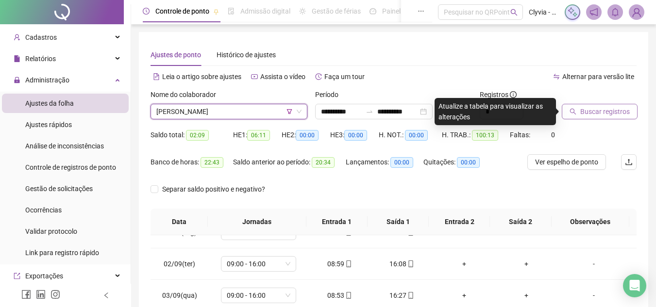
click at [610, 107] on span "Buscar registros" at bounding box center [604, 111] width 49 height 11
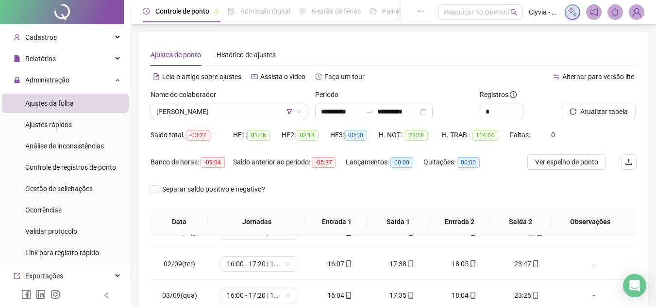
click at [213, 102] on div "Nome do colaborador" at bounding box center [228, 96] width 157 height 15
click at [216, 112] on span "[PERSON_NAME]" at bounding box center [228, 111] width 145 height 15
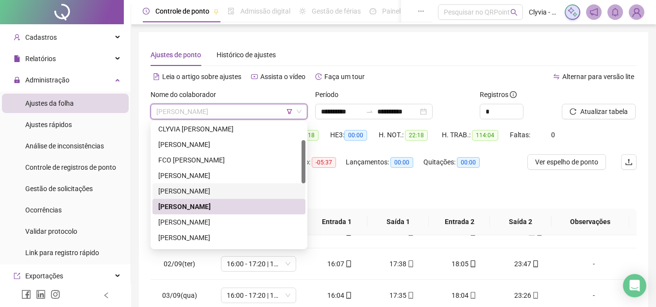
click at [190, 191] on div "[PERSON_NAME]" at bounding box center [228, 191] width 141 height 11
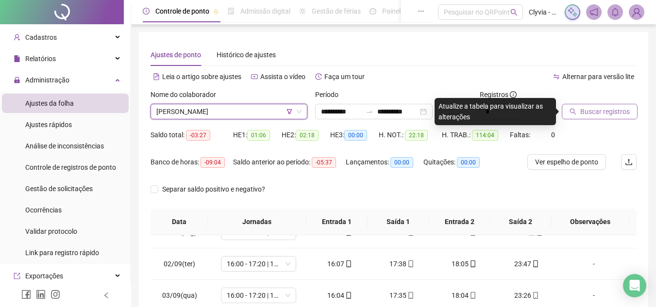
click at [592, 104] on button "Buscar registros" at bounding box center [599, 112] width 76 height 16
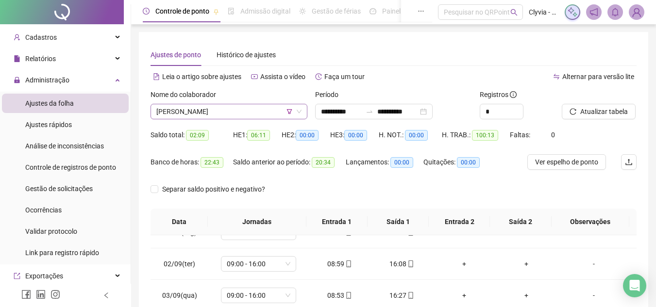
click at [228, 112] on span "[PERSON_NAME]" at bounding box center [228, 111] width 145 height 15
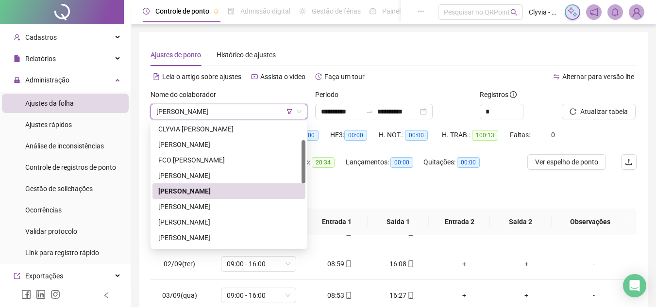
click at [228, 112] on span "[PERSON_NAME]" at bounding box center [228, 111] width 145 height 15
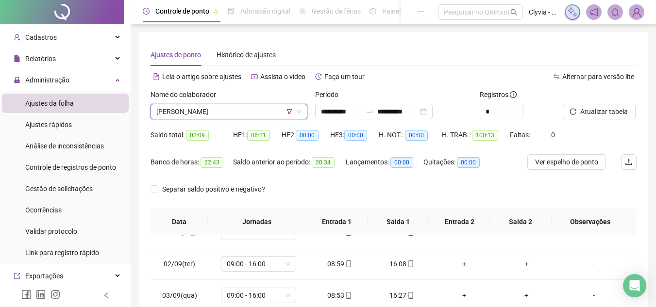
click at [210, 115] on span "[PERSON_NAME]" at bounding box center [228, 111] width 145 height 15
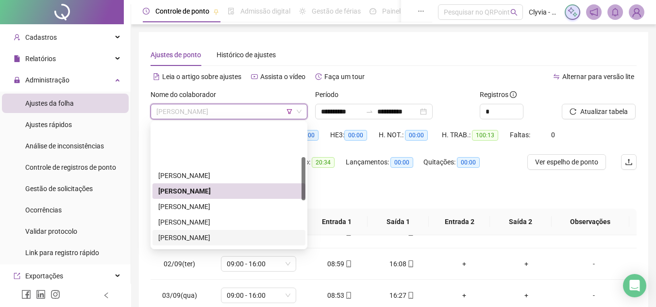
scroll to position [97, 0]
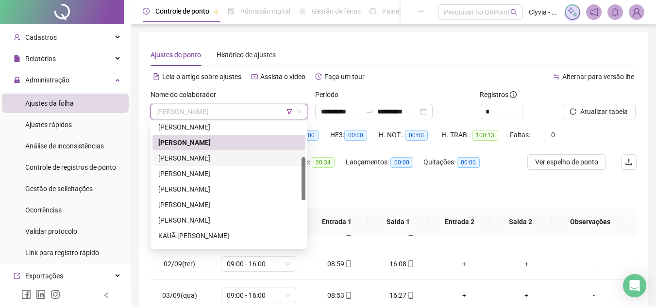
click at [200, 150] on div "[PERSON_NAME]" at bounding box center [228, 158] width 153 height 16
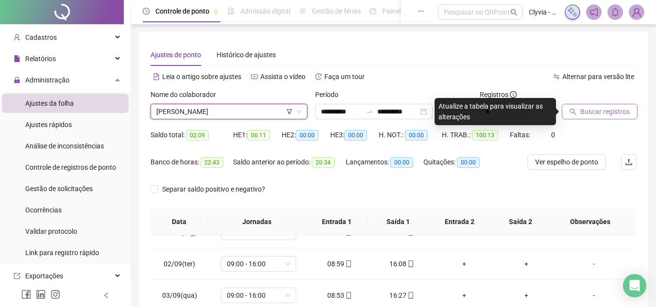
click at [577, 117] on button "Buscar registros" at bounding box center [599, 112] width 76 height 16
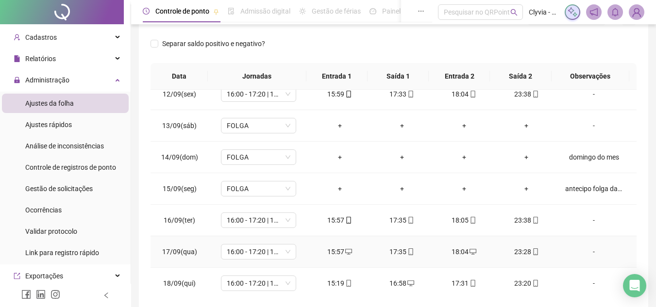
scroll to position [407, 0]
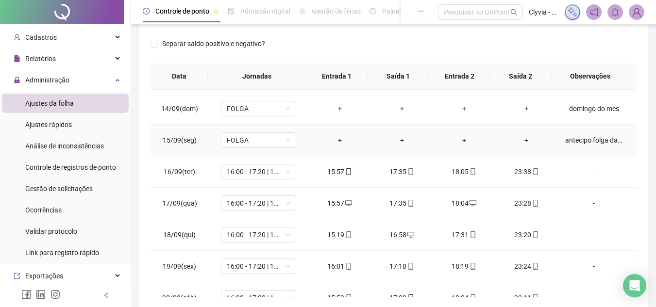
click at [585, 143] on div "antecipo folga da semana" at bounding box center [593, 140] width 57 height 11
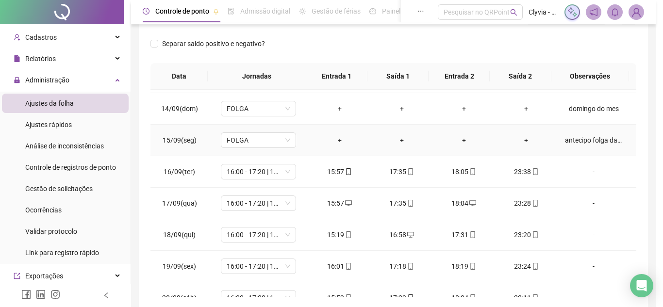
type textarea "**********"
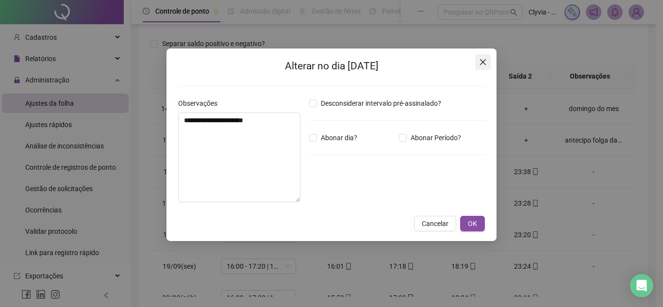
click at [489, 60] on span "Close" at bounding box center [483, 62] width 16 height 8
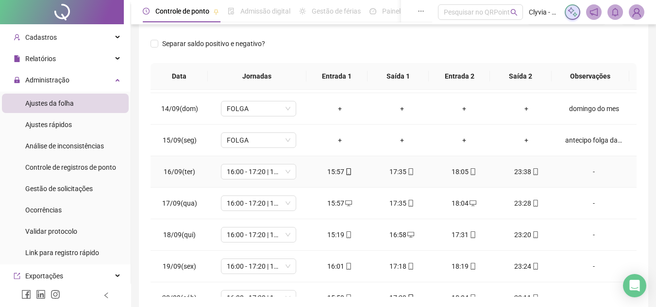
scroll to position [455, 0]
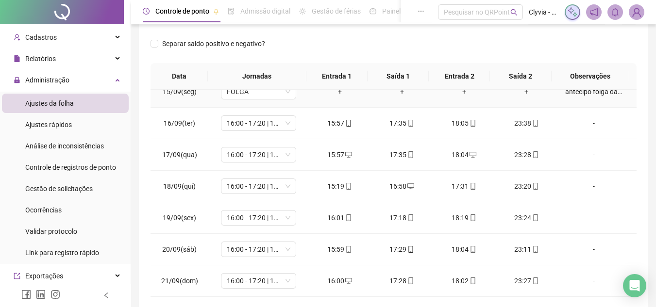
click at [606, 91] on div "antecipo folga da semana" at bounding box center [593, 91] width 57 height 11
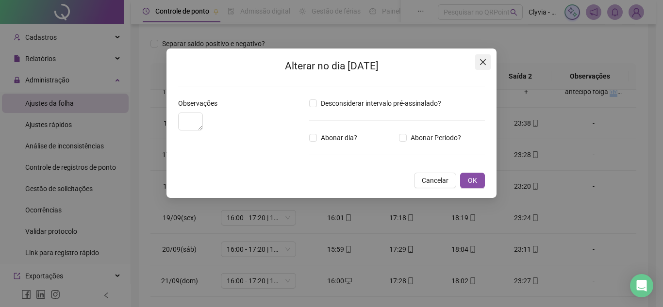
click at [485, 67] on button "Close" at bounding box center [483, 62] width 16 height 16
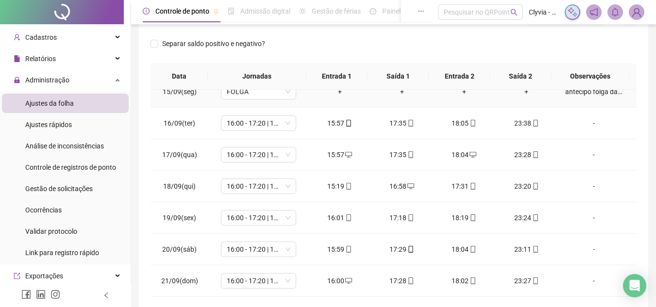
click at [582, 92] on div "antecipo folga da semana" at bounding box center [593, 91] width 57 height 11
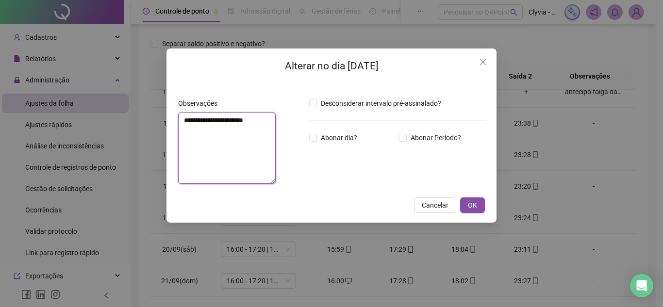
click at [209, 124] on textarea "**********" at bounding box center [227, 148] width 98 height 71
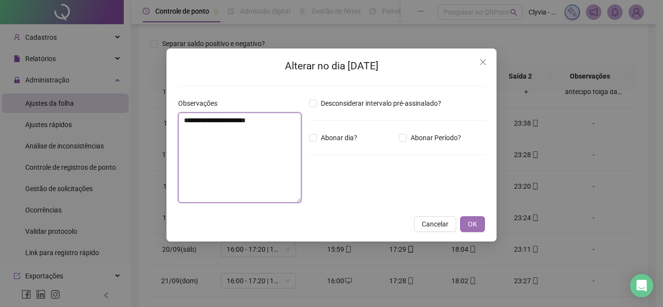
type textarea "**********"
click at [478, 226] on button "OK" at bounding box center [472, 224] width 25 height 16
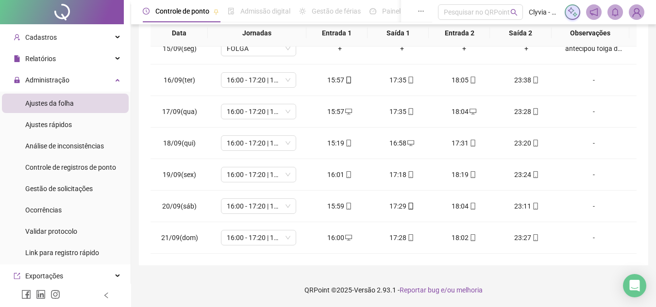
scroll to position [0, 0]
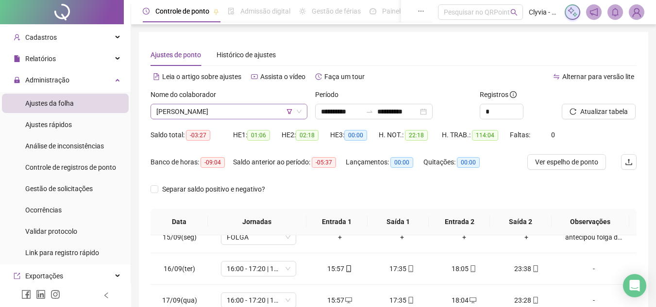
click at [192, 113] on span "[PERSON_NAME]" at bounding box center [228, 111] width 145 height 15
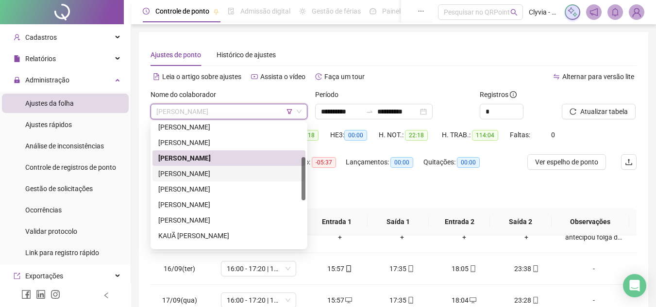
click at [187, 173] on div "[PERSON_NAME]" at bounding box center [228, 173] width 141 height 11
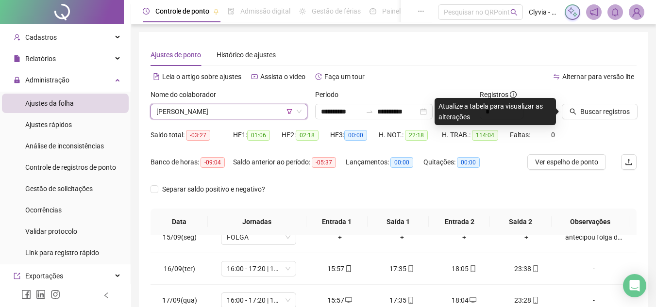
click at [606, 122] on div "Buscar registros" at bounding box center [599, 108] width 82 height 38
click at [609, 115] on span "Buscar registros" at bounding box center [604, 111] width 49 height 11
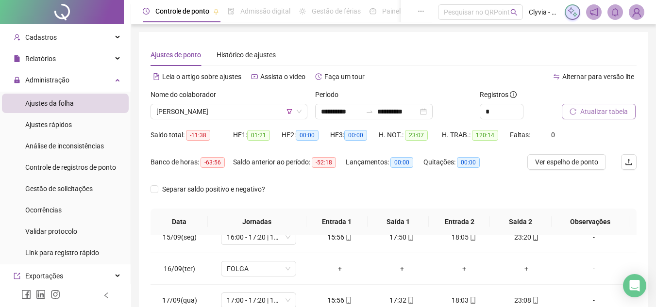
scroll to position [189, 0]
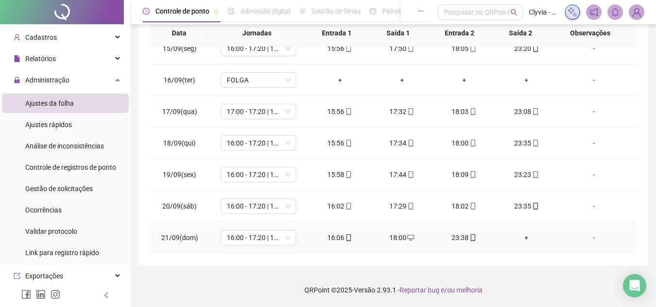
click at [520, 242] on div "+" at bounding box center [526, 237] width 47 height 11
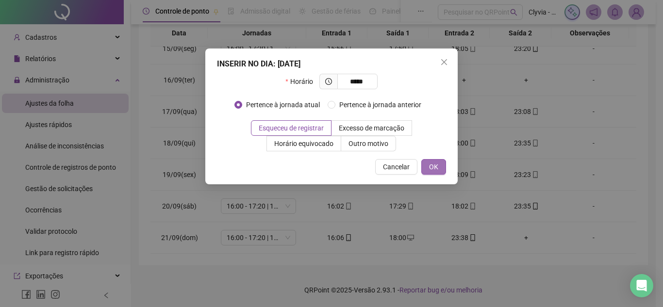
type input "*****"
click at [435, 172] on span "OK" at bounding box center [433, 167] width 9 height 11
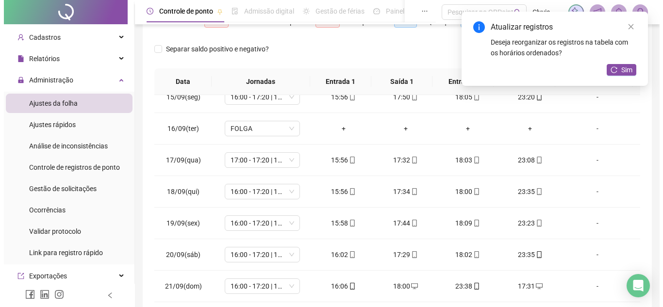
scroll to position [92, 0]
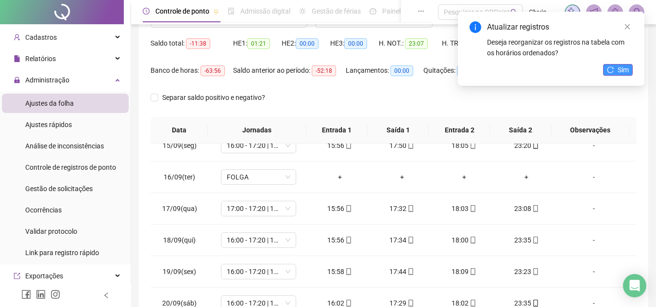
click at [605, 69] on button "Sim" at bounding box center [618, 70] width 30 height 12
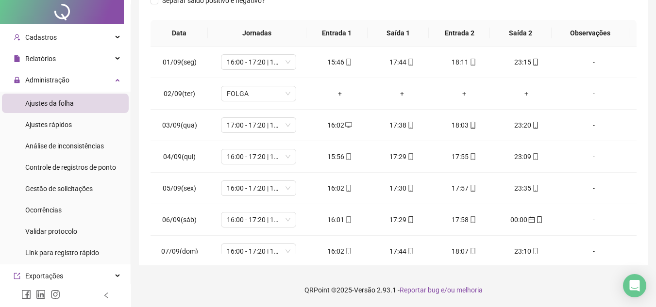
scroll to position [0, 0]
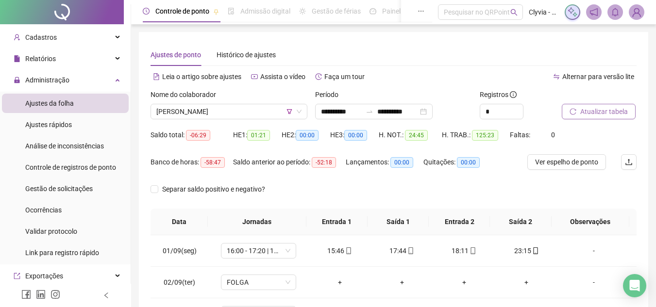
click at [231, 119] on div "Nome do colaborador [PERSON_NAME]" at bounding box center [229, 108] width 164 height 38
click at [231, 118] on span "[PERSON_NAME]" at bounding box center [228, 111] width 145 height 15
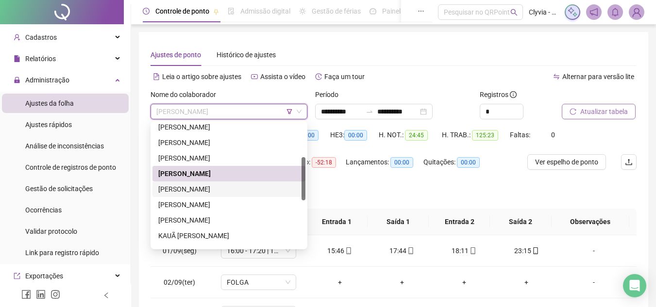
click at [229, 182] on div "[PERSON_NAME]" at bounding box center [228, 189] width 153 height 16
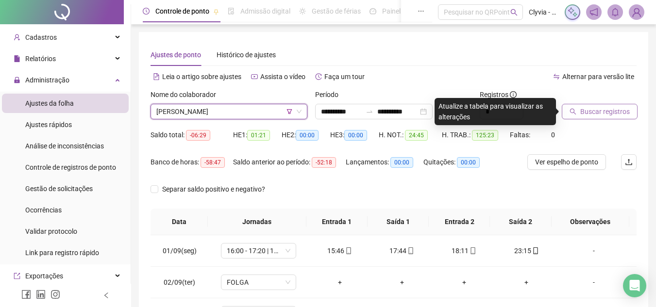
click at [600, 95] on div at bounding box center [586, 96] width 50 height 15
click at [601, 114] on span "Buscar registros" at bounding box center [604, 111] width 49 height 11
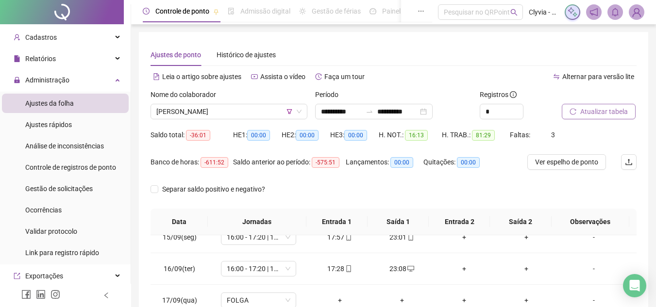
click at [241, 120] on div "Nome do colaborador [PERSON_NAME]" at bounding box center [229, 108] width 164 height 38
click at [221, 118] on span "[PERSON_NAME]" at bounding box center [228, 111] width 145 height 15
click at [220, 110] on span "[PERSON_NAME]" at bounding box center [228, 111] width 145 height 15
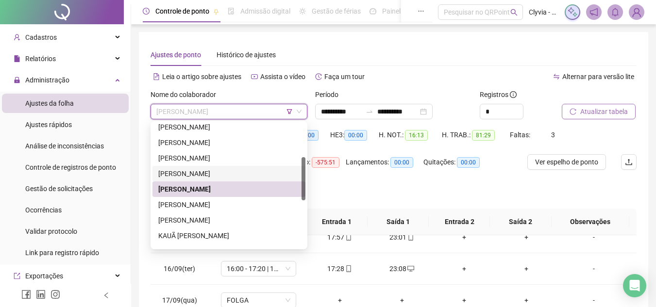
scroll to position [146, 0]
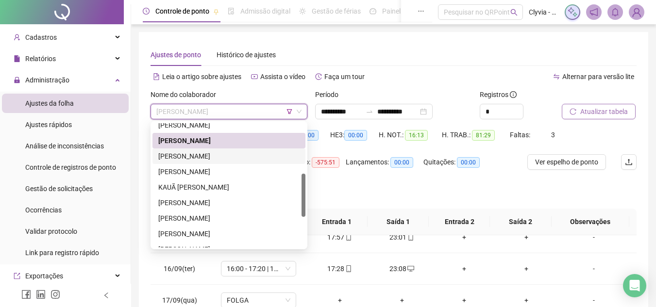
click at [230, 162] on div "[PERSON_NAME]" at bounding box center [228, 156] width 153 height 16
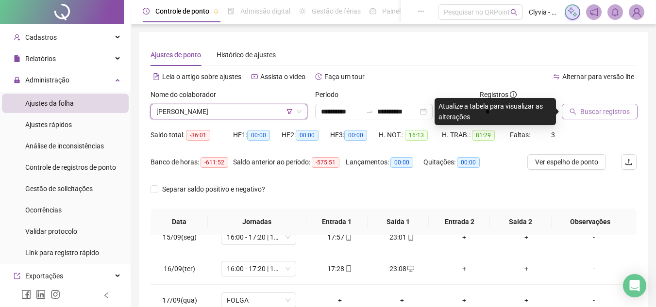
click at [572, 111] on icon "search" at bounding box center [572, 111] width 7 height 7
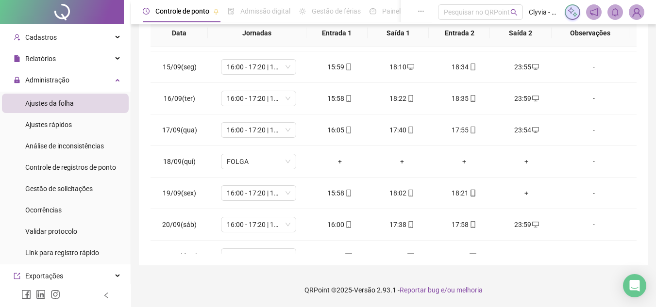
scroll to position [455, 0]
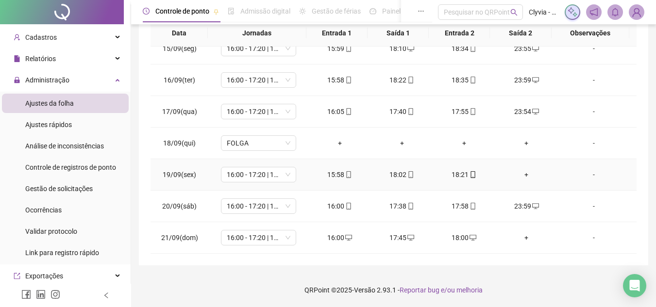
click at [519, 173] on div "+" at bounding box center [526, 174] width 47 height 11
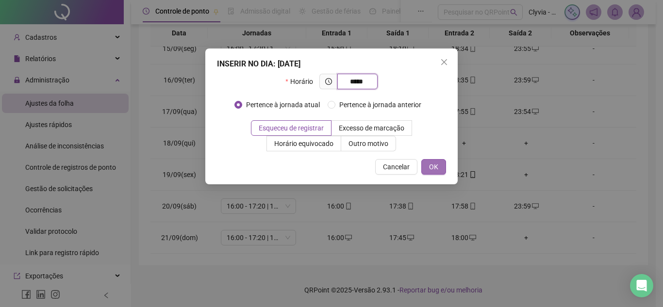
type input "*****"
click at [434, 170] on span "OK" at bounding box center [433, 167] width 9 height 11
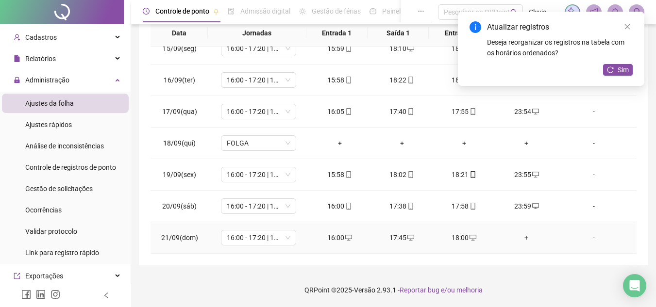
click at [518, 236] on div "+" at bounding box center [526, 237] width 47 height 11
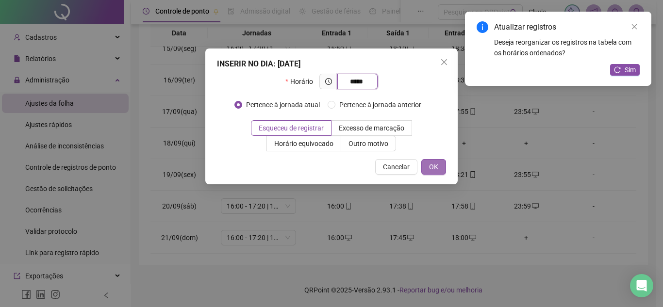
type input "*****"
click at [439, 170] on button "OK" at bounding box center [433, 167] width 25 height 16
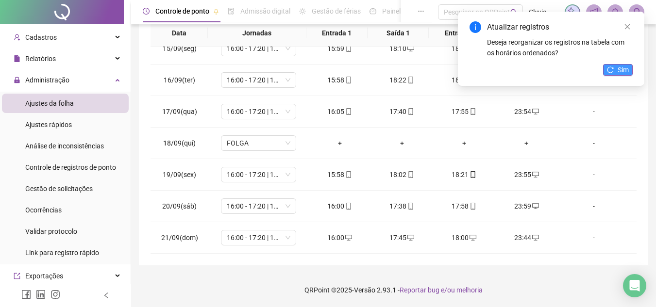
click at [623, 73] on span "Sim" at bounding box center [622, 70] width 11 height 11
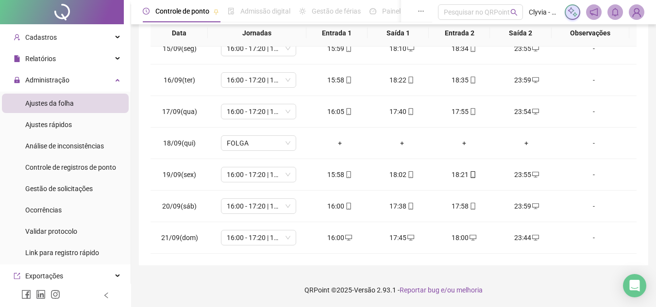
scroll to position [0, 0]
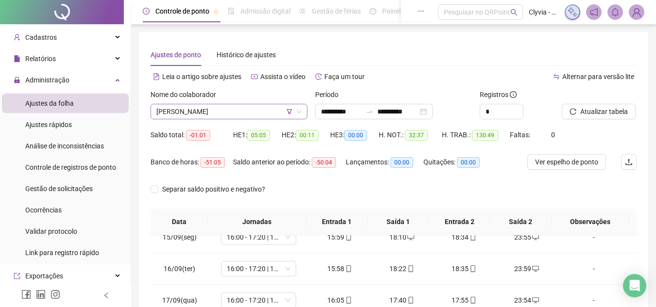
click at [206, 113] on span "[PERSON_NAME]" at bounding box center [228, 111] width 145 height 15
click at [242, 108] on span "[PERSON_NAME]" at bounding box center [228, 111] width 145 height 15
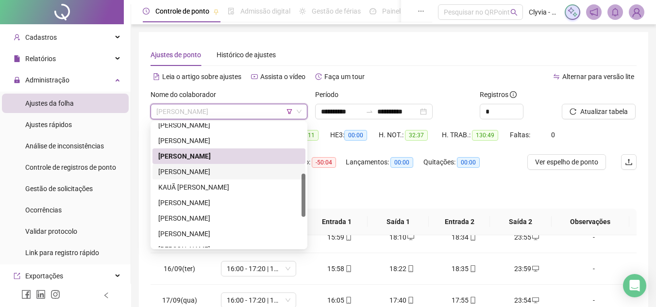
click at [235, 169] on div "[PERSON_NAME]" at bounding box center [228, 171] width 141 height 11
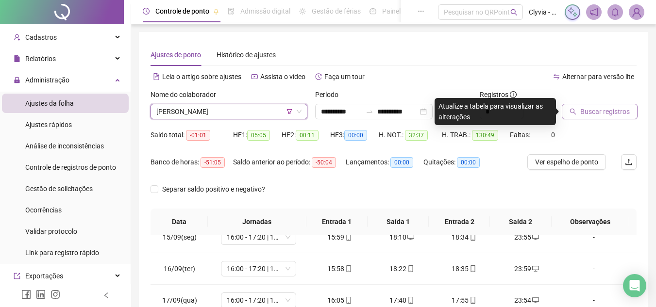
click at [616, 109] on span "Buscar registros" at bounding box center [604, 111] width 49 height 11
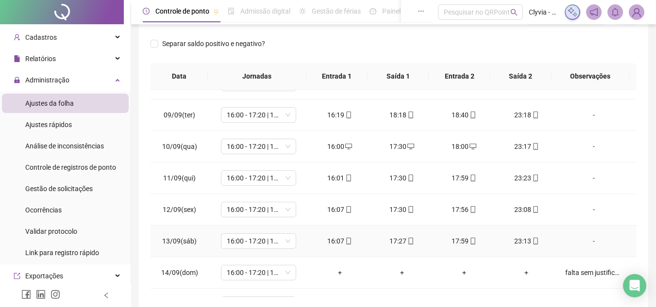
scroll to position [388, 0]
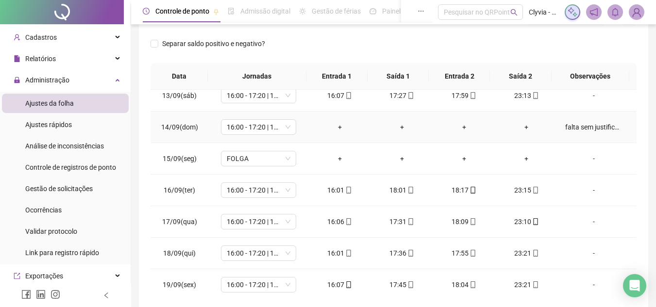
click at [565, 122] on div "falta sem justificativa" at bounding box center [593, 127] width 57 height 11
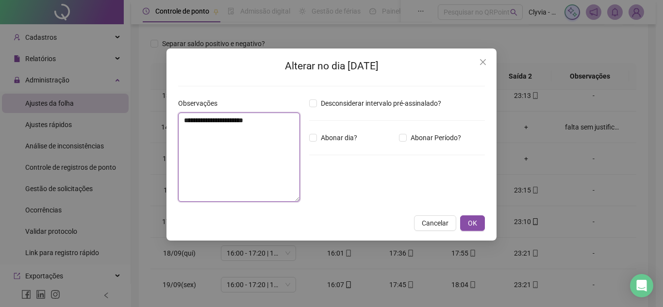
drag, startPoint x: 199, startPoint y: 121, endPoint x: 213, endPoint y: 121, distance: 13.6
click at [213, 121] on textarea "**********" at bounding box center [239, 157] width 122 height 89
click at [264, 123] on textarea "**********" at bounding box center [239, 158] width 123 height 90
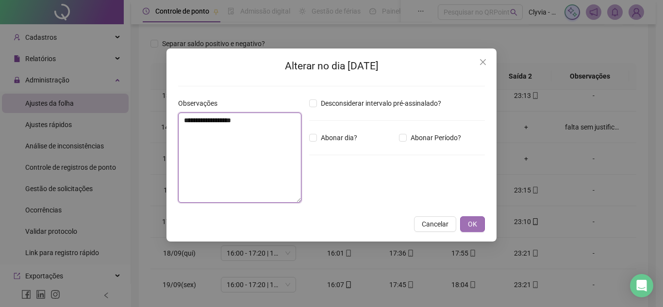
type textarea "**********"
click at [479, 220] on button "OK" at bounding box center [472, 224] width 25 height 16
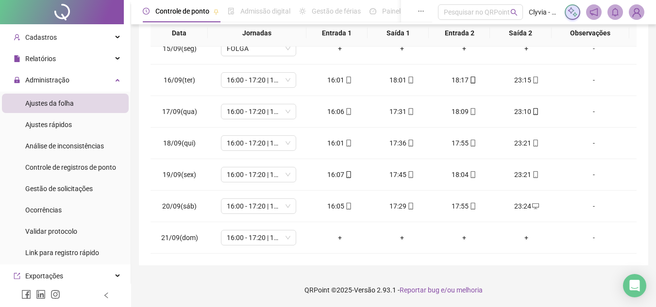
scroll to position [0, 0]
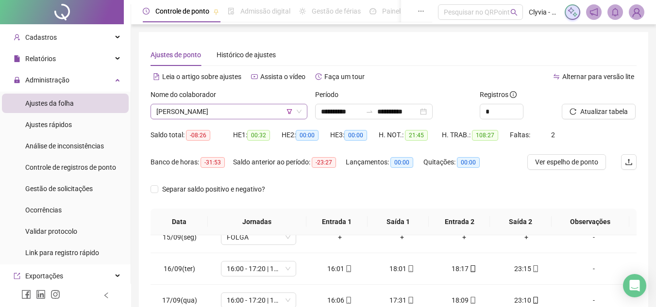
click at [256, 105] on span "[PERSON_NAME]" at bounding box center [228, 111] width 145 height 15
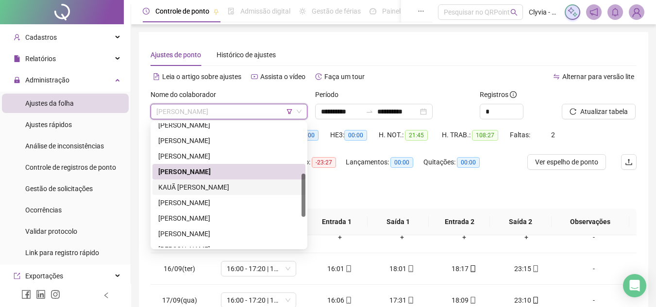
click at [204, 191] on div "KAUÃ [PERSON_NAME]" at bounding box center [228, 187] width 141 height 11
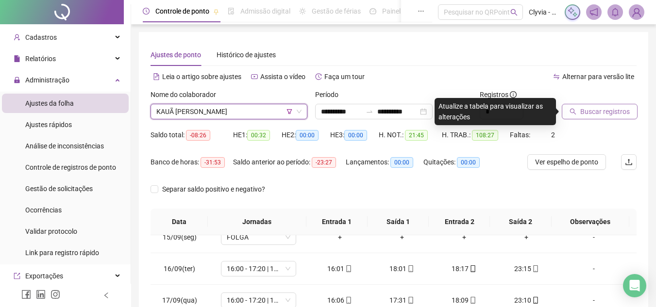
click at [599, 113] on span "Buscar registros" at bounding box center [604, 111] width 49 height 11
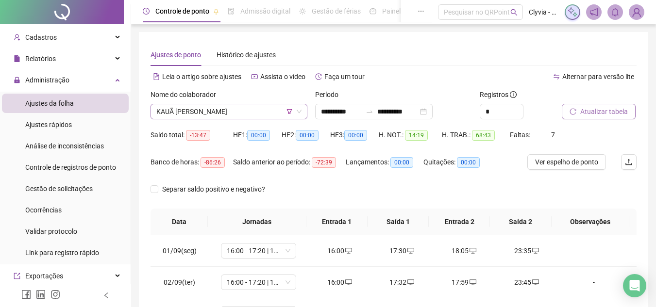
click at [266, 110] on span "KAUÃ [PERSON_NAME]" at bounding box center [228, 111] width 145 height 15
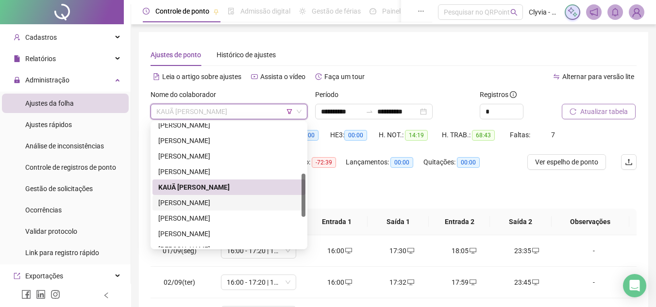
click at [207, 207] on div "[PERSON_NAME]" at bounding box center [228, 202] width 141 height 11
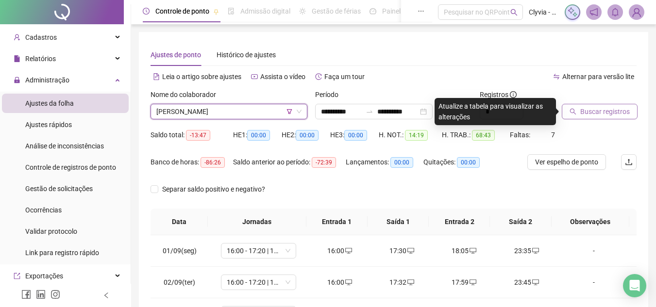
click at [610, 105] on button "Buscar registros" at bounding box center [599, 112] width 76 height 16
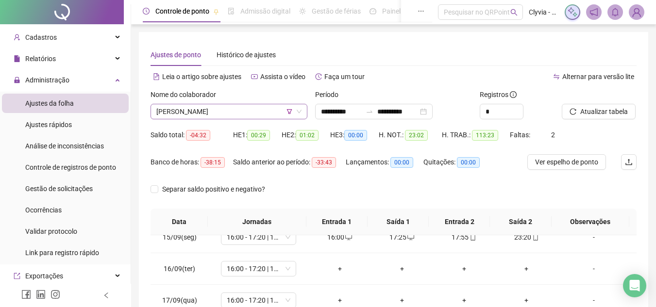
click at [201, 113] on span "[PERSON_NAME]" at bounding box center [228, 111] width 145 height 15
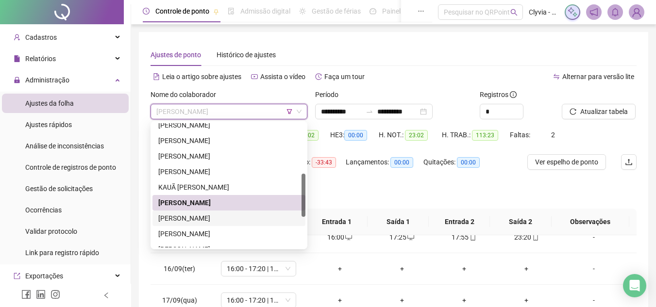
click at [190, 212] on div "[PERSON_NAME]" at bounding box center [228, 219] width 153 height 16
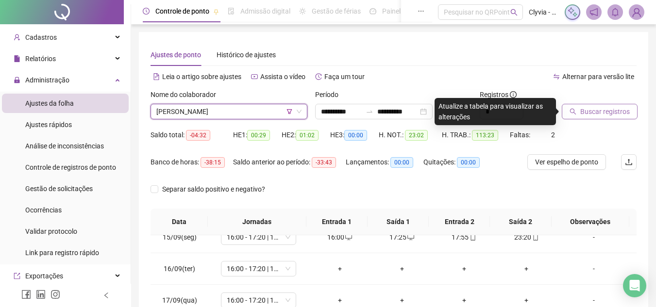
click at [569, 107] on button "Buscar registros" at bounding box center [599, 112] width 76 height 16
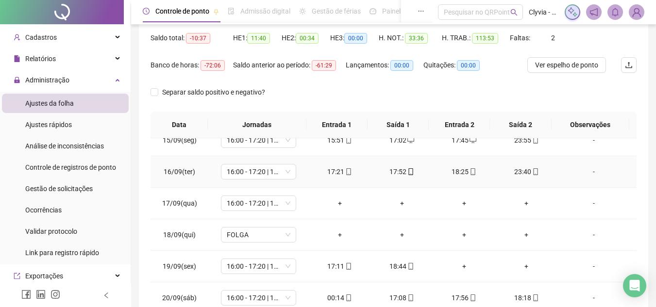
scroll to position [189, 0]
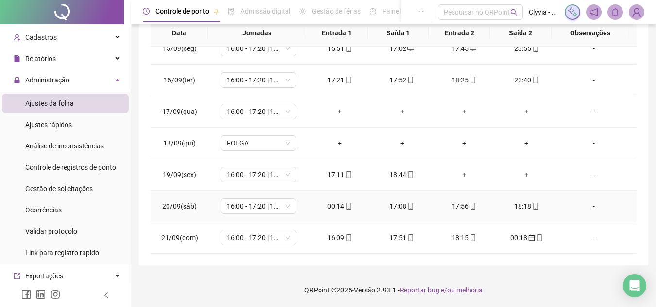
click at [340, 203] on div "00:14" at bounding box center [339, 206] width 47 height 11
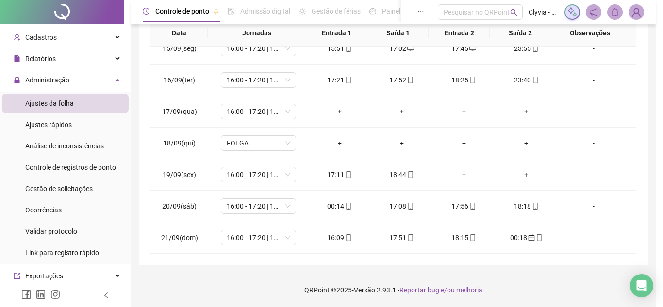
type input "**********"
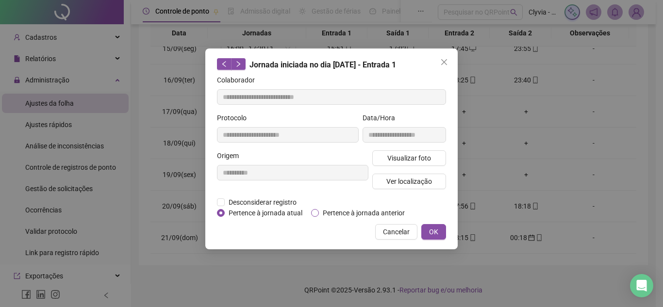
click at [343, 210] on span "Pertence à jornada anterior" at bounding box center [364, 213] width 90 height 11
click at [437, 228] on span "OK" at bounding box center [433, 232] width 9 height 11
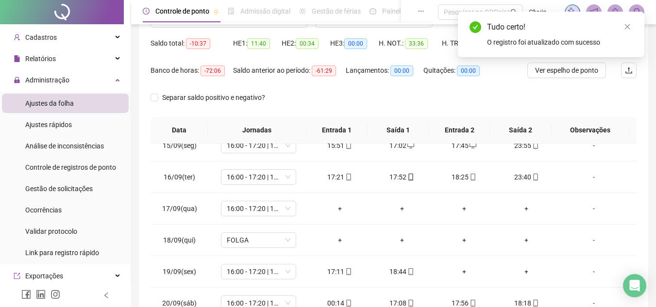
scroll to position [43, 0]
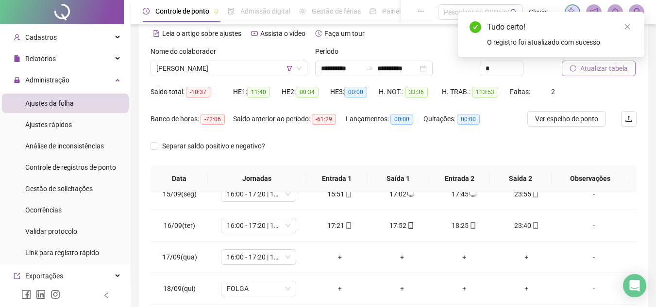
click at [612, 65] on span "Atualizar tabela" at bounding box center [604, 68] width 48 height 11
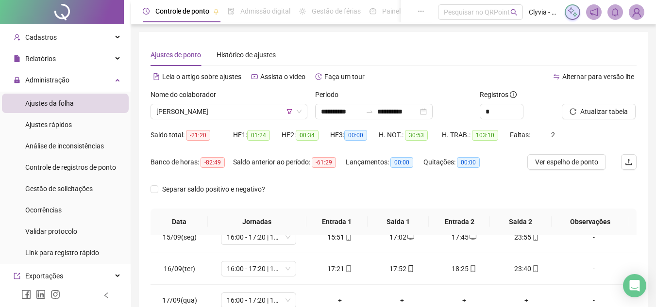
scroll to position [189, 0]
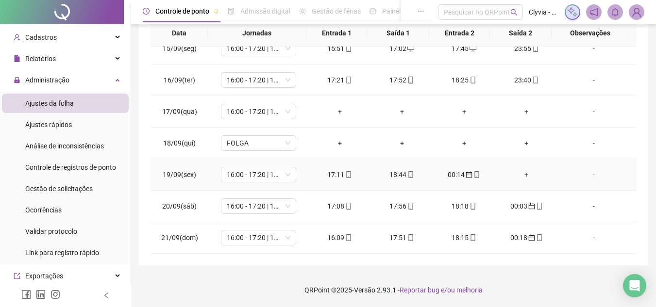
click at [522, 175] on div "+" at bounding box center [526, 174] width 47 height 11
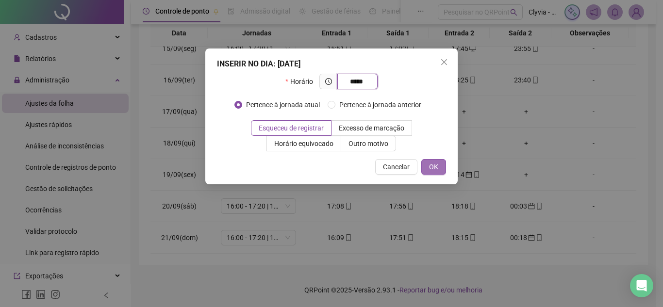
type input "*****"
click at [440, 160] on button "OK" at bounding box center [433, 167] width 25 height 16
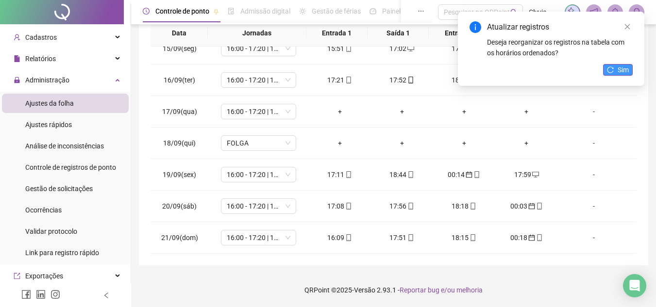
click at [629, 72] on button "Sim" at bounding box center [618, 70] width 30 height 12
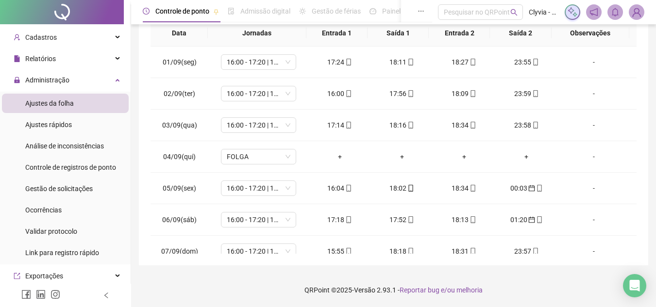
scroll to position [43, 0]
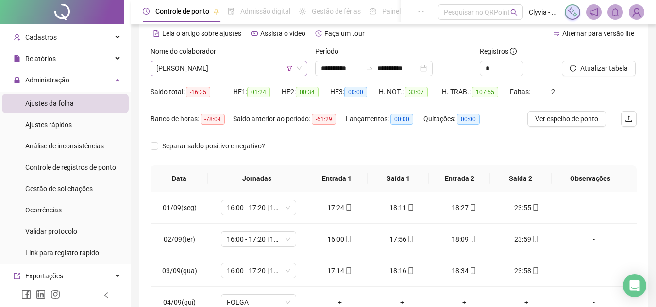
click at [217, 72] on span "[PERSON_NAME]" at bounding box center [228, 68] width 145 height 15
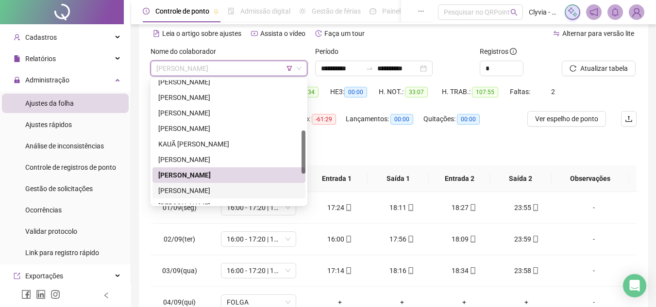
click at [197, 184] on div "[PERSON_NAME]" at bounding box center [228, 191] width 153 height 16
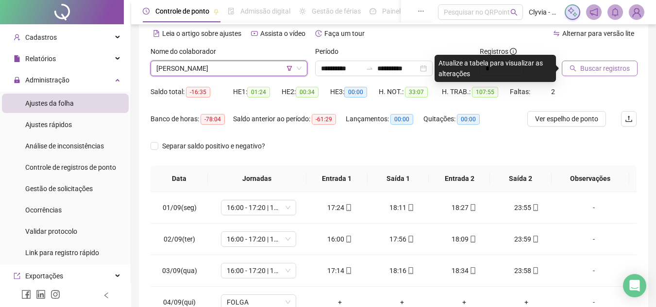
click at [608, 66] on span "Buscar registros" at bounding box center [604, 68] width 49 height 11
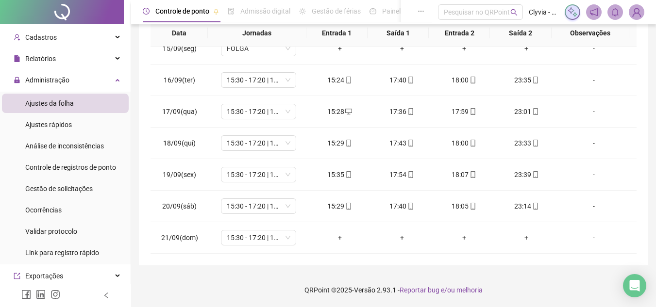
scroll to position [0, 0]
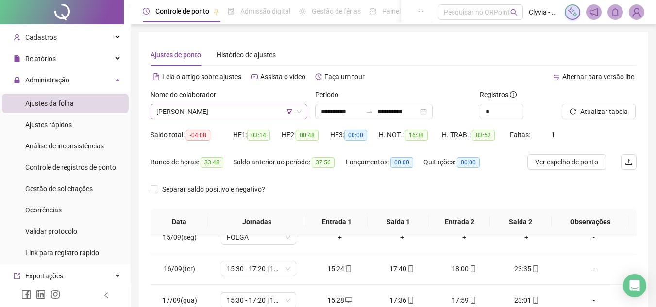
click at [223, 104] on div "[PERSON_NAME]" at bounding box center [228, 112] width 157 height 16
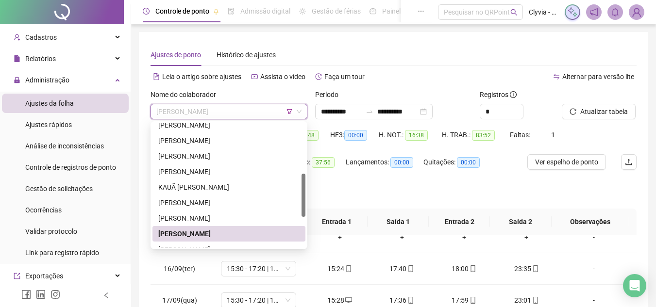
scroll to position [194, 0]
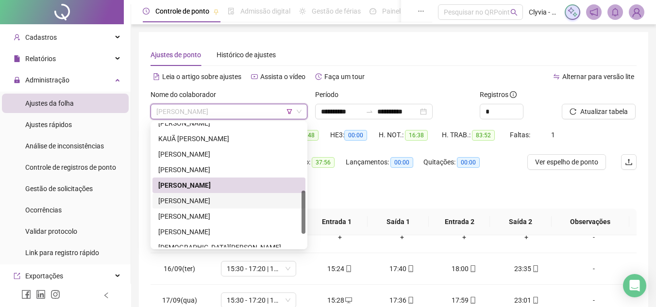
click at [208, 198] on div "[PERSON_NAME]" at bounding box center [228, 201] width 141 height 11
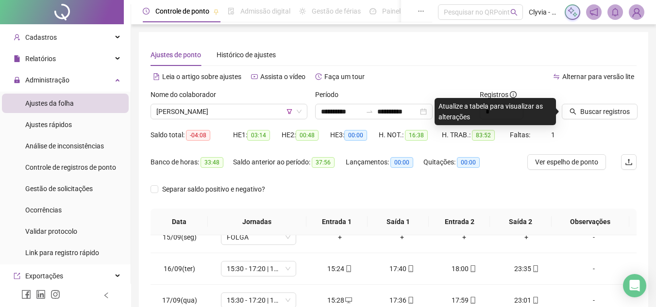
click at [588, 103] on div at bounding box center [586, 96] width 50 height 15
click at [589, 109] on span "Buscar registros" at bounding box center [604, 111] width 49 height 11
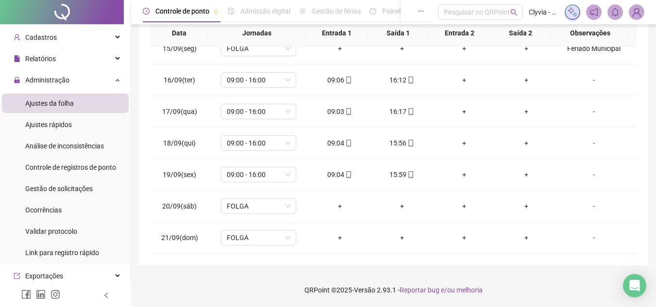
scroll to position [0, 0]
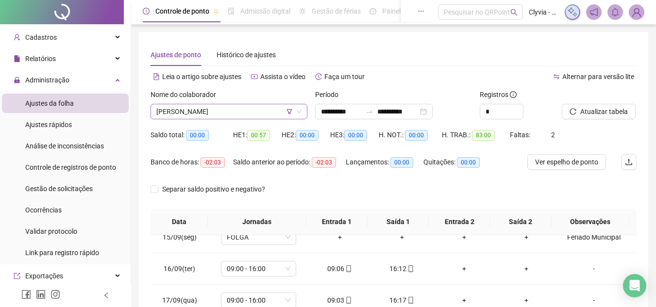
click at [260, 118] on span "[PERSON_NAME]" at bounding box center [228, 111] width 145 height 15
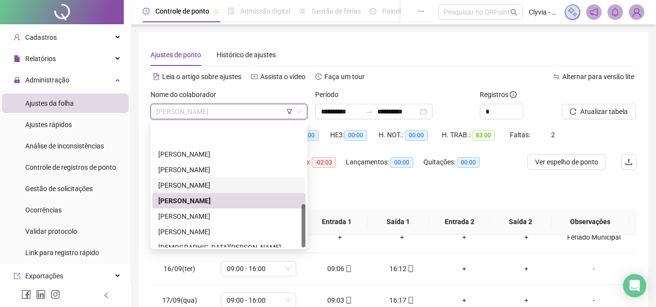
scroll to position [233, 0]
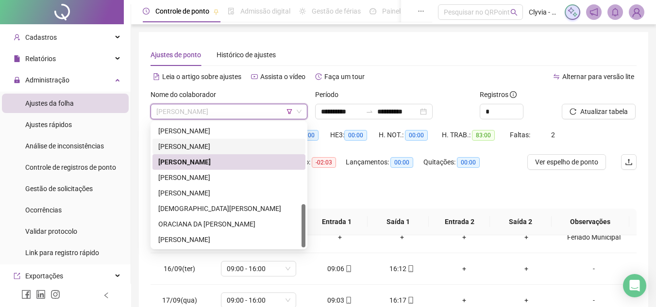
click at [237, 185] on div "[PERSON_NAME]" at bounding box center [228, 178] width 153 height 16
click at [237, 185] on span "Separar saldo positivo e negativo?" at bounding box center [213, 189] width 111 height 11
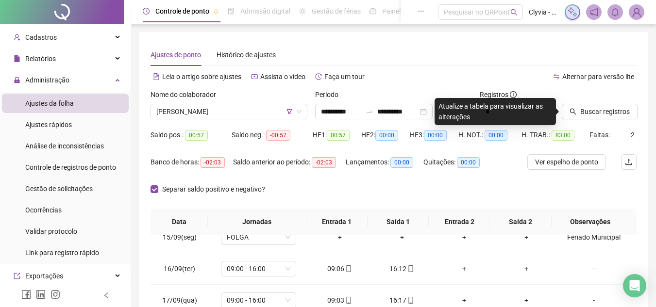
click at [295, 177] on div "Saldo anterior ao período: -02:03" at bounding box center [289, 167] width 113 height 27
click at [192, 184] on span "Separar saldo positivo e negativo?" at bounding box center [213, 189] width 111 height 11
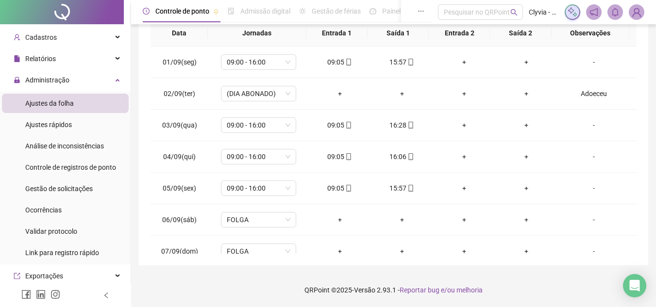
scroll to position [0, 0]
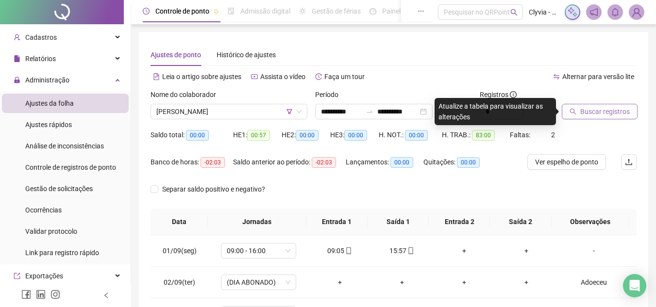
click at [600, 112] on span "Buscar registros" at bounding box center [604, 111] width 49 height 11
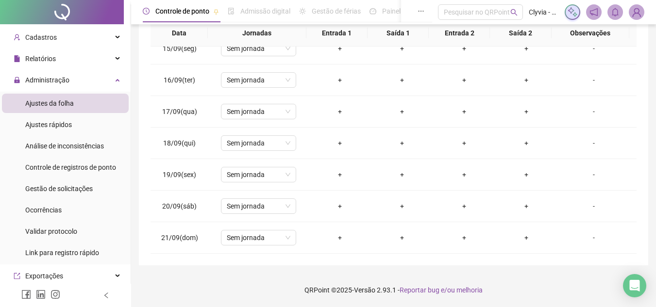
scroll to position [32, 0]
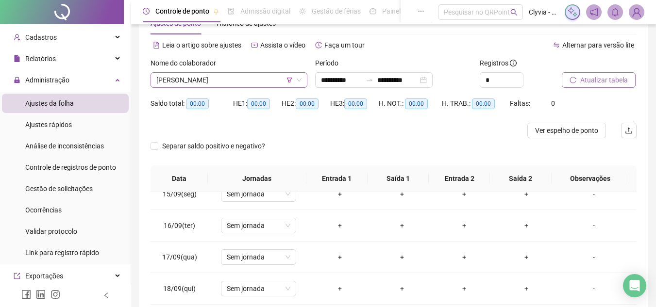
click at [205, 80] on span "[PERSON_NAME]" at bounding box center [228, 80] width 145 height 15
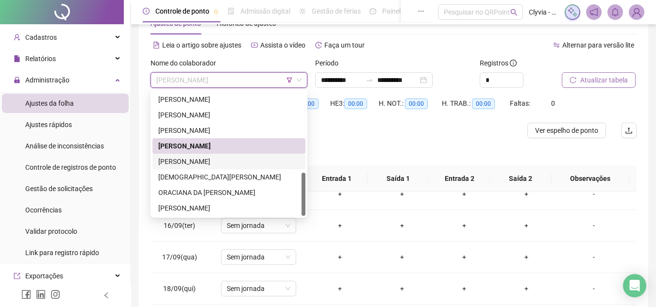
click at [202, 166] on div "[PERSON_NAME]" at bounding box center [228, 161] width 141 height 11
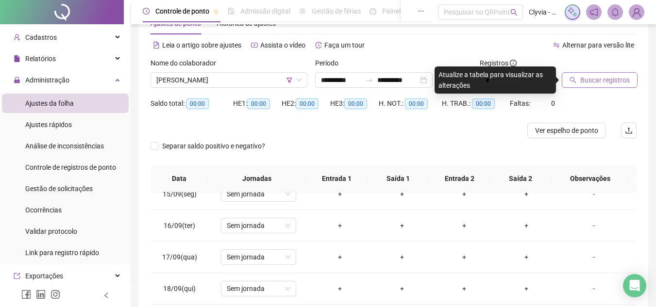
click at [582, 75] on span "Buscar registros" at bounding box center [604, 80] width 49 height 11
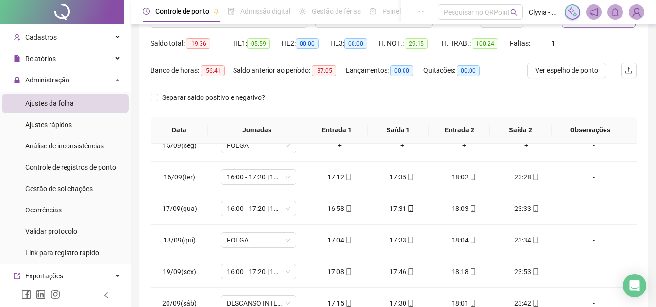
scroll to position [140, 0]
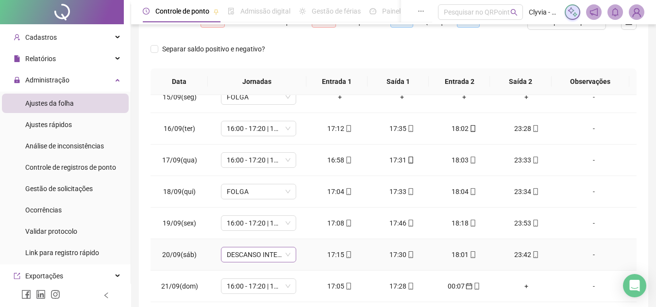
click at [239, 249] on span "DESCANSO INTER-JORNADA" at bounding box center [259, 254] width 64 height 15
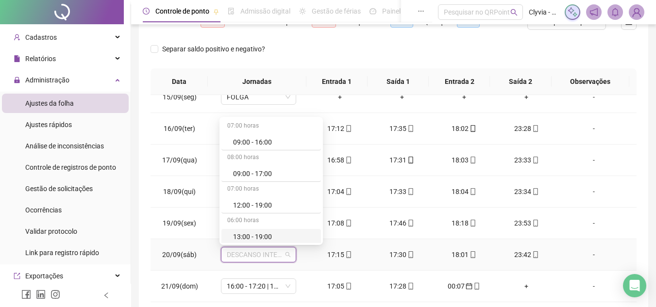
scroll to position [194, 0]
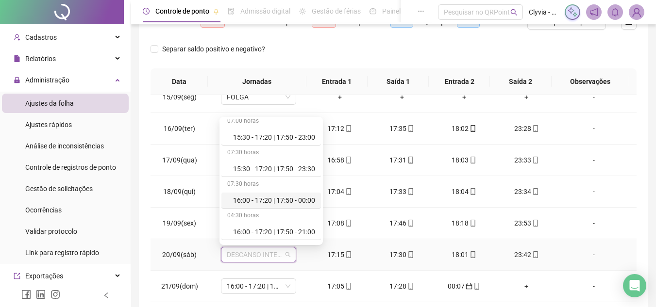
click at [271, 201] on div "16:00 - 17:20 | 17:50 - 00:00" at bounding box center [274, 200] width 82 height 11
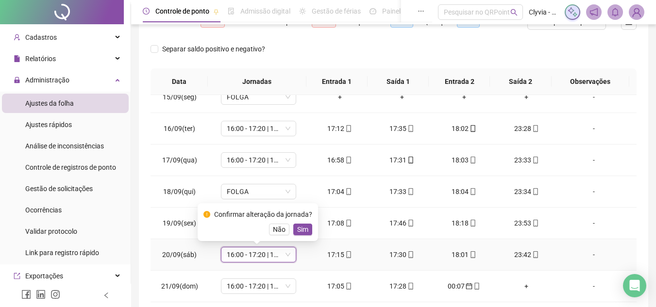
click at [301, 229] on span "Sim" at bounding box center [302, 229] width 11 height 11
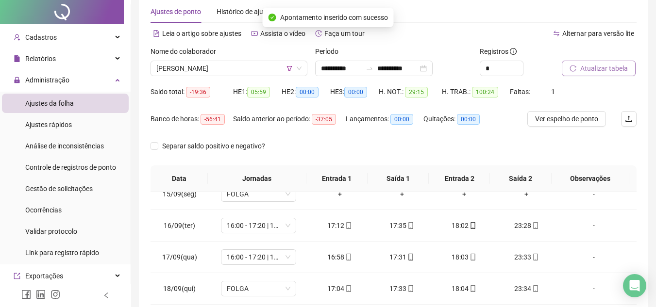
scroll to position [0, 0]
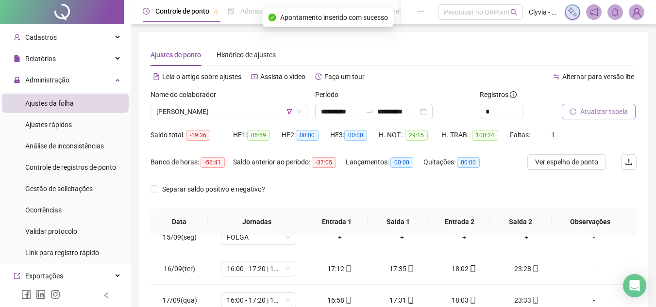
click at [591, 112] on span "Atualizar tabela" at bounding box center [604, 111] width 48 height 11
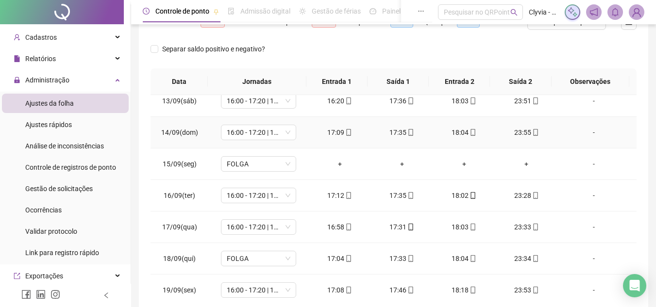
scroll to position [437, 0]
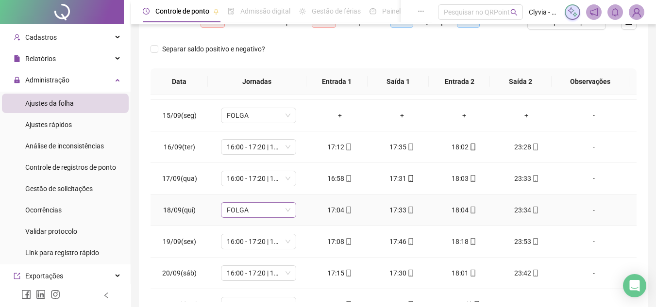
click at [247, 212] on span "FOLGA" at bounding box center [259, 210] width 64 height 15
click at [250, 209] on span "FOLGA" at bounding box center [259, 210] width 64 height 15
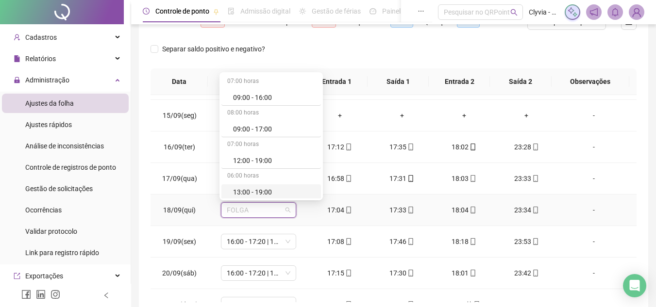
scroll to position [243, 0]
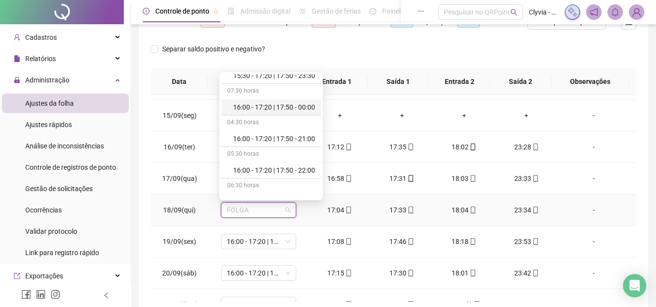
click at [281, 111] on div "16:00 - 17:20 | 17:50 - 00:00" at bounding box center [274, 107] width 82 height 11
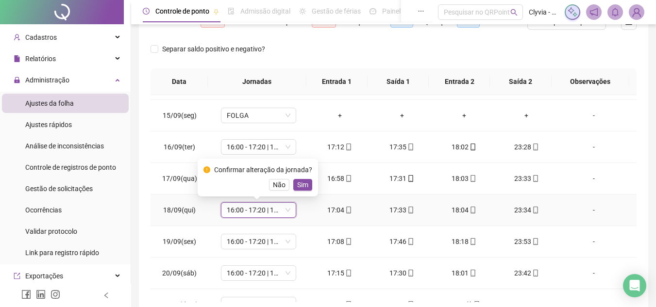
click at [297, 181] on span "Sim" at bounding box center [302, 185] width 11 height 11
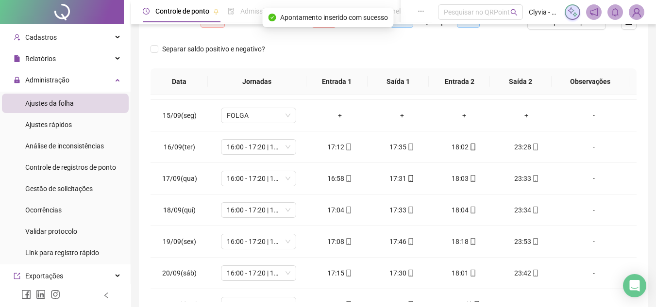
scroll to position [43, 0]
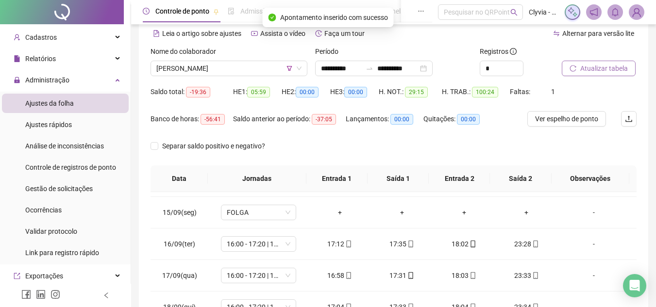
click at [593, 75] on button "Atualizar tabela" at bounding box center [598, 69] width 74 height 16
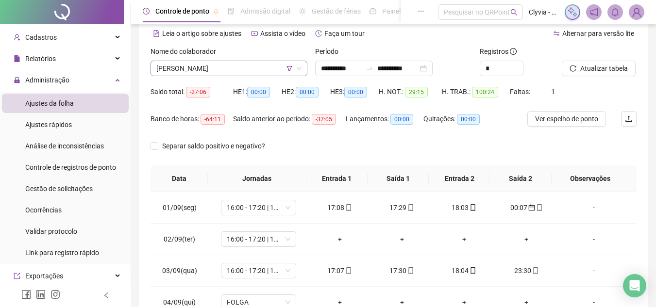
click at [177, 74] on span "[PERSON_NAME]" at bounding box center [228, 68] width 145 height 15
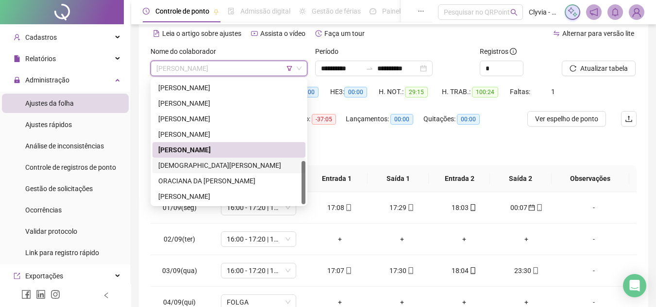
click at [193, 162] on div "[DEMOGRAPHIC_DATA][PERSON_NAME]" at bounding box center [228, 165] width 141 height 11
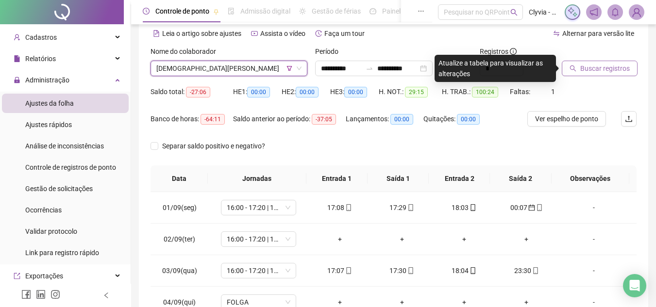
click at [573, 70] on icon "search" at bounding box center [573, 69] width 6 height 6
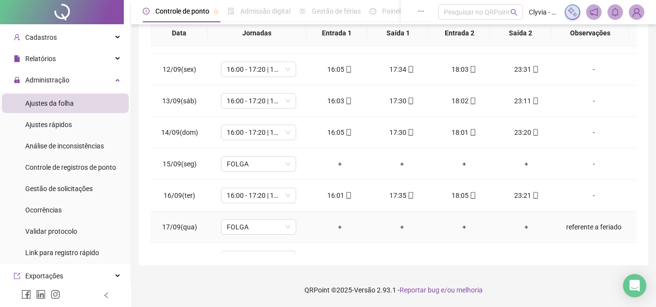
scroll to position [455, 0]
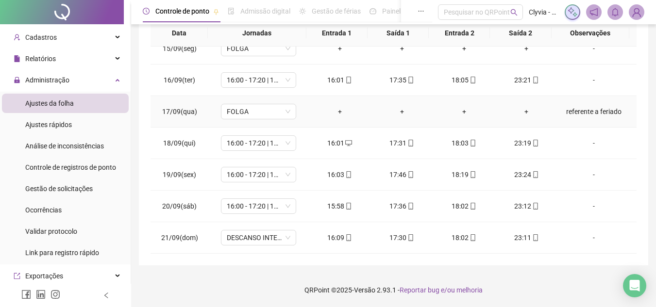
click at [576, 111] on div "referente a feriado" at bounding box center [593, 111] width 57 height 11
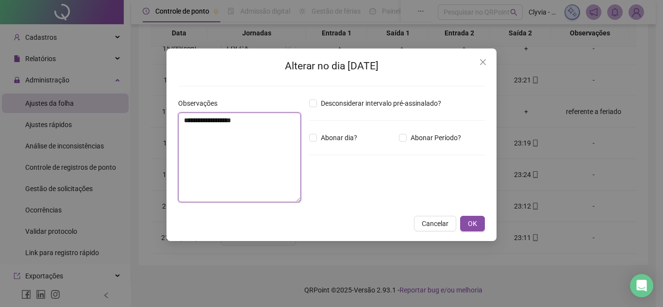
click at [264, 124] on textarea "**********" at bounding box center [239, 158] width 123 height 90
drag, startPoint x: 220, startPoint y: 121, endPoint x: 145, endPoint y: 119, distance: 75.2
click at [145, 119] on div "**********" at bounding box center [331, 153] width 663 height 307
click at [269, 157] on textarea "*******" at bounding box center [239, 158] width 123 height 90
type textarea "**********"
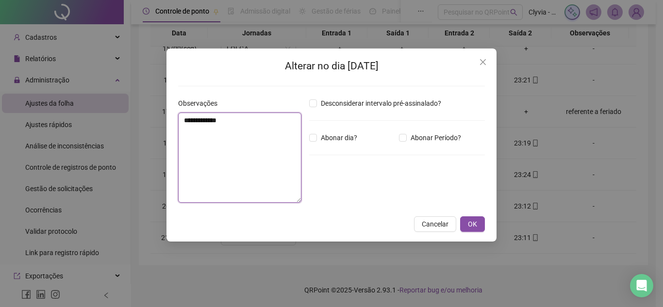
click at [282, 142] on textarea "**********" at bounding box center [239, 158] width 123 height 90
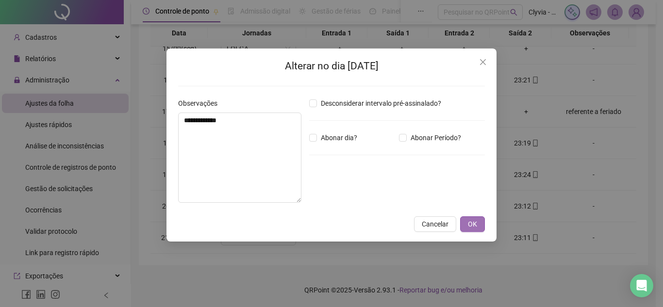
click at [476, 222] on span "OK" at bounding box center [472, 224] width 9 height 11
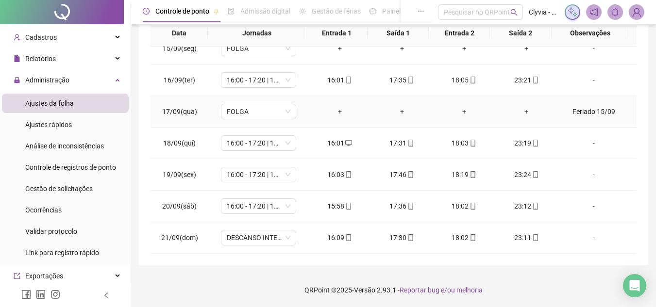
click at [607, 107] on div "Feriado 15/09" at bounding box center [593, 111] width 57 height 11
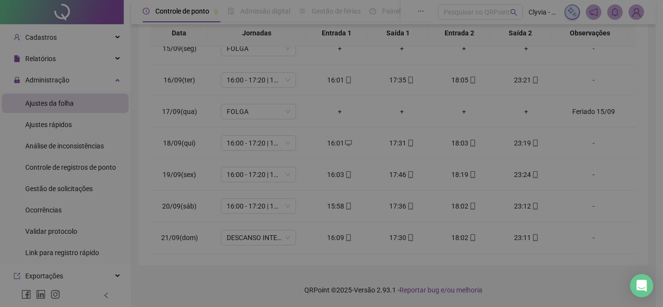
type textarea "**********"
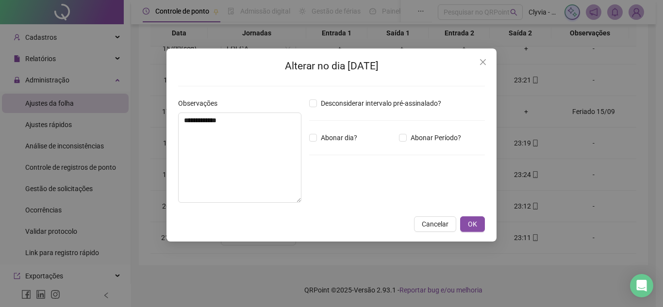
drag, startPoint x: 340, startPoint y: 68, endPoint x: 395, endPoint y: 67, distance: 54.8
click at [395, 67] on h2 "Alterar no dia [DATE]" at bounding box center [331, 66] width 307 height 16
drag, startPoint x: 369, startPoint y: 67, endPoint x: 342, endPoint y: 70, distance: 27.3
click at [342, 70] on h2 "Alterar no dia [DATE]" at bounding box center [331, 66] width 307 height 16
drag, startPoint x: 338, startPoint y: 70, endPoint x: 373, endPoint y: 70, distance: 34.9
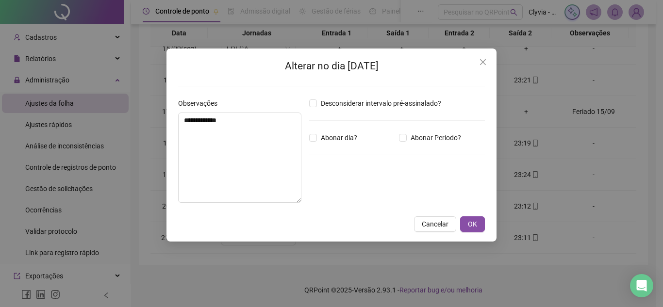
click at [373, 70] on h2 "Alterar no dia [DATE]" at bounding box center [331, 66] width 307 height 16
copy h2 "[DATE]"
click at [486, 61] on icon "close" at bounding box center [483, 62] width 8 height 8
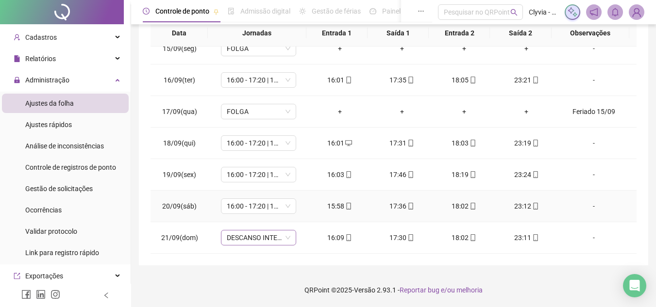
click at [273, 237] on span "DESCANSO INTER-JORNADA" at bounding box center [259, 237] width 64 height 15
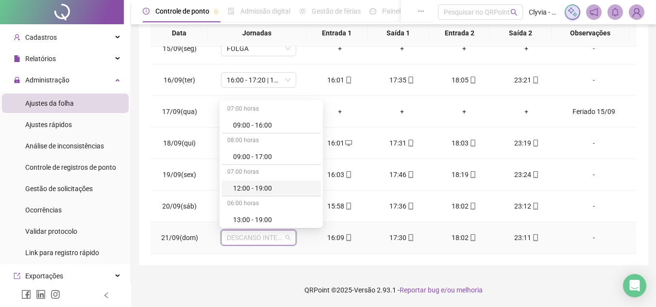
scroll to position [243, 0]
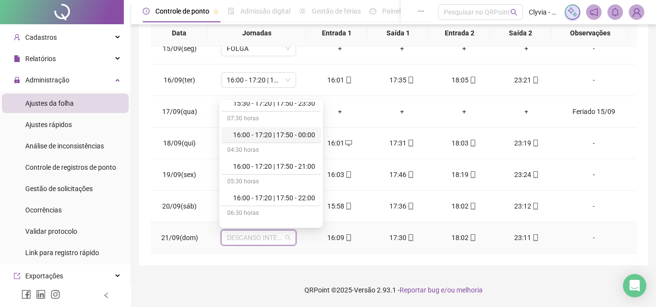
click at [305, 137] on div "16:00 - 17:20 | 17:50 - 00:00" at bounding box center [274, 135] width 82 height 11
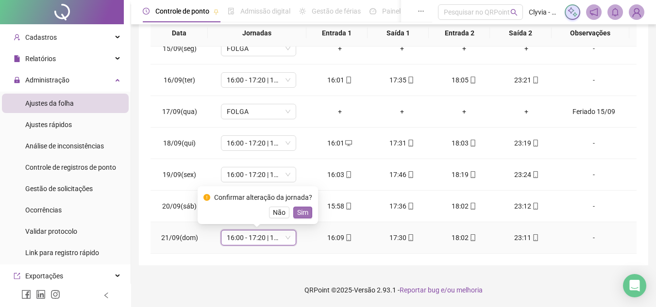
click at [302, 210] on span "Sim" at bounding box center [302, 212] width 11 height 11
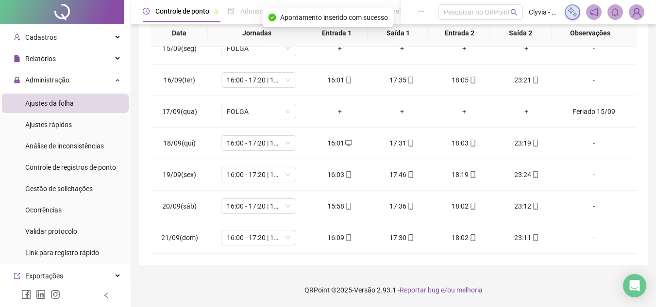
scroll to position [0, 0]
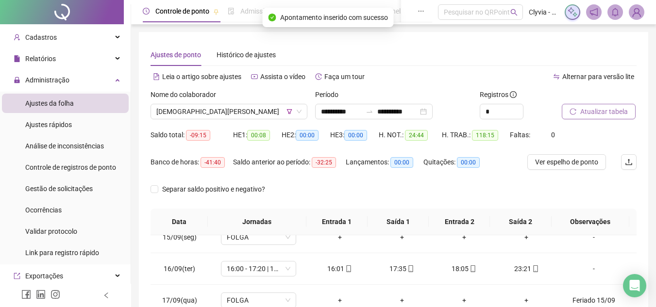
click at [598, 109] on span "Atualizar tabela" at bounding box center [604, 111] width 48 height 11
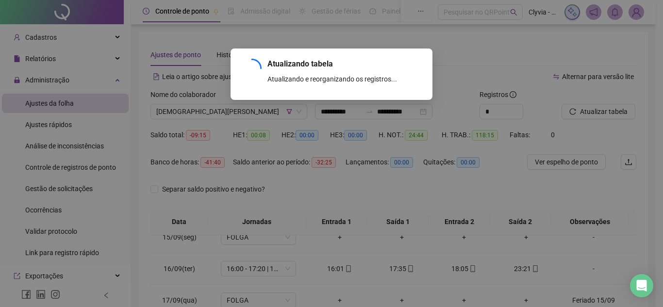
click at [239, 109] on div "Atualizando tabela Atualizando e reorganizando os registros... OK" at bounding box center [331, 153] width 663 height 307
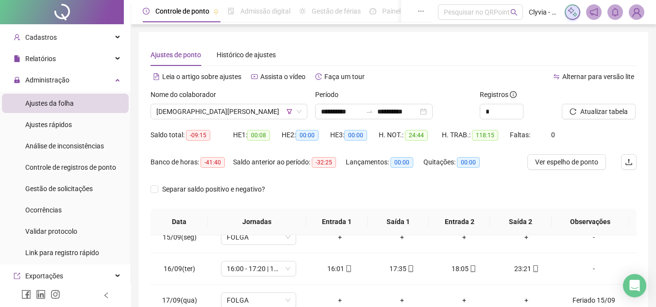
click at [237, 102] on div "Nome do colaborador" at bounding box center [228, 96] width 157 height 15
click at [239, 107] on span "[DEMOGRAPHIC_DATA][PERSON_NAME]" at bounding box center [228, 111] width 145 height 15
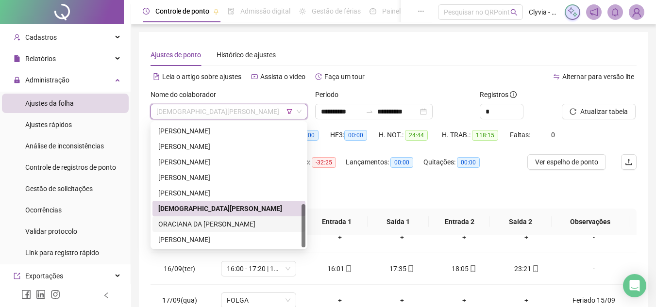
click at [206, 221] on div "ORACIANA DA [PERSON_NAME]" at bounding box center [228, 224] width 141 height 11
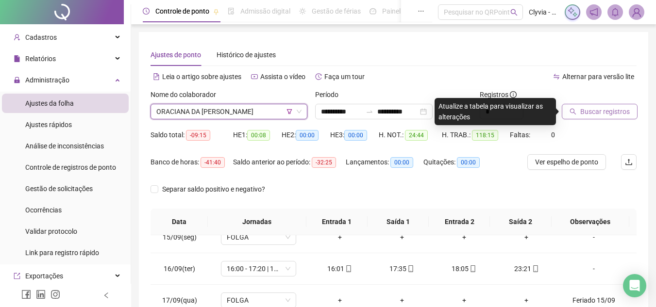
click at [608, 117] on button "Buscar registros" at bounding box center [599, 112] width 76 height 16
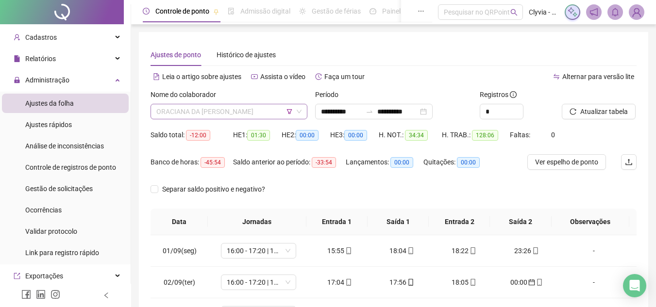
click at [269, 107] on span "ORACIANA DA [PERSON_NAME]" at bounding box center [228, 111] width 145 height 15
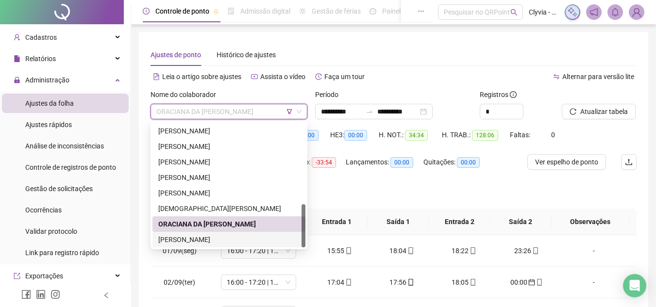
click at [196, 237] on div "[PERSON_NAME]" at bounding box center [228, 239] width 141 height 11
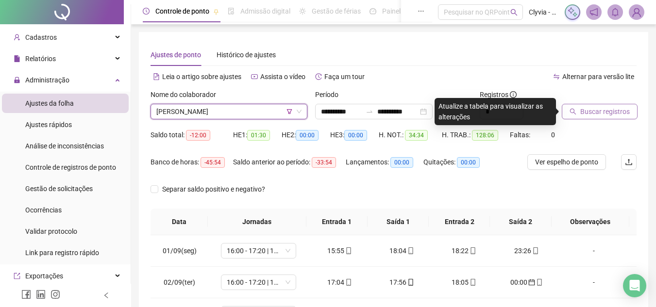
click at [596, 111] on span "Buscar registros" at bounding box center [604, 111] width 49 height 11
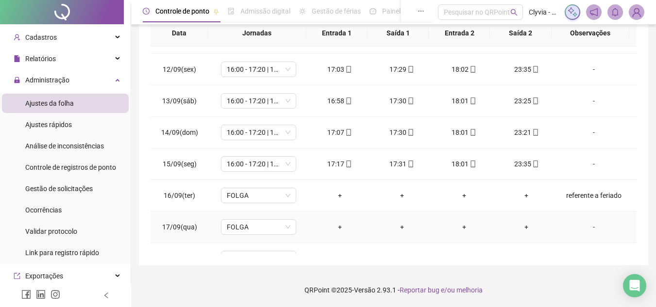
scroll to position [388, 0]
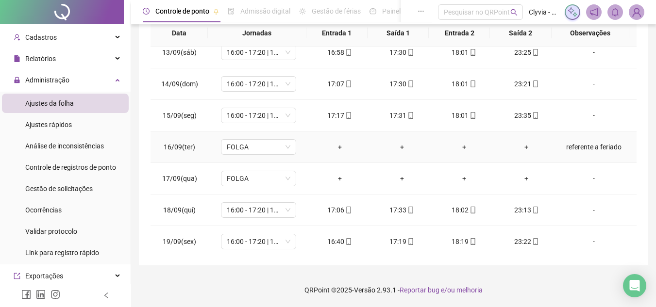
click at [570, 148] on div "referente a feriado" at bounding box center [593, 147] width 57 height 11
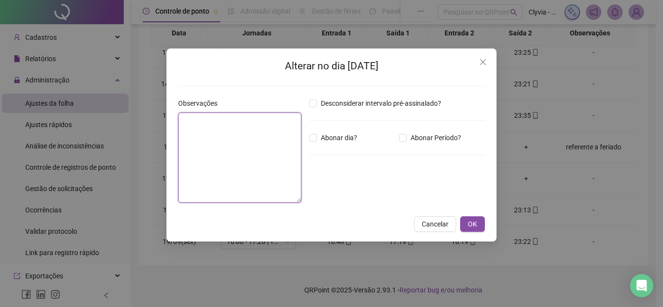
click at [203, 132] on textarea at bounding box center [239, 158] width 123 height 90
drag, startPoint x: 221, startPoint y: 121, endPoint x: 141, endPoint y: 124, distance: 80.1
click at [141, 124] on div "**********" at bounding box center [331, 153] width 663 height 307
click at [246, 142] on textarea "*******" at bounding box center [239, 158] width 123 height 90
click at [262, 144] on textarea "**********" at bounding box center [239, 158] width 123 height 90
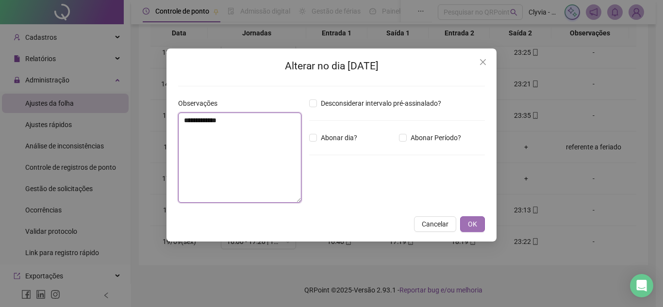
type textarea "**********"
click at [481, 221] on button "OK" at bounding box center [472, 224] width 25 height 16
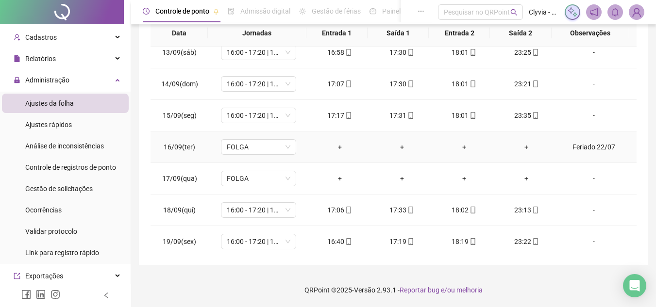
click at [572, 151] on div "Feriado 22/07" at bounding box center [593, 147] width 57 height 11
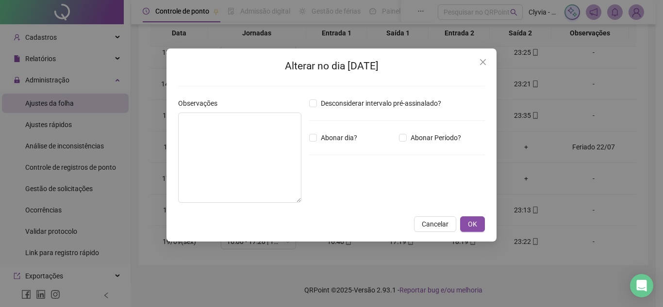
type textarea "**********"
drag, startPoint x: 339, startPoint y: 67, endPoint x: 374, endPoint y: 68, distance: 34.9
click at [374, 68] on h2 "Alterar no dia [DATE]" at bounding box center [331, 66] width 307 height 16
copy h2 "[DATE]"
click at [411, 219] on div "Cancelar OK" at bounding box center [331, 224] width 307 height 16
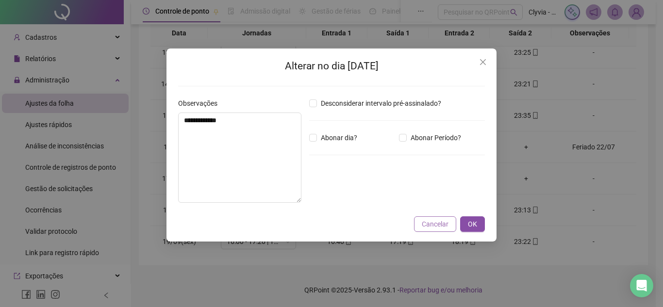
click at [421, 224] on button "Cancelar" at bounding box center [435, 224] width 42 height 16
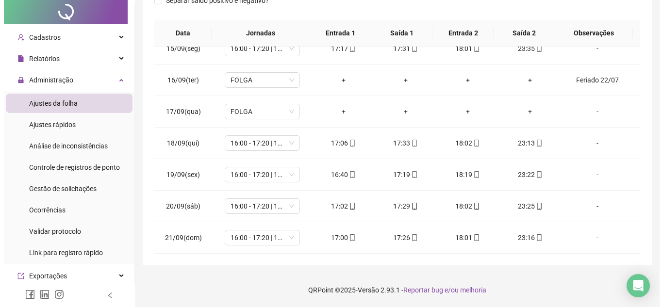
scroll to position [0, 0]
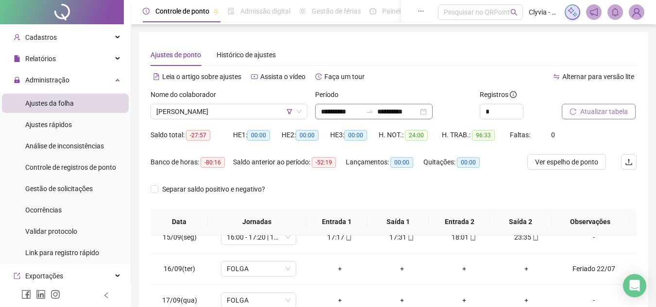
click at [361, 117] on div "**********" at bounding box center [373, 112] width 117 height 16
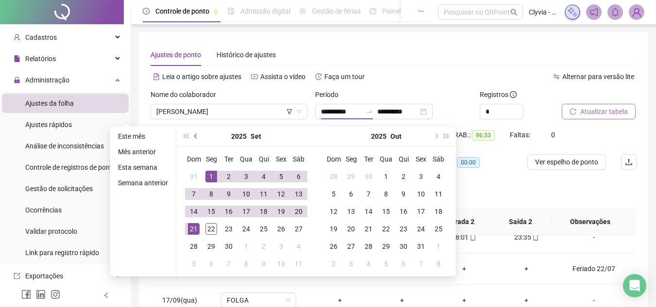
click at [194, 136] on span "prev-year" at bounding box center [196, 136] width 5 height 5
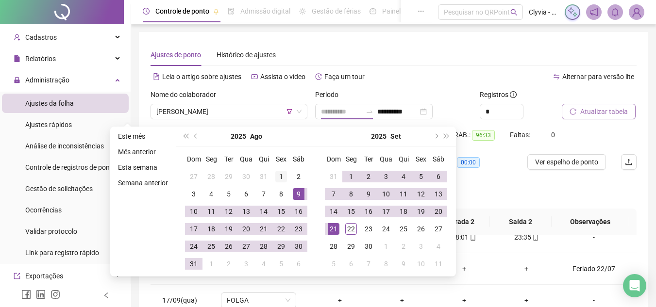
type input "**********"
click at [281, 178] on div "1" at bounding box center [281, 177] width 12 height 12
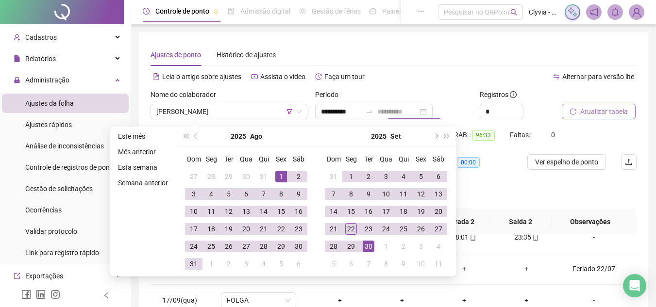
click at [373, 246] on div "30" at bounding box center [368, 247] width 12 height 12
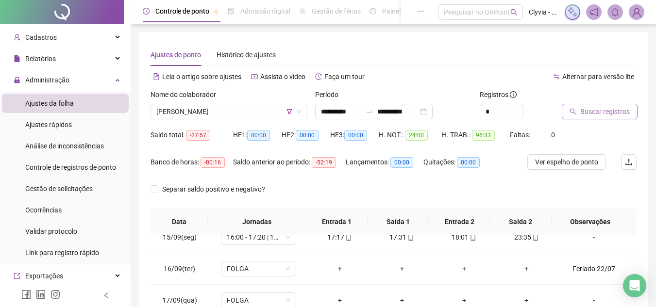
click at [584, 114] on span "Buscar registros" at bounding box center [604, 111] width 49 height 11
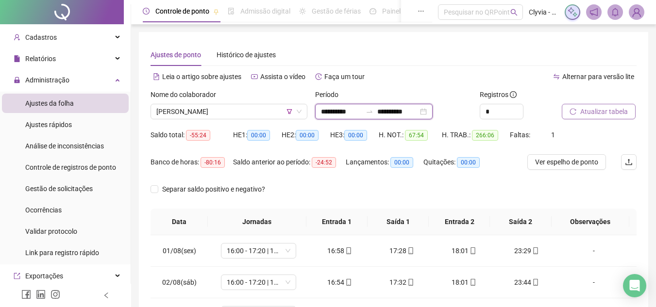
click at [418, 113] on input "**********" at bounding box center [397, 111] width 41 height 11
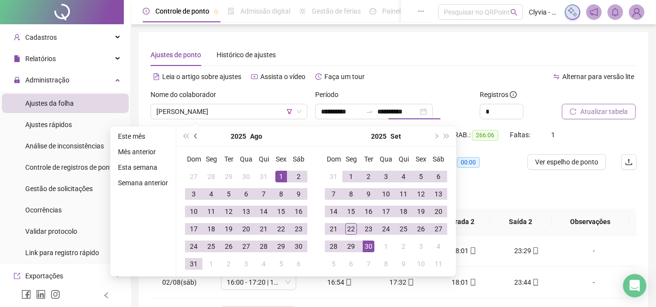
click at [192, 132] on button "prev-year" at bounding box center [196, 136] width 11 height 19
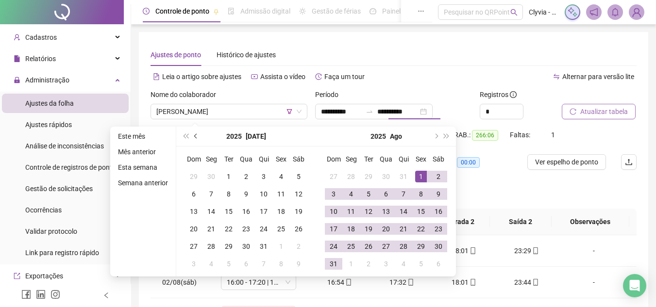
click at [192, 132] on button "prev-year" at bounding box center [196, 136] width 11 height 19
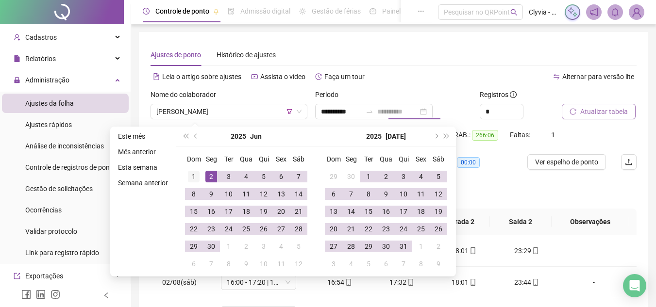
type input "**********"
click at [195, 178] on div "1" at bounding box center [194, 177] width 12 height 12
click at [398, 246] on div "31" at bounding box center [403, 247] width 12 height 12
type input "**********"
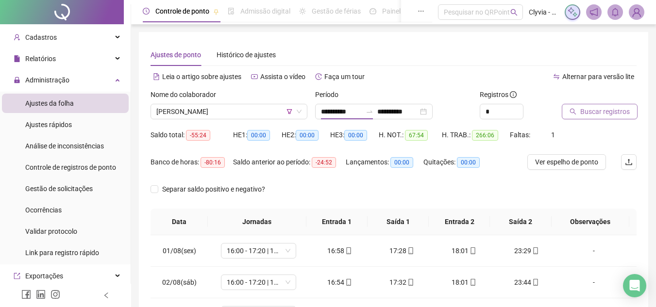
click at [600, 116] on span "Buscar registros" at bounding box center [604, 111] width 49 height 11
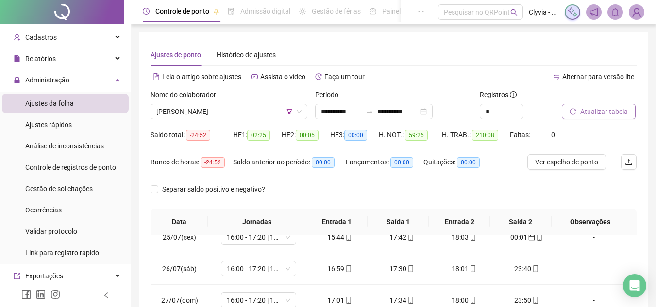
click at [400, 99] on div "Período" at bounding box center [393, 96] width 157 height 15
click at [401, 116] on input "**********" at bounding box center [397, 111] width 41 height 11
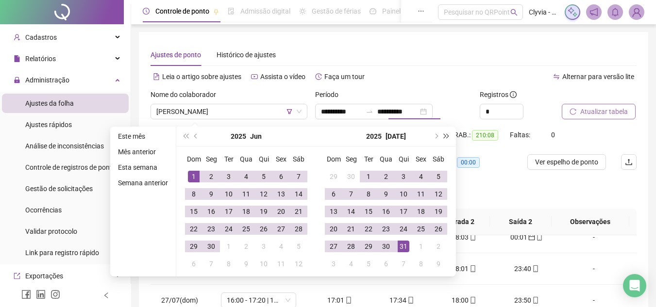
click at [445, 135] on span "super-next-year" at bounding box center [446, 136] width 5 height 5
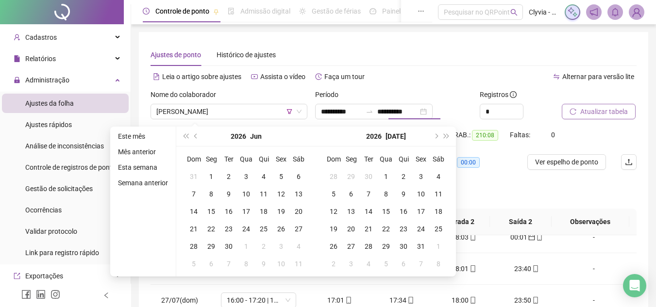
drag, startPoint x: 185, startPoint y: 135, endPoint x: 217, endPoint y: 132, distance: 31.6
click at [186, 135] on span "super-prev-year" at bounding box center [185, 136] width 5 height 5
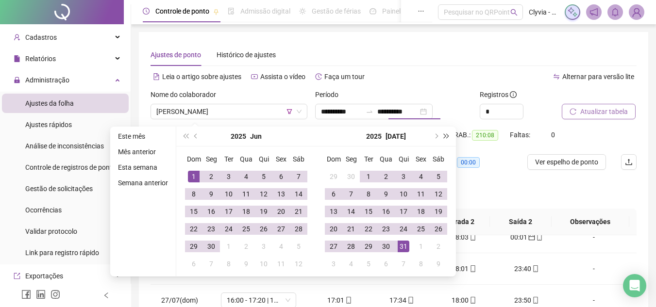
click at [441, 136] on button "super-next-year" at bounding box center [446, 136] width 11 height 19
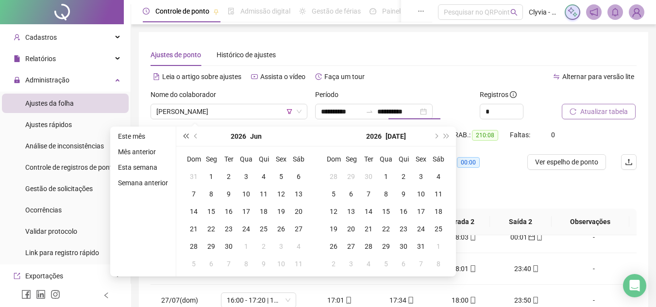
click at [185, 136] on span "super-prev-year" at bounding box center [185, 136] width 5 height 5
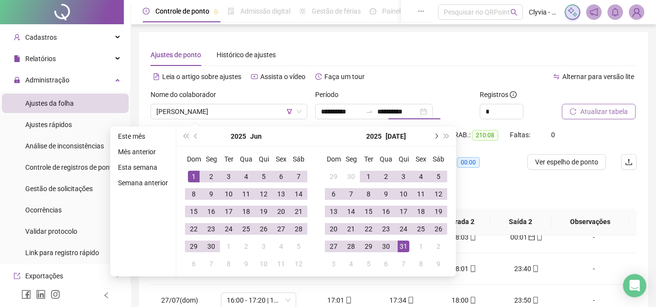
click at [432, 138] on button "next-year" at bounding box center [435, 136] width 11 height 19
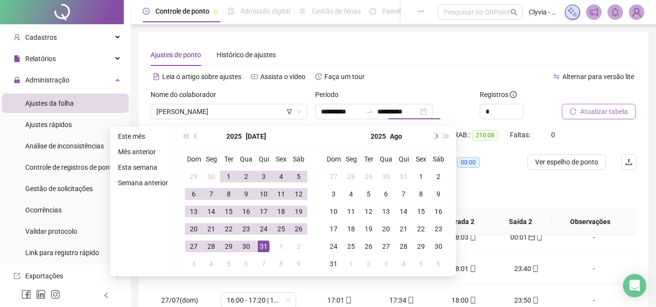
click at [432, 138] on button "next-year" at bounding box center [435, 136] width 11 height 19
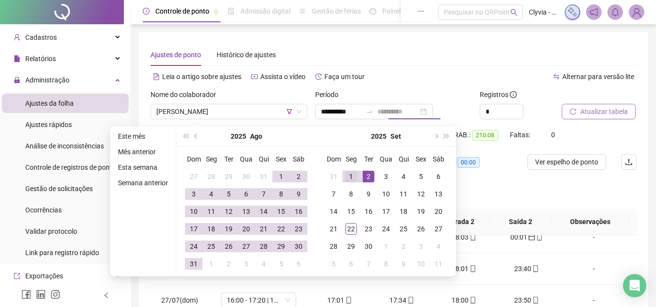
type input "**********"
click at [353, 175] on div "1" at bounding box center [351, 177] width 12 height 12
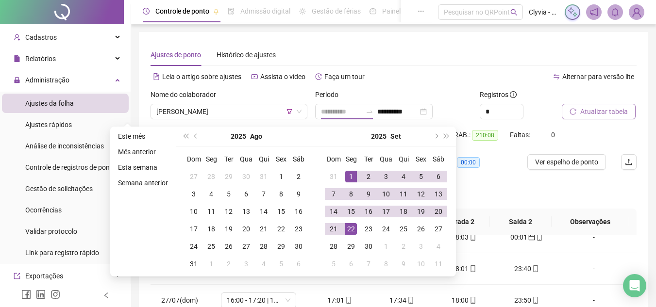
click at [350, 224] on div "22" at bounding box center [351, 229] width 12 height 12
type input "**********"
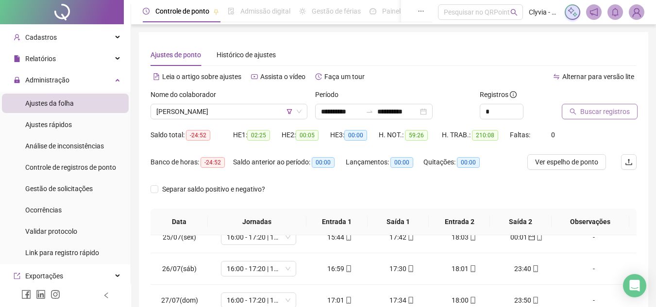
click at [586, 116] on span "Buscar registros" at bounding box center [604, 111] width 49 height 11
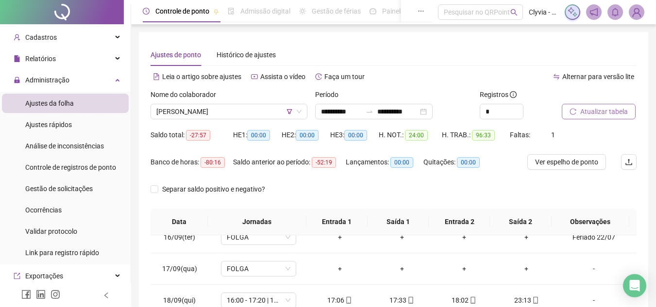
click at [392, 120] on div "**********" at bounding box center [393, 108] width 164 height 38
click at [377, 110] on div at bounding box center [369, 112] width 16 height 8
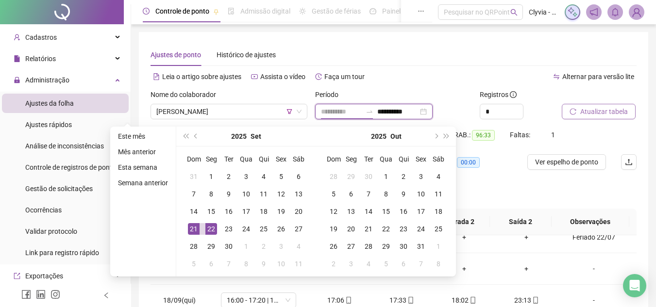
type input "**********"
click at [192, 231] on div "21" at bounding box center [194, 229] width 12 height 12
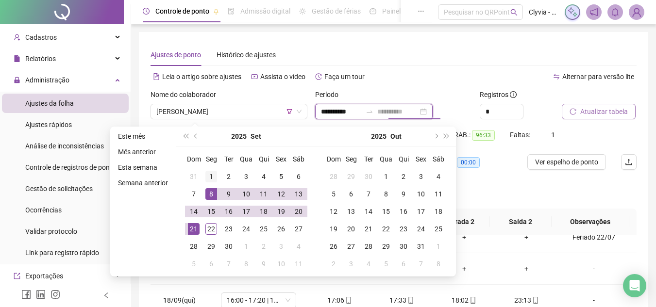
type input "**********"
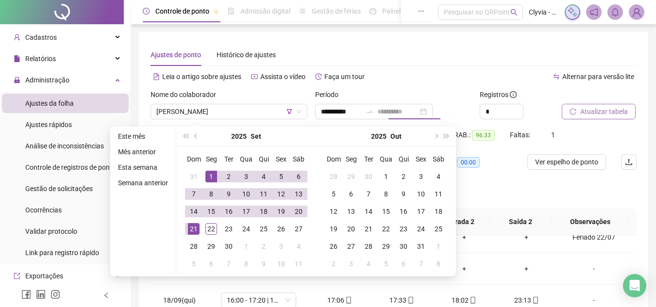
click at [212, 171] on div "1" at bounding box center [211, 177] width 12 height 12
type input "**********"
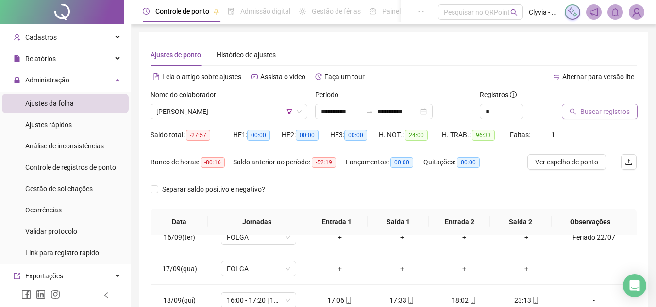
click at [583, 117] on button "Buscar registros" at bounding box center [599, 112] width 76 height 16
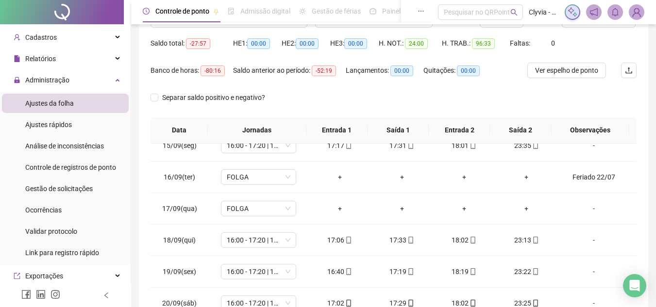
scroll to position [43, 0]
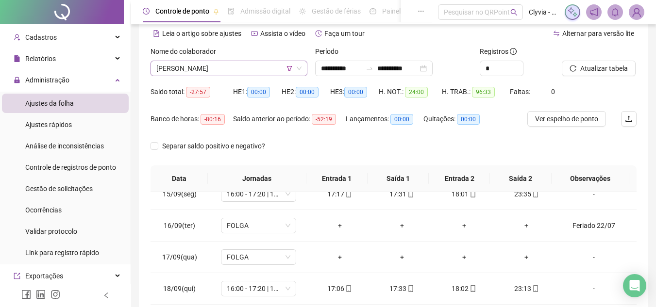
click at [262, 67] on span "[PERSON_NAME]" at bounding box center [228, 68] width 145 height 15
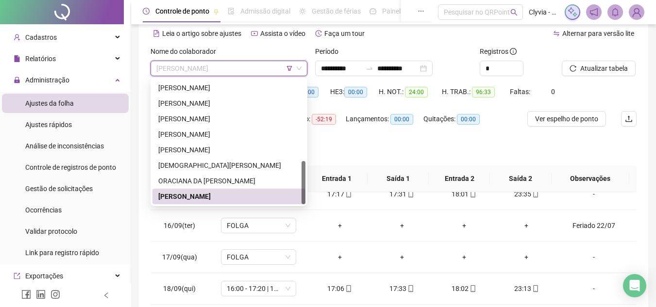
click at [262, 67] on span "[PERSON_NAME]" at bounding box center [228, 68] width 145 height 15
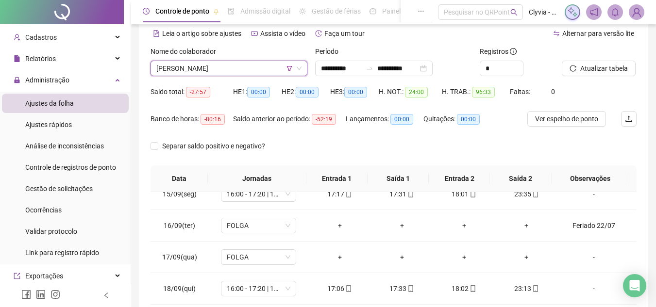
click at [222, 65] on span "[PERSON_NAME]" at bounding box center [228, 68] width 145 height 15
click at [204, 70] on span "[PERSON_NAME]" at bounding box center [228, 68] width 145 height 15
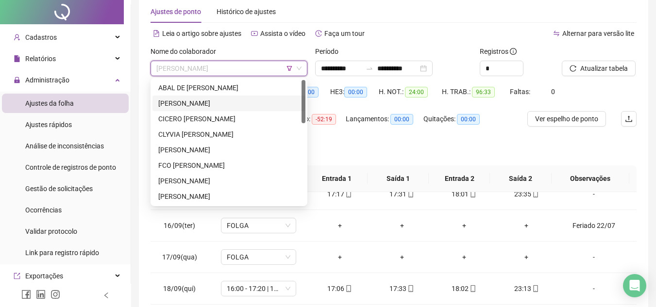
scroll to position [0, 0]
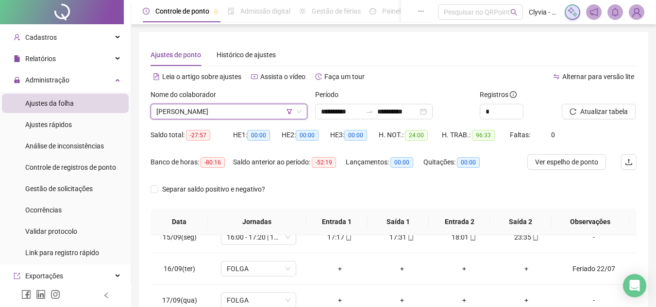
click at [285, 112] on span "[PERSON_NAME]" at bounding box center [228, 111] width 145 height 15
click at [288, 112] on icon "filter" at bounding box center [289, 112] width 6 height 6
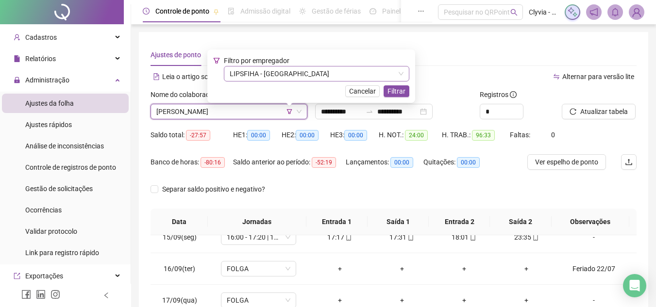
click at [291, 79] on span "LIPSFIHA - [GEOGRAPHIC_DATA]" at bounding box center [317, 73] width 174 height 15
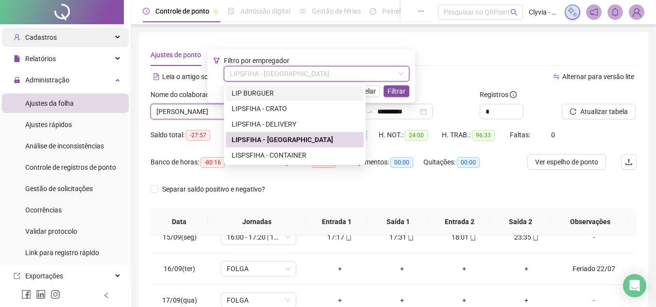
click at [47, 35] on span "Cadastros" at bounding box center [41, 37] width 32 height 8
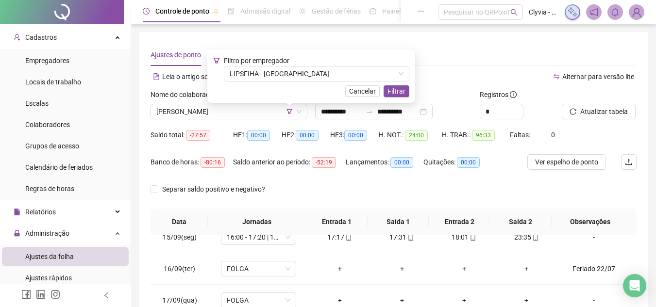
click at [60, 10] on div at bounding box center [62, 12] width 124 height 24
